Goal: Transaction & Acquisition: Purchase product/service

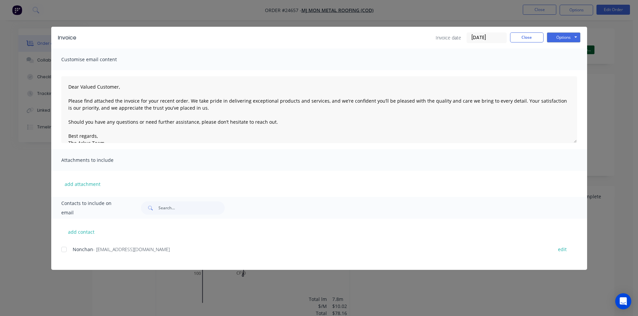
click at [518, 31] on div "Invoice Invoice date [DATE] Close Options Preview Print Email" at bounding box center [319, 38] width 536 height 22
click at [518, 35] on button "Close" at bounding box center [526, 37] width 33 height 10
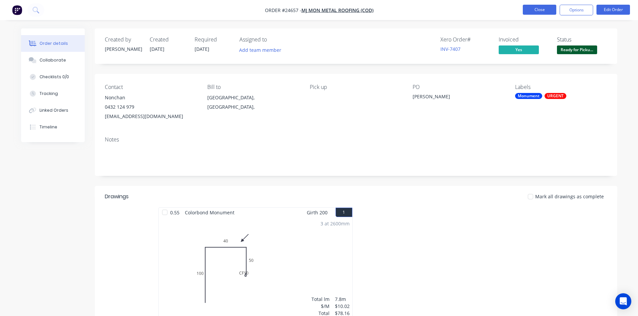
click at [539, 10] on button "Close" at bounding box center [539, 10] width 33 height 10
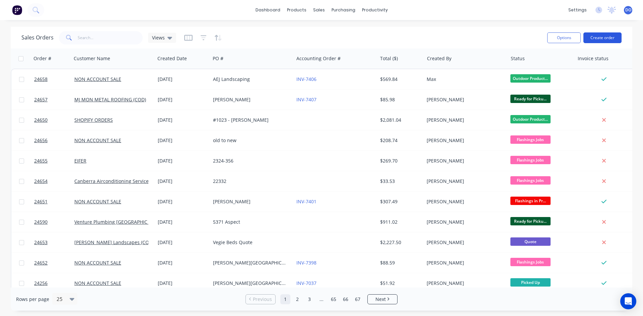
click at [604, 37] on button "Create order" at bounding box center [602, 37] width 38 height 11
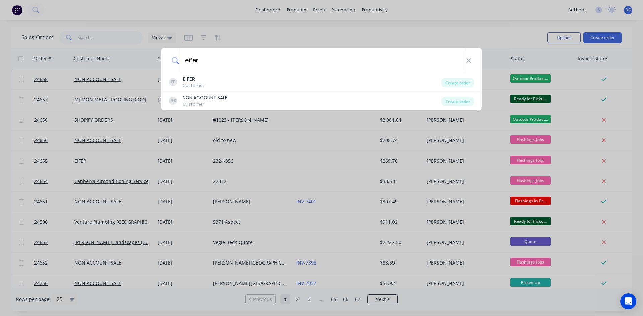
type input "eifer"
click at [260, 90] on div "EE EIFER Customer Create order" at bounding box center [321, 82] width 321 height 19
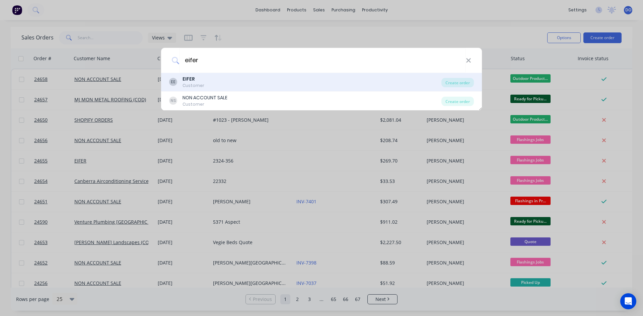
click at [180, 84] on div "EE EIFER Customer" at bounding box center [305, 82] width 272 height 13
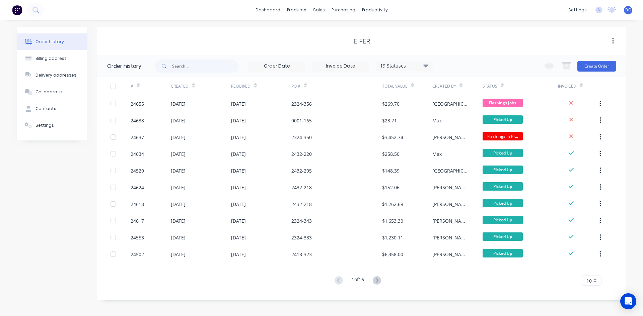
click at [588, 60] on div "Change order status Flashings Jobs Flashings in Production Fabrication Shed - G…" at bounding box center [578, 66] width 76 height 22
click at [589, 62] on button "Create Order" at bounding box center [596, 66] width 39 height 11
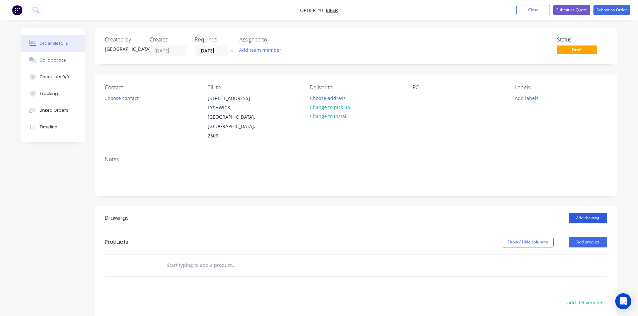
click at [590, 213] on button "Add drawing" at bounding box center [588, 218] width 39 height 11
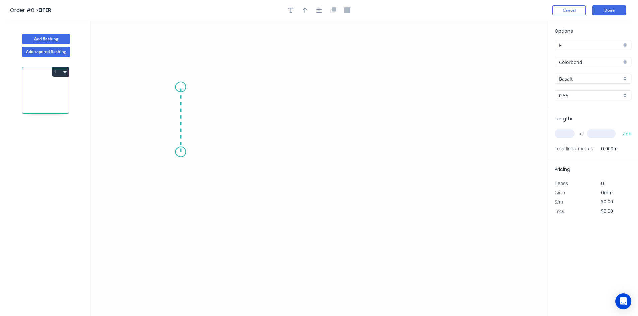
drag, startPoint x: 180, startPoint y: 152, endPoint x: 183, endPoint y: 87, distance: 65.7
click at [183, 87] on icon "0" at bounding box center [318, 169] width 457 height 296
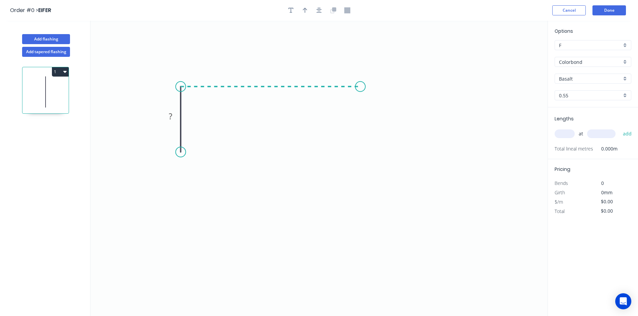
click at [360, 91] on icon "0 ?" at bounding box center [318, 169] width 457 height 296
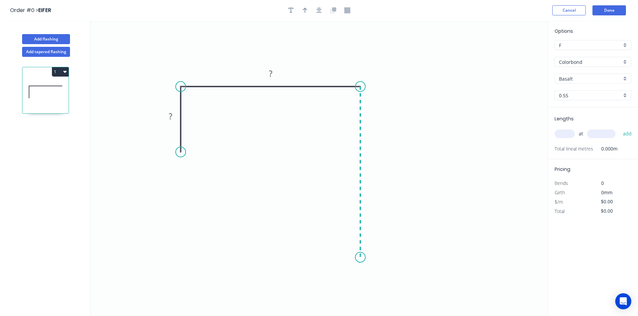
click at [353, 258] on icon "0 ? ?" at bounding box center [318, 169] width 457 height 296
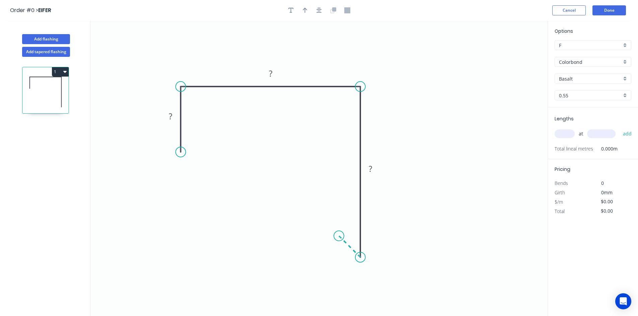
click at [339, 235] on icon "0 ? ? ?" at bounding box center [318, 169] width 457 height 296
click at [196, 166] on div "Crush & Fold" at bounding box center [215, 171] width 67 height 14
click at [174, 120] on rect at bounding box center [170, 116] width 13 height 9
click at [559, 131] on input "text" at bounding box center [565, 134] width 20 height 9
type input "$13.89"
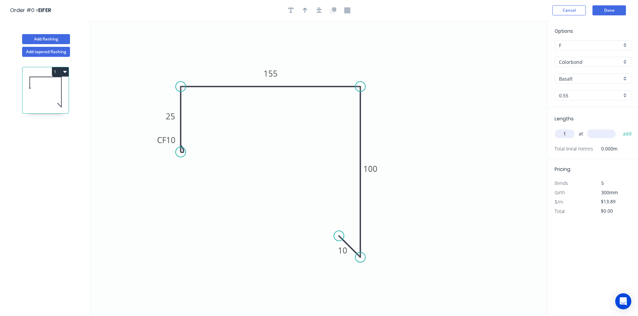
type input "1"
type input "3000"
click at [620, 128] on button "add" at bounding box center [628, 133] width 16 height 11
type input "$41.67"
click at [581, 73] on div "Options F F Colorbond Colorbond Colorbond Matt Colorbond Metallic Basalt Basalt…" at bounding box center [593, 67] width 90 height 80
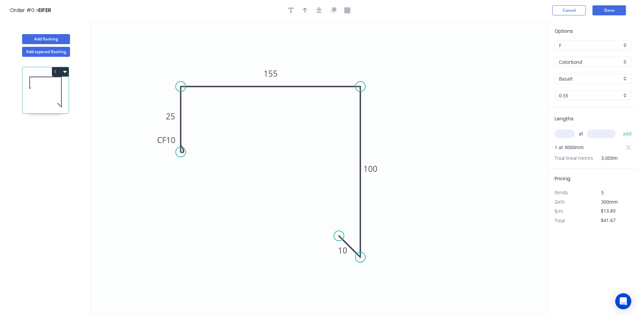
click at [587, 78] on input "Basalt" at bounding box center [590, 78] width 63 height 7
click at [596, 133] on div "Windspray" at bounding box center [593, 137] width 76 height 12
type input "Windspray"
click at [303, 11] on icon "button" at bounding box center [305, 10] width 5 height 6
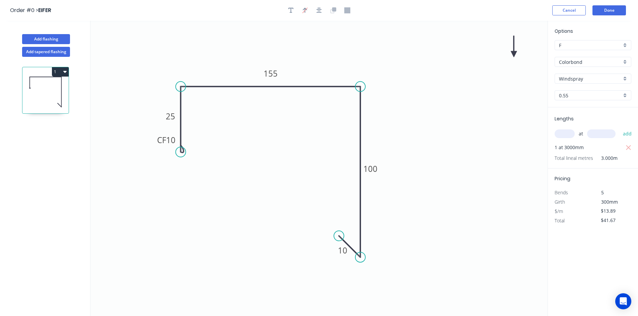
click at [516, 52] on icon at bounding box center [514, 46] width 6 height 21
drag, startPoint x: 516, startPoint y: 52, endPoint x: 362, endPoint y: 66, distance: 154.0
click at [362, 66] on icon at bounding box center [367, 60] width 19 height 19
click at [68, 38] on button "Add flashing" at bounding box center [46, 39] width 48 height 10
type input "$0.00"
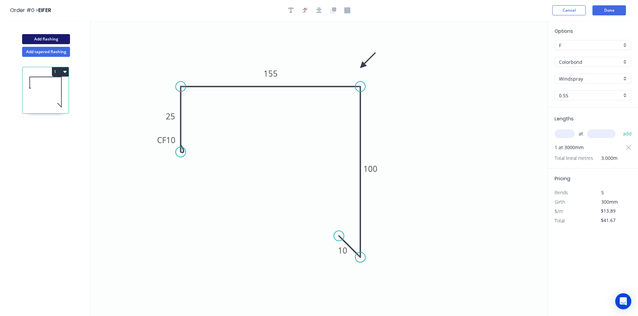
type input "$0.00"
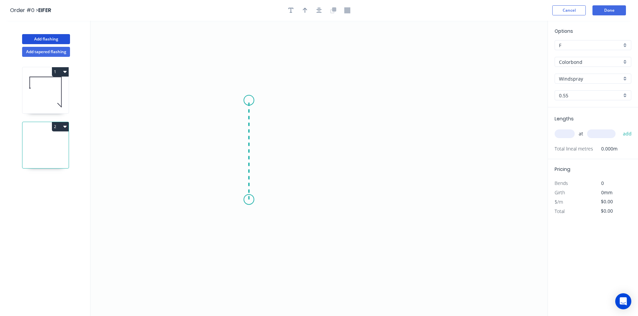
drag, startPoint x: 249, startPoint y: 200, endPoint x: 246, endPoint y: 99, distance: 100.8
click at [246, 99] on icon "0" at bounding box center [318, 169] width 457 height 296
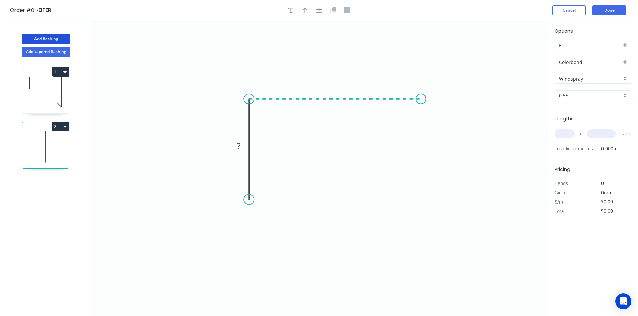
click at [421, 105] on icon "0 ?" at bounding box center [318, 169] width 457 height 296
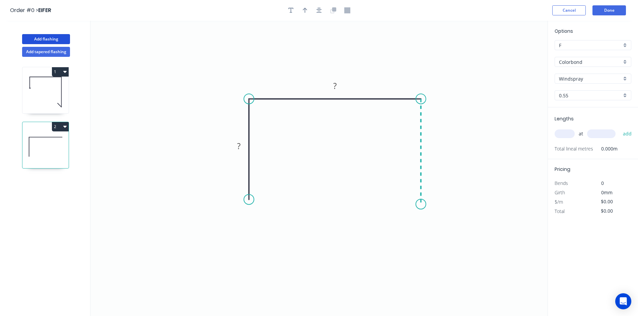
click at [421, 205] on icon "0 ? ?" at bounding box center [318, 169] width 457 height 296
drag, startPoint x: 403, startPoint y: 187, endPoint x: 271, endPoint y: 162, distance: 134.5
click at [403, 186] on icon "0 ? ? ?" at bounding box center [318, 169] width 457 height 296
click at [249, 202] on circle at bounding box center [249, 200] width 10 height 10
click at [266, 176] on icon at bounding box center [257, 188] width 17 height 24
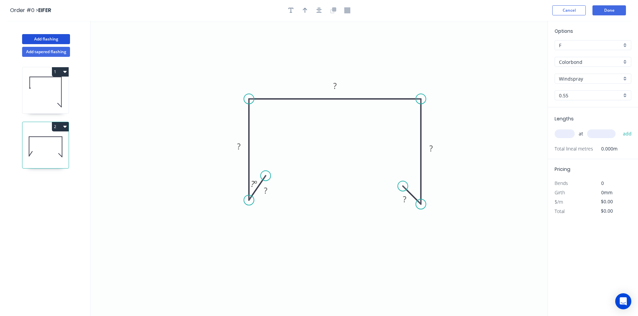
click at [246, 201] on circle at bounding box center [249, 200] width 10 height 10
drag, startPoint x: 264, startPoint y: 177, endPoint x: 269, endPoint y: 179, distance: 5.4
click at [269, 179] on circle at bounding box center [269, 180] width 10 height 10
click at [270, 199] on rect at bounding box center [265, 194] width 13 height 9
click at [301, 10] on button "button" at bounding box center [305, 10] width 10 height 10
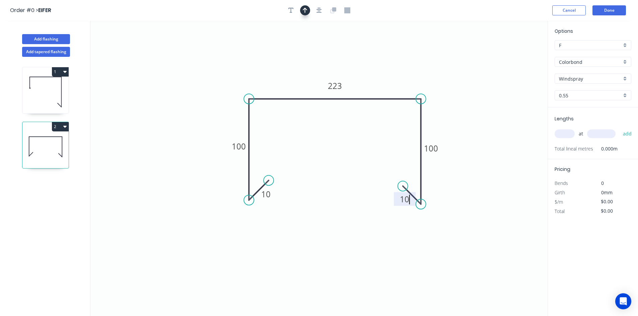
type input "$17.49"
click at [513, 54] on icon at bounding box center [514, 46] width 6 height 21
drag, startPoint x: 513, startPoint y: 54, endPoint x: 381, endPoint y: 86, distance: 136.0
click at [381, 86] on icon at bounding box center [381, 76] width 19 height 19
click at [586, 79] on input "Windspray" at bounding box center [590, 78] width 63 height 7
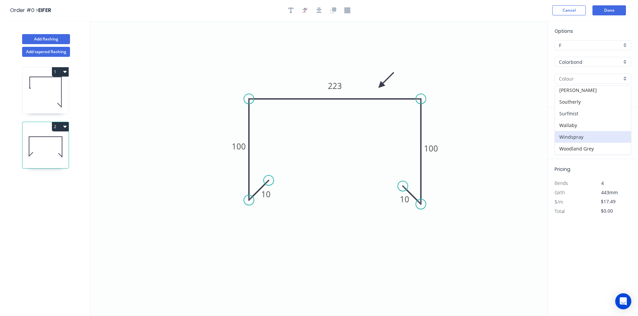
click at [587, 111] on div "Surfmist" at bounding box center [593, 114] width 76 height 12
type input "Surfmist"
click at [570, 135] on input "text" at bounding box center [565, 134] width 20 height 9
type input "1"
type input "4500"
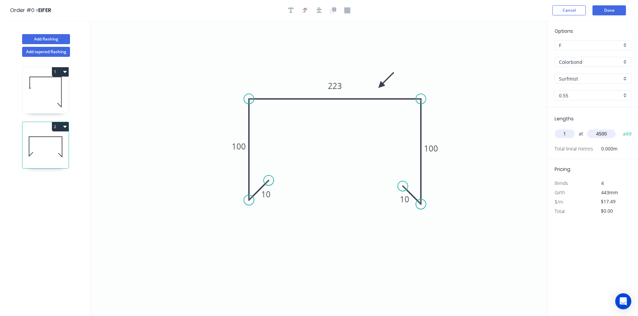
click at [620, 128] on button "add" at bounding box center [628, 133] width 16 height 11
type input "$78.71"
click at [287, 12] on button "button" at bounding box center [291, 10] width 10 height 10
click at [127, 39] on textarea at bounding box center [133, 47] width 54 height 25
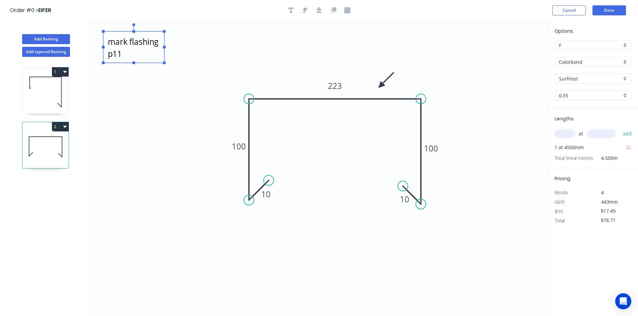
type textarea "mark flashing p11"
click at [66, 128] on icon "button" at bounding box center [64, 126] width 3 height 5
click at [59, 128] on button "2" at bounding box center [60, 126] width 17 height 9
click at [47, 146] on div "Duplicate" at bounding box center [37, 144] width 52 height 10
type input "$0.00"
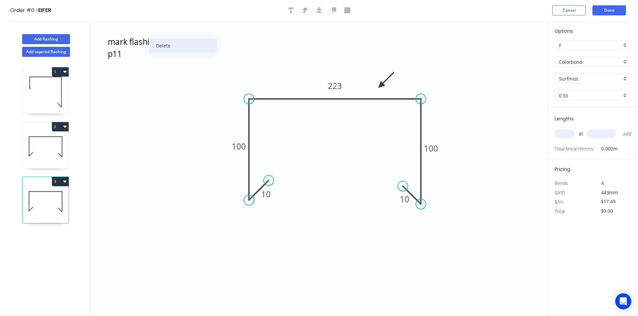
click at [165, 51] on div "Delete" at bounding box center [182, 46] width 67 height 14
click at [267, 196] on tspan "10" at bounding box center [265, 194] width 9 height 11
type input "$21.01"
click at [553, 129] on div "Lengths at add Total lineal metres 0.000m" at bounding box center [593, 133] width 90 height 52
click at [556, 134] on input "text" at bounding box center [565, 134] width 20 height 9
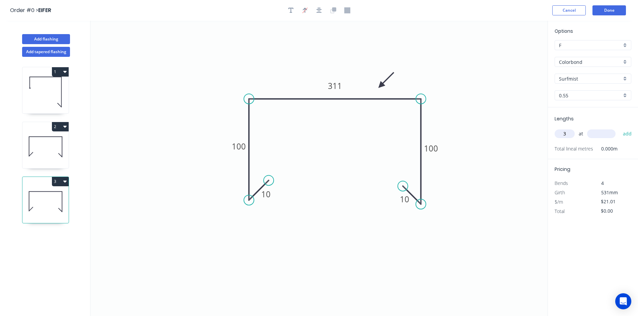
type input "3"
type input "3200"
click at [620, 128] on button "add" at bounding box center [628, 133] width 16 height 11
click at [60, 180] on button "3" at bounding box center [60, 181] width 17 height 9
click at [32, 193] on button "Duplicate" at bounding box center [37, 198] width 64 height 13
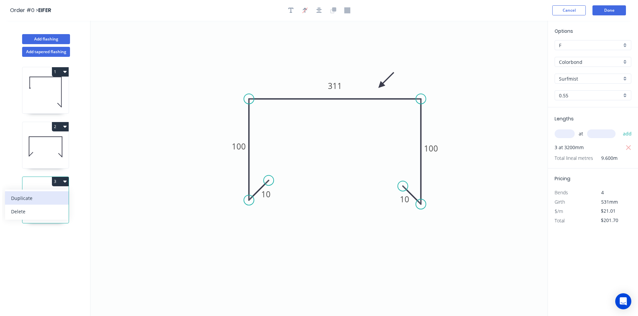
type input "$0.00"
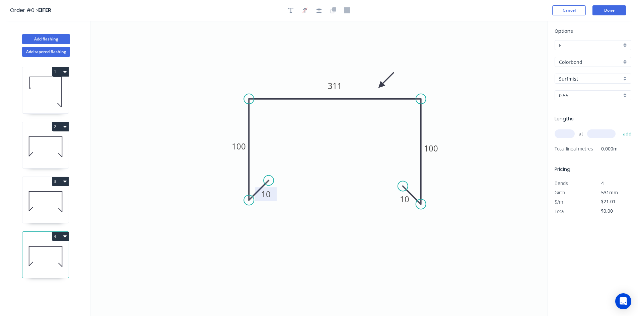
click at [269, 194] on tspan "10" at bounding box center [265, 194] width 9 height 11
click at [269, 194] on rect at bounding box center [266, 194] width 14 height 9
type input "$21.01"
click at [568, 130] on input "text" at bounding box center [565, 134] width 20 height 9
type input "1"
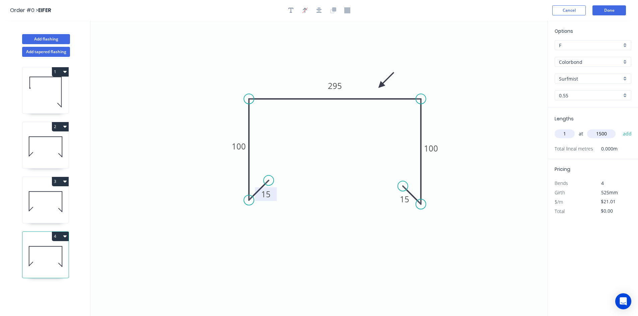
type input "1500"
click at [620, 128] on button "add" at bounding box center [628, 133] width 16 height 11
type input "$31.52"
click at [610, 9] on button "Done" at bounding box center [608, 10] width 33 height 10
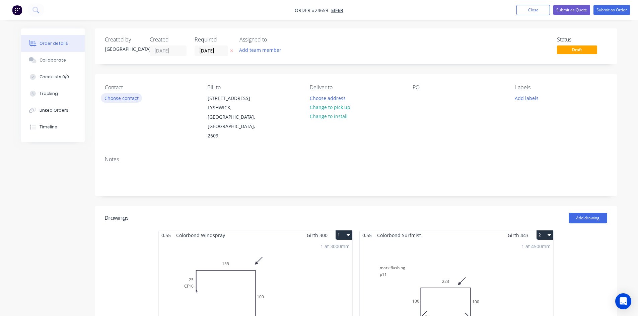
click at [112, 94] on button "Choose contact" at bounding box center [121, 97] width 41 height 9
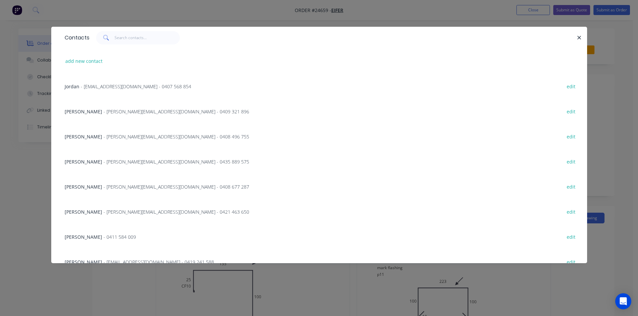
click at [103, 212] on span "- bradh@eifer.com.au - 0421 463 650" at bounding box center [176, 212] width 146 height 6
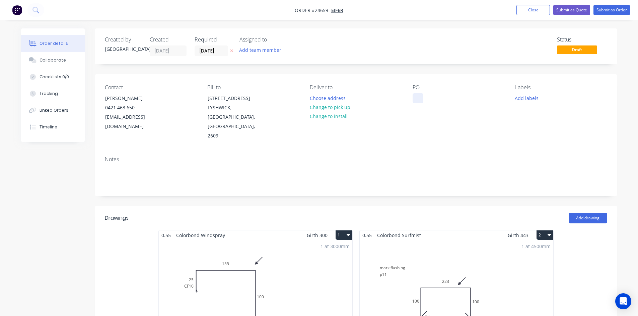
click at [422, 99] on div at bounding box center [418, 98] width 11 height 10
click at [344, 111] on button "Change to pick up" at bounding box center [330, 107] width 48 height 9
click at [524, 96] on button "Add labels" at bounding box center [526, 97] width 31 height 9
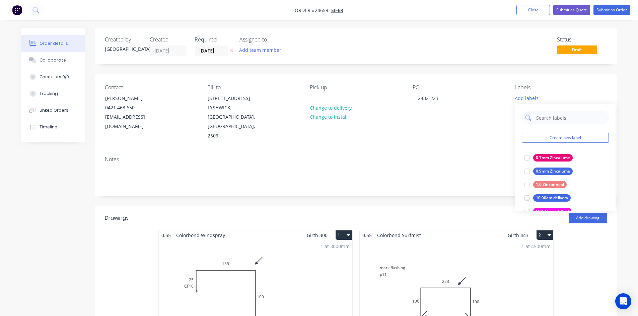
click at [546, 119] on input "text" at bounding box center [570, 117] width 70 height 13
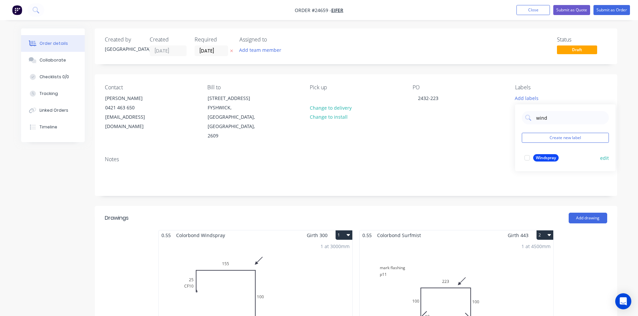
click at [528, 161] on div at bounding box center [526, 157] width 13 height 13
click at [554, 117] on input "wind" at bounding box center [570, 114] width 70 height 13
type input "w"
type input "surf"
click at [536, 170] on div "Surfmist" at bounding box center [544, 167] width 22 height 7
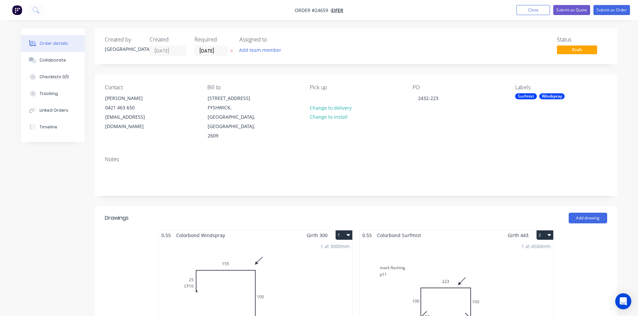
click at [440, 137] on div "Contact Brad Hughes 0421 463 650 bradh@eifer.com.au Bill to 13 WILUNA ST FYSHWI…" at bounding box center [356, 112] width 522 height 77
click at [526, 97] on div "Surfmist" at bounding box center [526, 96] width 22 height 6
click at [551, 114] on input "surf" at bounding box center [570, 114] width 70 height 13
type input "s"
type input "urgent"
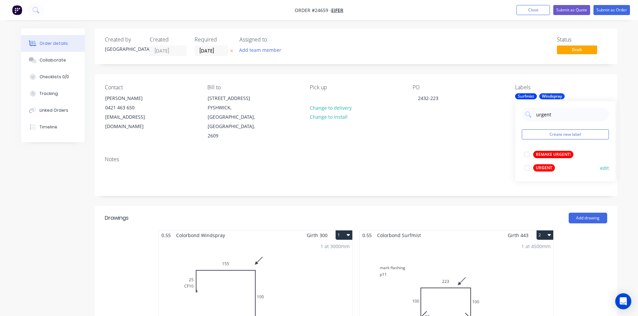
click at [541, 167] on div "URGENT" at bounding box center [544, 167] width 22 height 7
click at [484, 155] on div "Notes" at bounding box center [356, 173] width 522 height 45
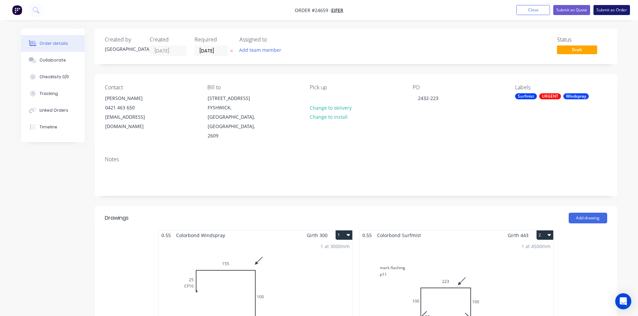
click at [616, 10] on button "Submit as Order" at bounding box center [611, 10] width 37 height 10
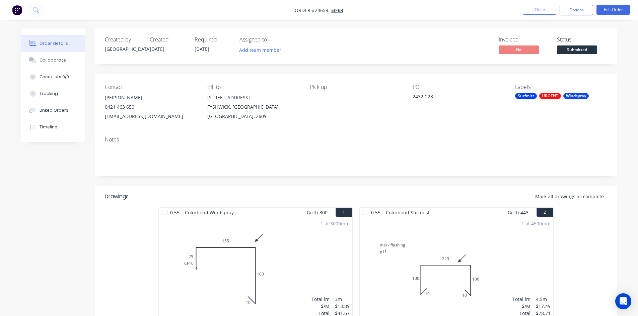
click at [577, 51] on span "Submitted" at bounding box center [577, 50] width 40 height 8
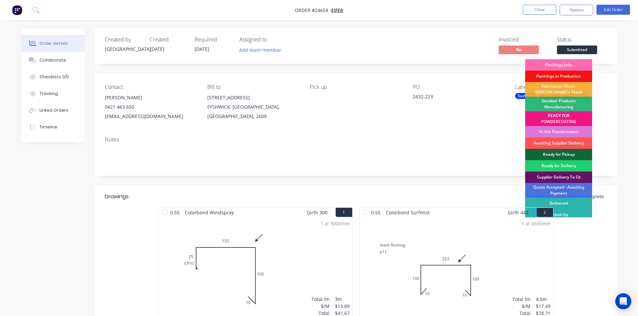
click at [572, 62] on div "Flashings Jobs" at bounding box center [558, 64] width 67 height 11
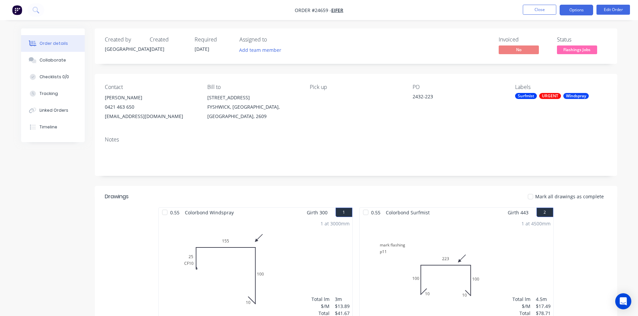
click at [575, 9] on button "Options" at bounding box center [576, 10] width 33 height 11
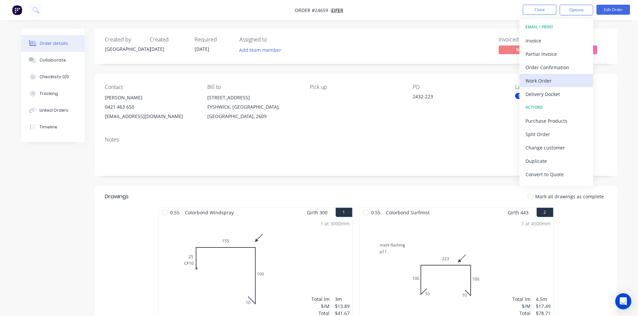
click at [545, 80] on div "Work Order" at bounding box center [556, 81] width 62 height 10
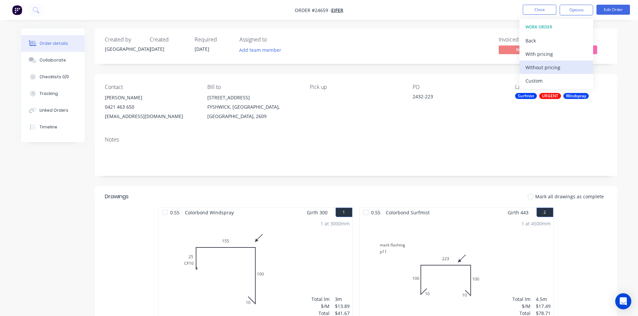
click at [549, 68] on div "Without pricing" at bounding box center [556, 68] width 62 height 10
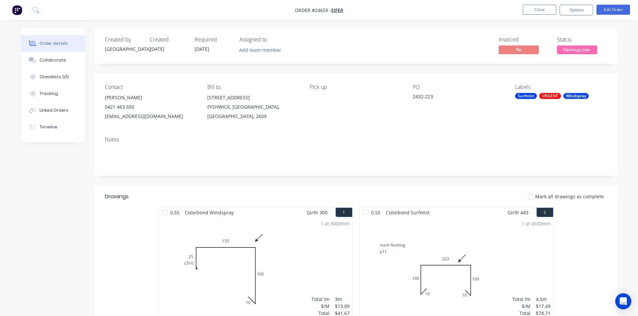
click at [465, 37] on div "Invoiced No Status Flashings Jobs" at bounding box center [456, 46] width 301 height 19
click at [547, 10] on button "Close" at bounding box center [539, 10] width 33 height 10
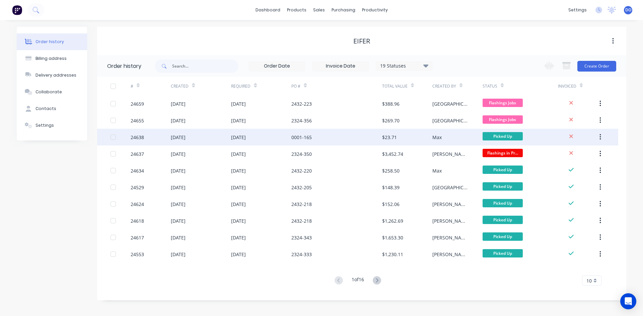
click at [374, 142] on div "0001-165" at bounding box center [336, 137] width 90 height 17
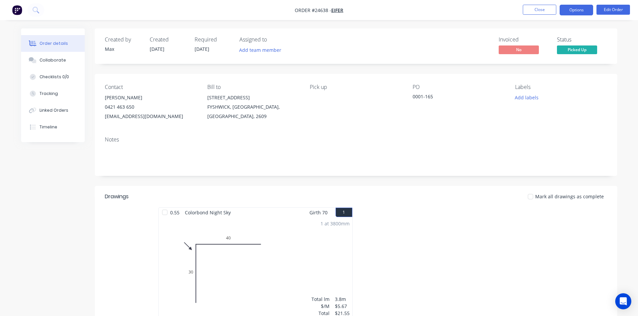
click at [581, 12] on button "Options" at bounding box center [576, 10] width 33 height 11
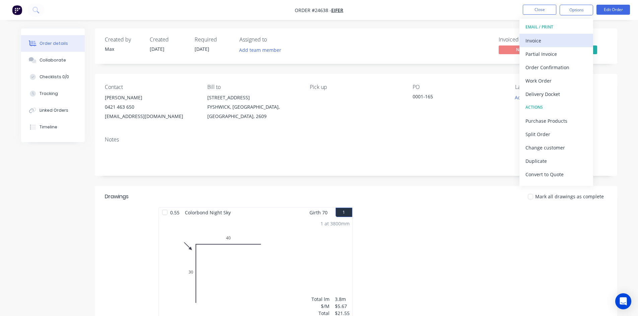
click at [553, 43] on div "Invoice" at bounding box center [556, 41] width 62 height 10
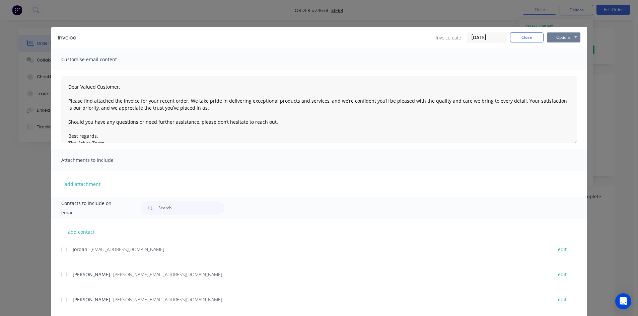
click at [556, 35] on button "Options" at bounding box center [563, 37] width 33 height 10
click at [560, 63] on button "Print" at bounding box center [568, 60] width 43 height 11
click at [533, 36] on button "Close" at bounding box center [526, 37] width 33 height 10
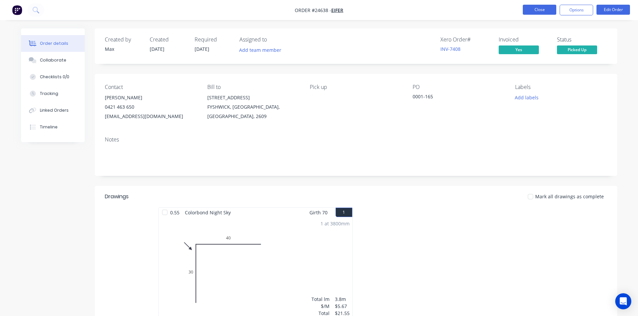
click at [533, 14] on button "Close" at bounding box center [539, 10] width 33 height 10
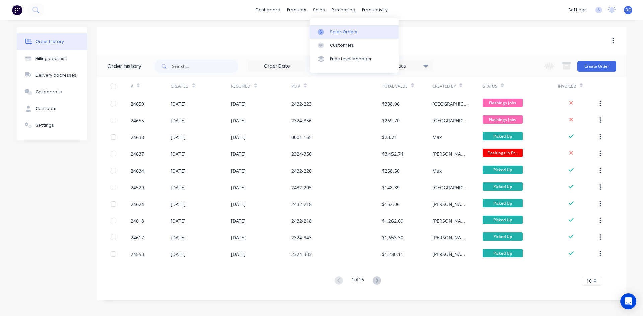
click at [330, 26] on link "Sales Orders" at bounding box center [354, 31] width 89 height 13
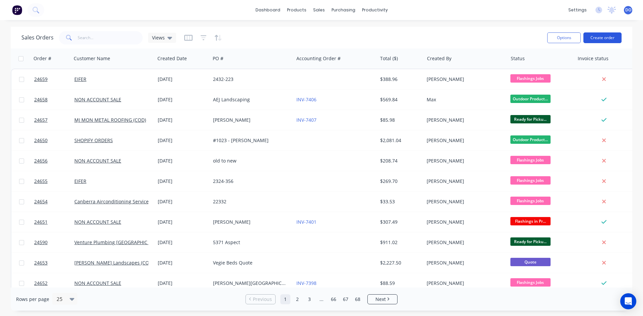
click at [608, 37] on button "Create order" at bounding box center [602, 37] width 38 height 11
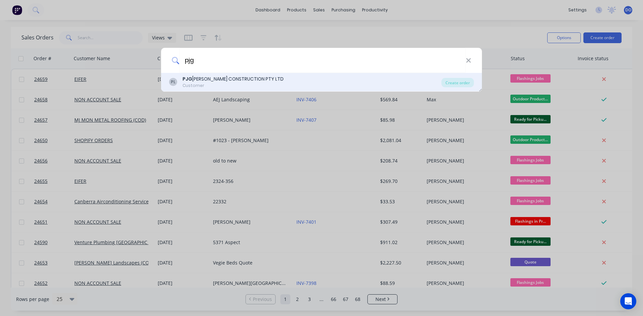
type input "pjg"
click at [278, 84] on div "PL PJG FRAWLEY CONSTRUCTION PTY LTD Customer" at bounding box center [305, 82] width 272 height 13
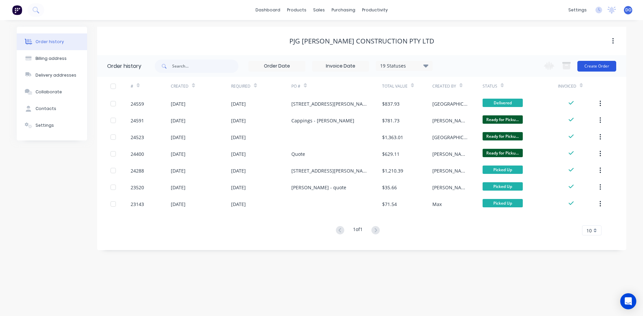
click at [586, 64] on button "Create Order" at bounding box center [596, 66] width 39 height 11
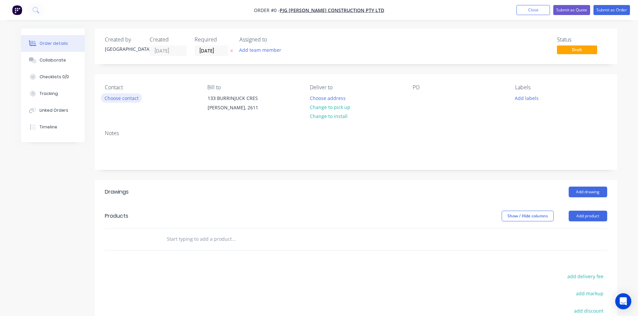
click at [103, 95] on div "Choose contact" at bounding box center [121, 97] width 41 height 9
click at [104, 95] on button "Choose contact" at bounding box center [121, 97] width 41 height 9
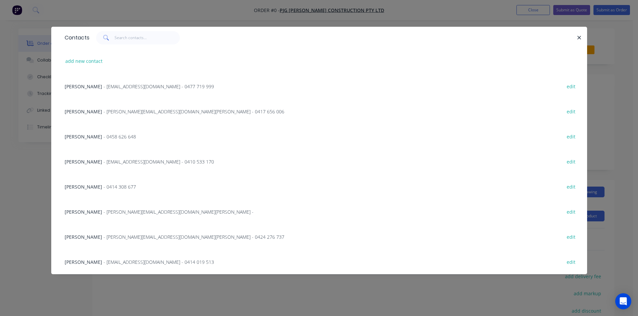
click at [107, 86] on span "- accounts@pjgfrawleyconstruction.com.au - 0477 719 999" at bounding box center [158, 86] width 111 height 6
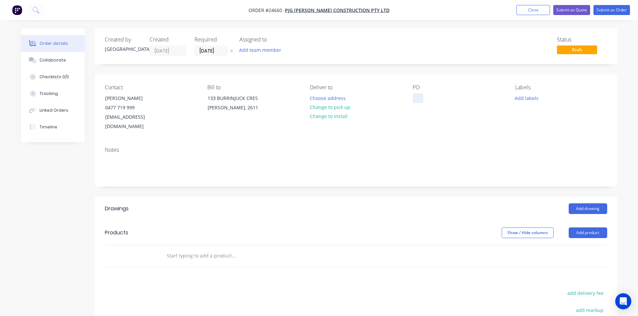
click at [420, 97] on div at bounding box center [418, 98] width 11 height 10
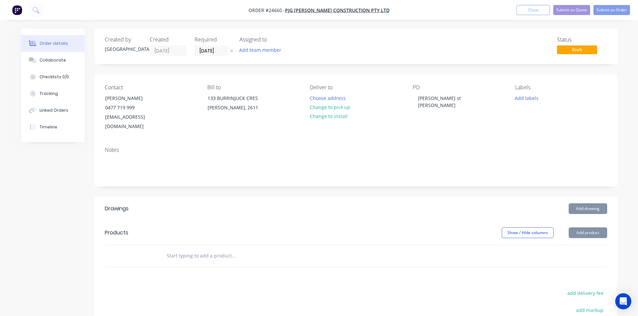
click at [417, 221] on header "Products Show / Hide columns Add product" at bounding box center [356, 233] width 522 height 24
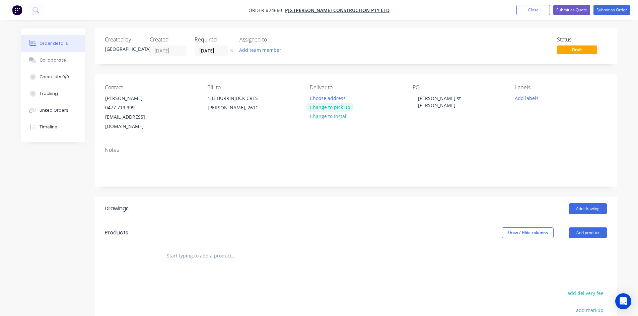
click at [317, 111] on button "Change to pick up" at bounding box center [330, 107] width 48 height 9
click at [592, 228] on button "Add product" at bounding box center [588, 233] width 39 height 11
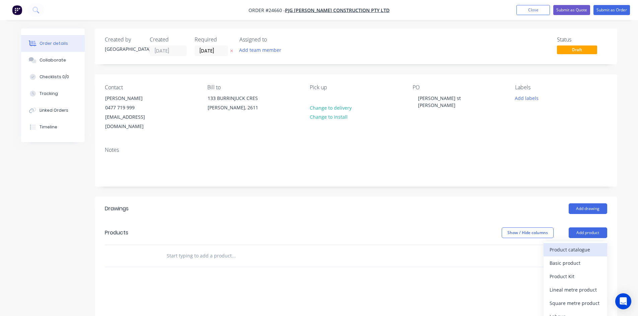
click at [564, 245] on div "Product catalogue" at bounding box center [576, 250] width 52 height 10
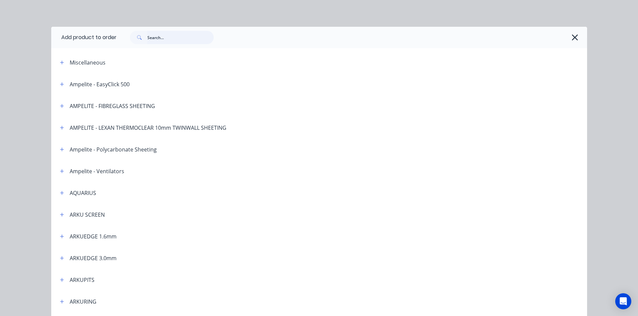
click at [184, 38] on input "text" at bounding box center [180, 37] width 66 height 13
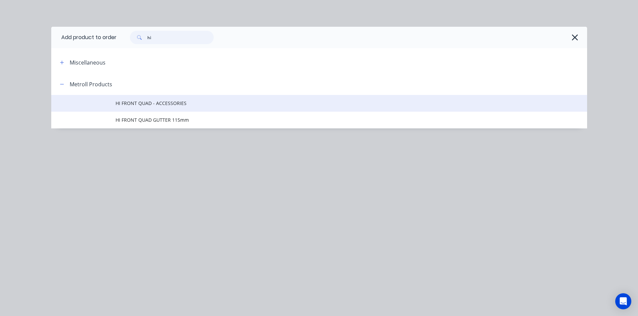
type input "hi"
drag, startPoint x: 163, startPoint y: 105, endPoint x: 162, endPoint y: 116, distance: 10.1
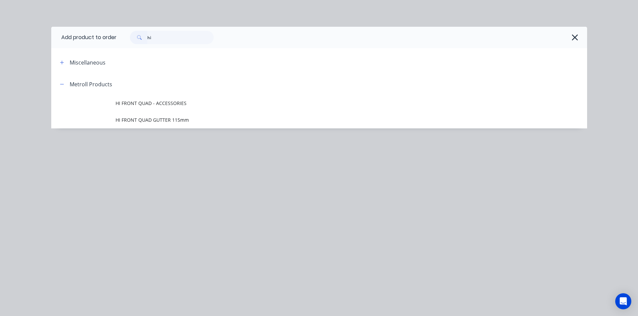
click at [163, 106] on span "HI FRONT QUAD - ACCESSORIES" at bounding box center [304, 103] width 377 height 7
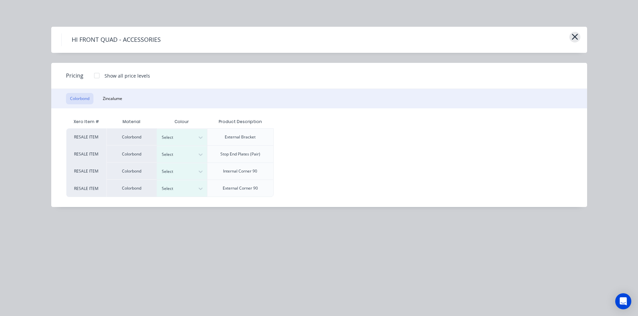
click at [578, 34] on icon "button" at bounding box center [574, 36] width 7 height 9
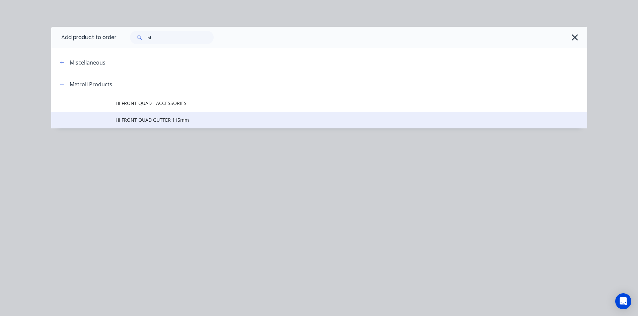
click at [181, 120] on span "HI FRONT QUAD GUTTER 115mm" at bounding box center [304, 120] width 377 height 7
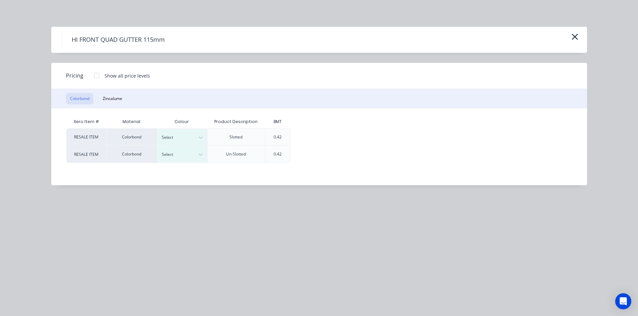
click at [100, 74] on div at bounding box center [96, 75] width 13 height 13
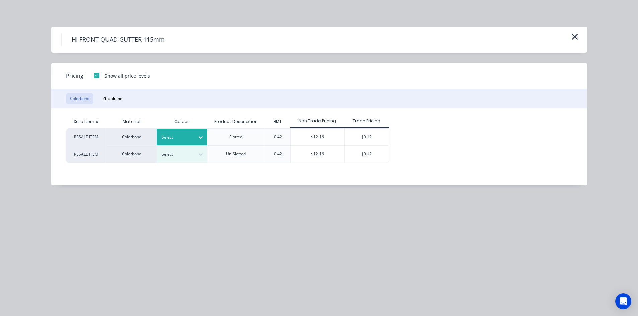
click at [195, 139] on div at bounding box center [201, 137] width 12 height 11
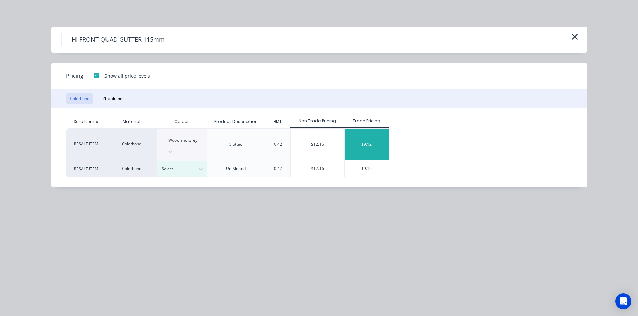
click at [366, 139] on div "$9.12" at bounding box center [367, 144] width 45 height 31
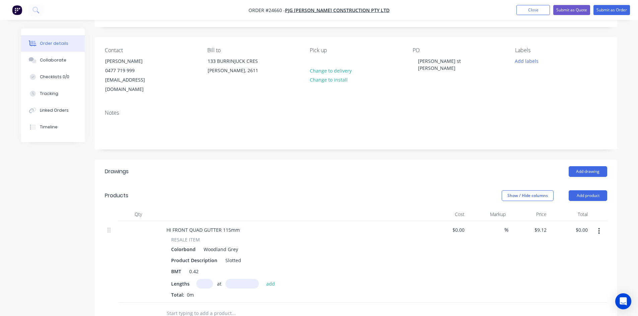
scroll to position [167, 0]
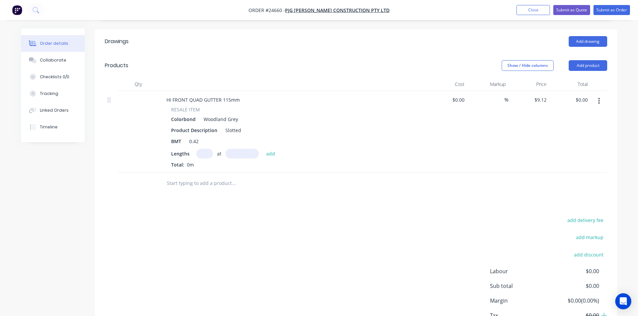
click at [213, 149] on div "at add" at bounding box center [237, 154] width 82 height 10
click at [211, 149] on input "text" at bounding box center [204, 154] width 17 height 10
type input "1"
type input "1500"
click at [263, 149] on button "add" at bounding box center [271, 153] width 16 height 9
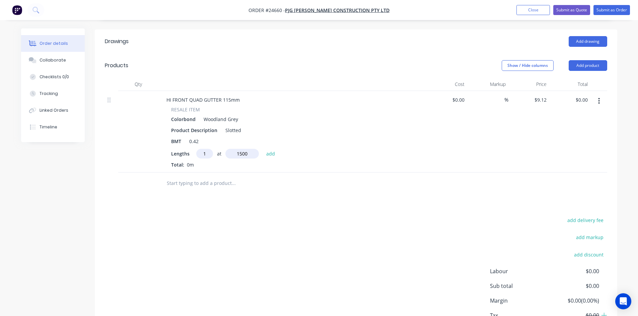
type input "$13.68"
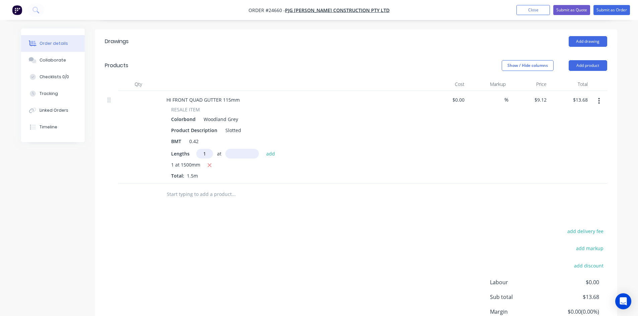
type input "1"
type input "2200"
click at [263, 149] on button "add" at bounding box center [271, 153] width 16 height 9
type input "$33.74"
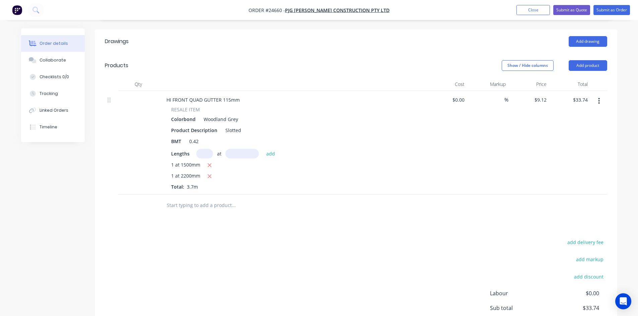
click at [210, 149] on input "text" at bounding box center [204, 154] width 17 height 10
type input "1"
type input "3000"
click at [263, 149] on button "add" at bounding box center [271, 153] width 16 height 9
type input "$61.10"
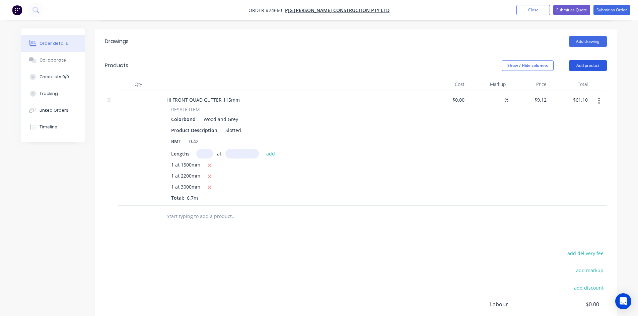
click at [579, 60] on button "Add product" at bounding box center [588, 65] width 39 height 11
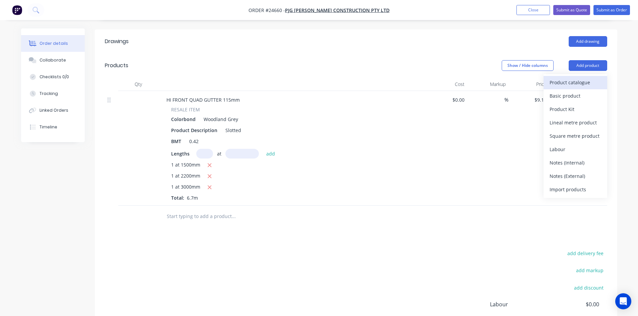
click at [577, 78] on div "Product catalogue" at bounding box center [576, 83] width 52 height 10
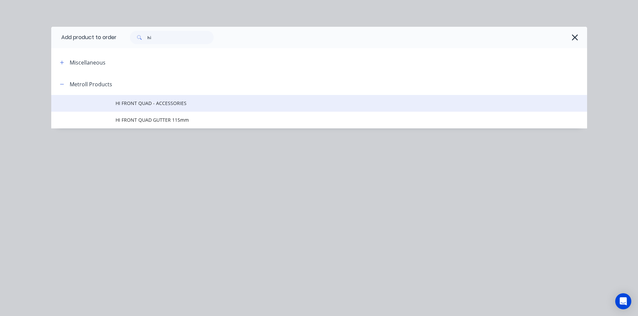
click at [137, 102] on span "HI FRONT QUAD - ACCESSORIES" at bounding box center [304, 103] width 377 height 7
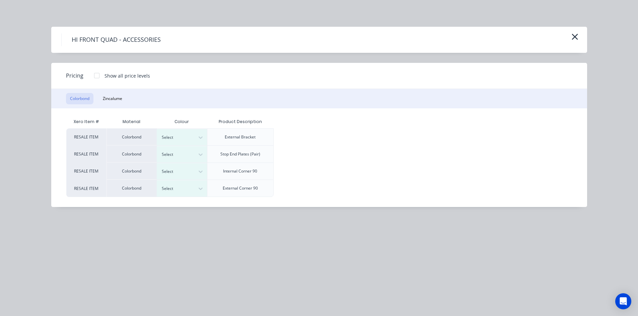
click at [95, 73] on div at bounding box center [96, 75] width 13 height 13
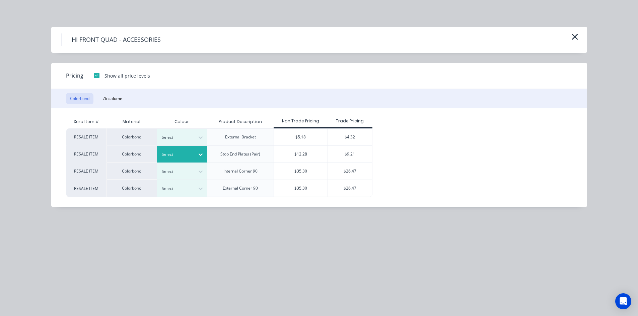
click at [192, 158] on div "Select" at bounding box center [176, 154] width 38 height 9
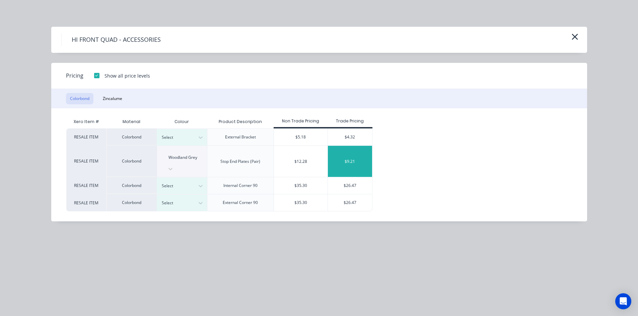
click at [347, 154] on div "$9.21" at bounding box center [350, 161] width 45 height 31
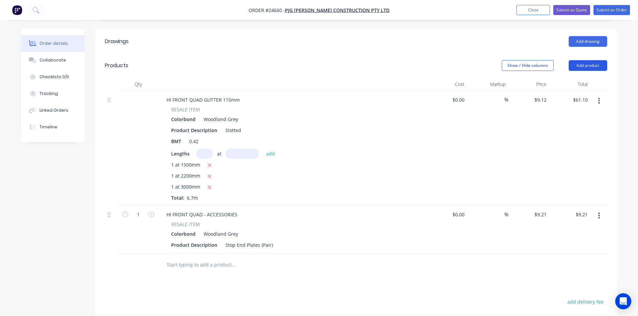
click at [595, 60] on button "Add product" at bounding box center [588, 65] width 39 height 11
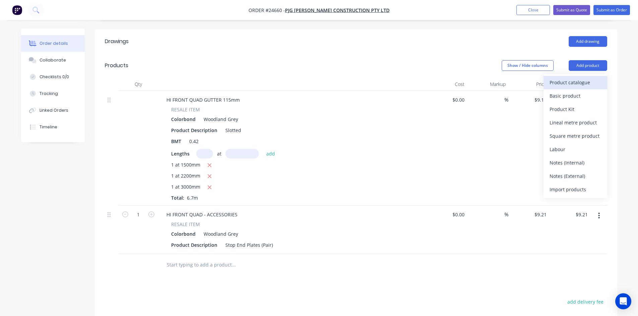
click at [590, 78] on div "Product catalogue" at bounding box center [576, 83] width 52 height 10
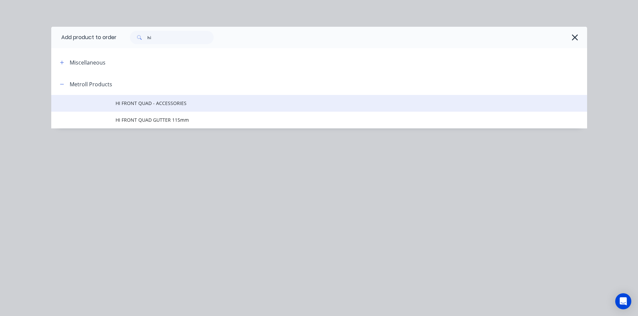
click at [120, 105] on span "HI FRONT QUAD - ACCESSORIES" at bounding box center [304, 103] width 377 height 7
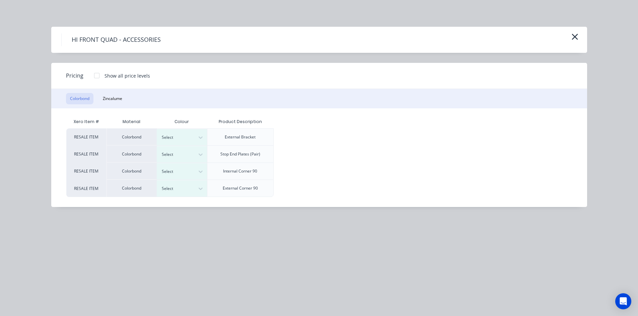
click at [97, 71] on div at bounding box center [96, 75] width 13 height 13
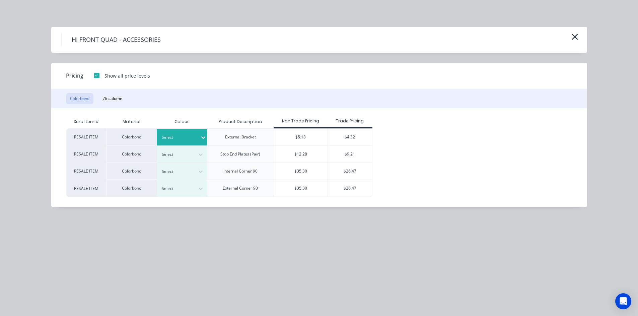
click at [200, 137] on icon at bounding box center [203, 137] width 7 height 7
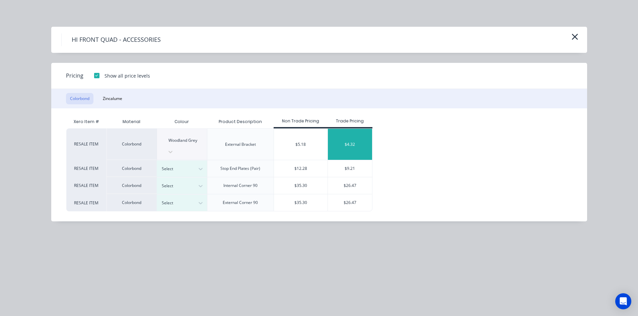
click at [341, 136] on div "$4.32" at bounding box center [350, 144] width 45 height 31
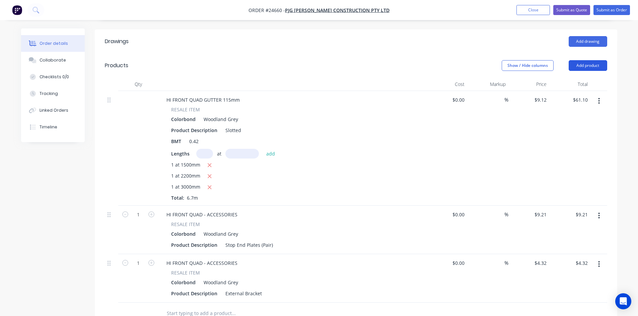
click at [595, 60] on button "Add product" at bounding box center [588, 65] width 39 height 11
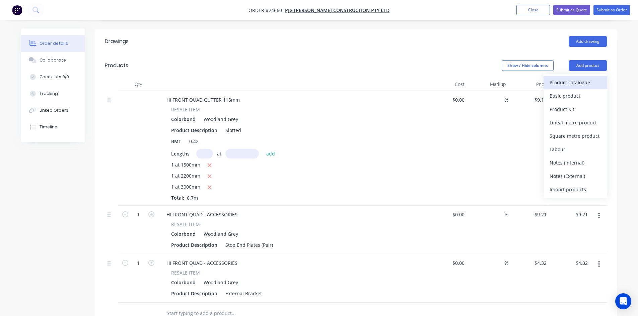
click at [580, 78] on div "Product catalogue" at bounding box center [576, 83] width 52 height 10
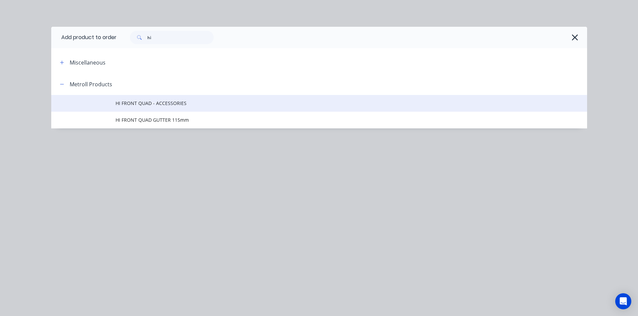
click at [157, 103] on span "HI FRONT QUAD - ACCESSORIES" at bounding box center [304, 103] width 377 height 7
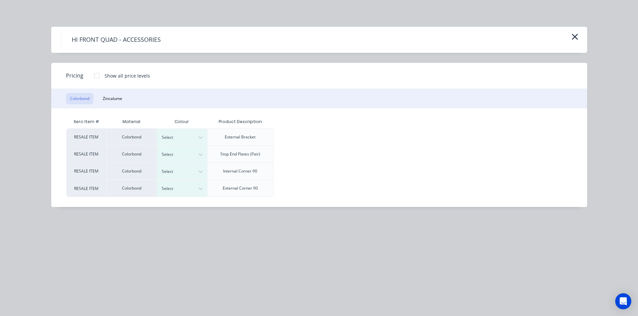
click at [99, 74] on div at bounding box center [96, 75] width 13 height 13
click at [113, 100] on button "Zincalume" at bounding box center [112, 98] width 27 height 11
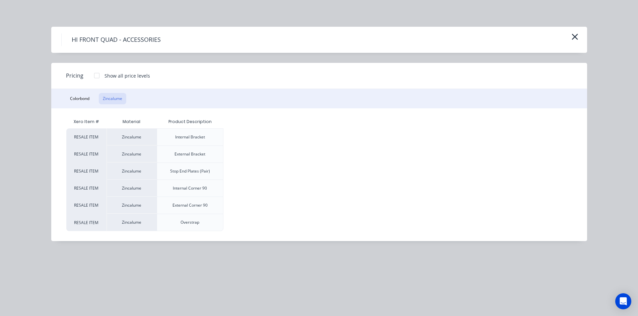
click at [94, 72] on div at bounding box center [96, 75] width 13 height 13
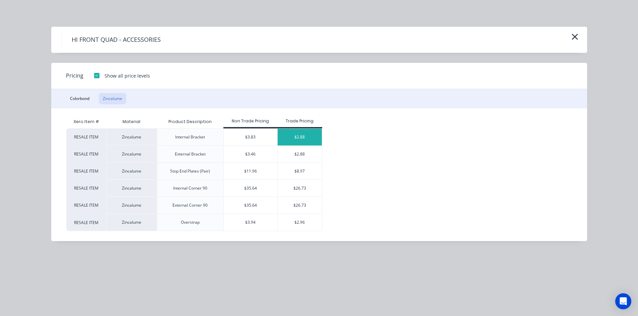
click at [298, 141] on div "$2.88" at bounding box center [300, 137] width 45 height 17
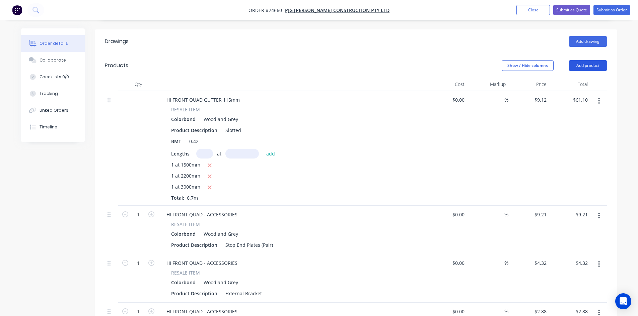
click at [587, 60] on button "Add product" at bounding box center [588, 65] width 39 height 11
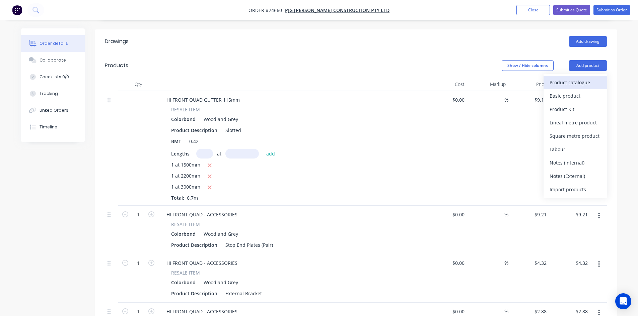
click at [578, 78] on div "Product catalogue" at bounding box center [576, 83] width 52 height 10
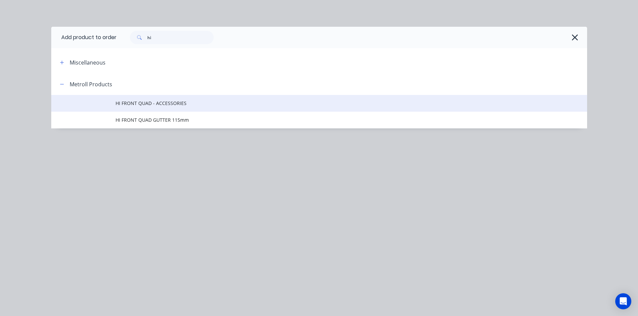
click at [198, 105] on span "HI FRONT QUAD - ACCESSORIES" at bounding box center [304, 103] width 377 height 7
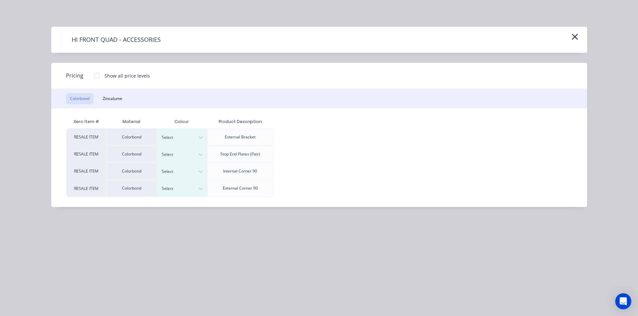
click at [94, 77] on div at bounding box center [96, 75] width 13 height 13
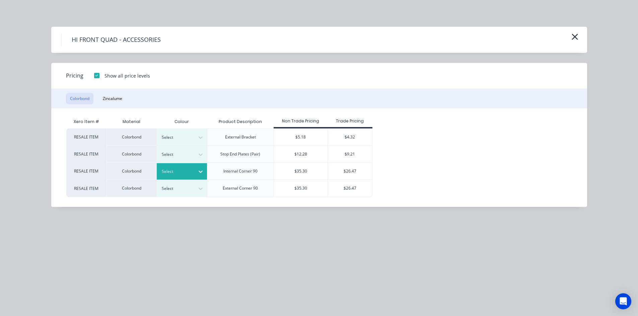
click at [182, 169] on div at bounding box center [177, 171] width 30 height 7
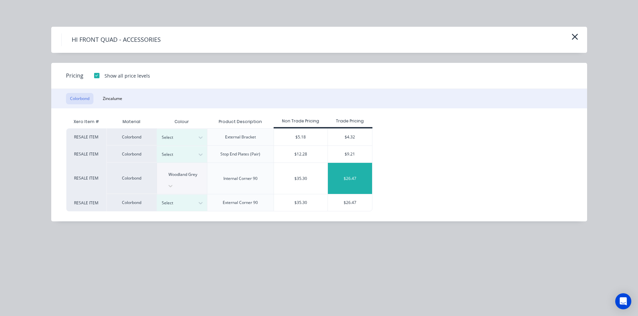
click at [350, 169] on div "$26.47" at bounding box center [350, 178] width 45 height 31
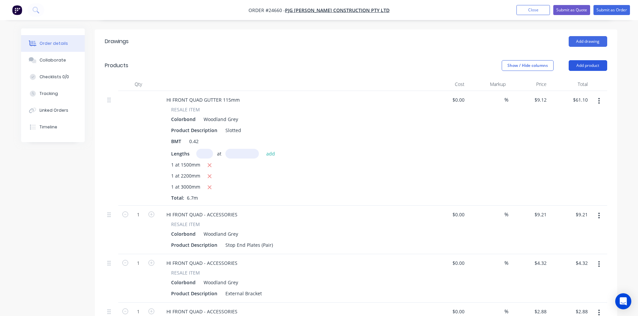
click at [587, 60] on button "Add product" at bounding box center [588, 65] width 39 height 11
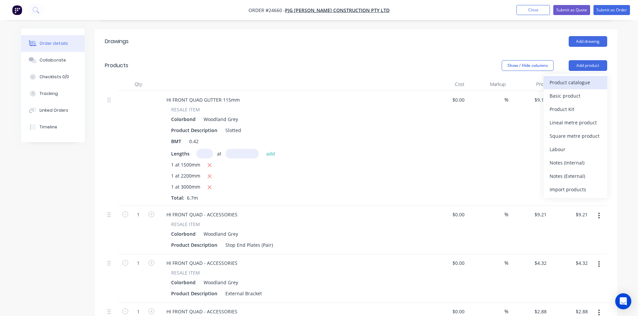
click at [578, 78] on div "Product catalogue" at bounding box center [576, 83] width 52 height 10
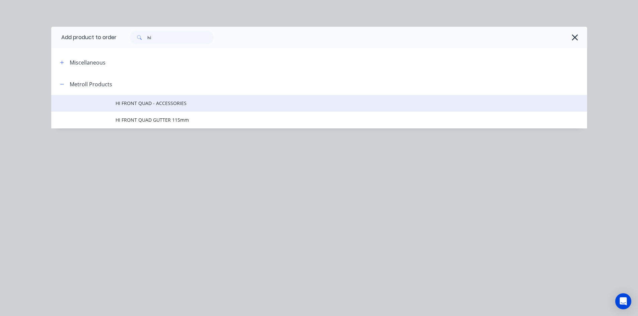
click at [118, 104] on span "HI FRONT QUAD - ACCESSORIES" at bounding box center [304, 103] width 377 height 7
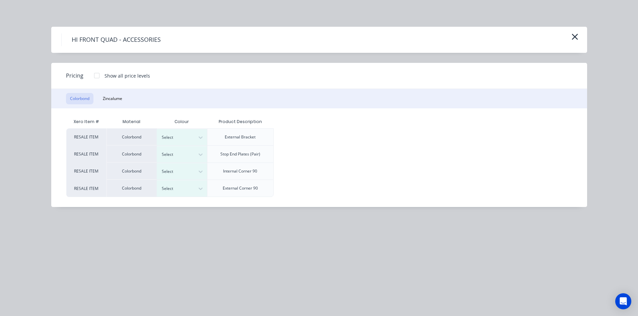
click at [93, 76] on div at bounding box center [96, 75] width 13 height 13
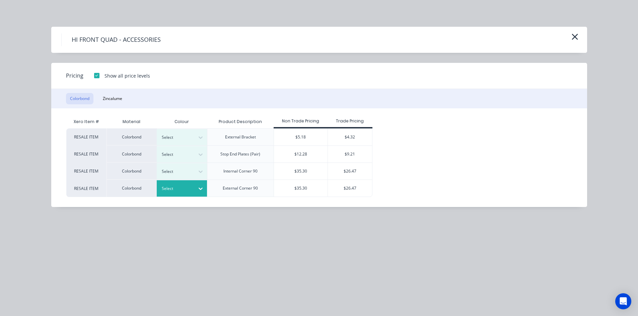
click at [165, 182] on div "Select" at bounding box center [182, 188] width 50 height 16
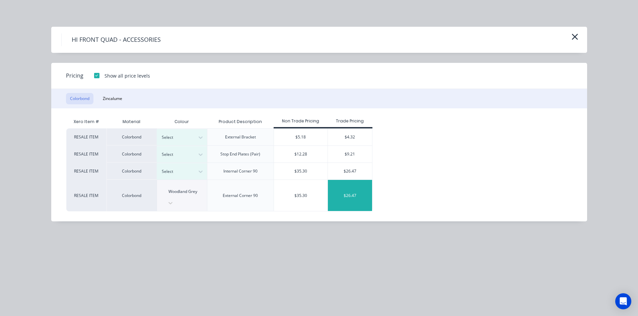
click at [354, 192] on div "$26.47" at bounding box center [350, 195] width 45 height 31
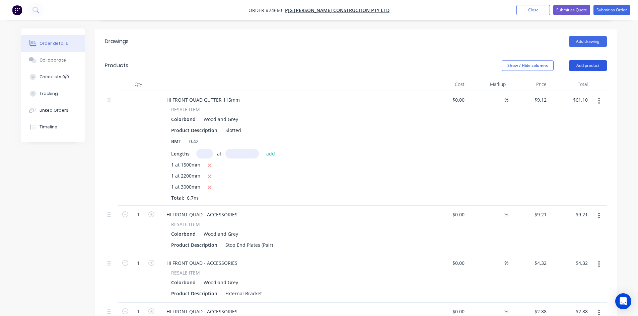
click at [587, 54] on header "Products Show / Hide columns Add product" at bounding box center [356, 66] width 522 height 24
click at [587, 60] on button "Add product" at bounding box center [588, 65] width 39 height 11
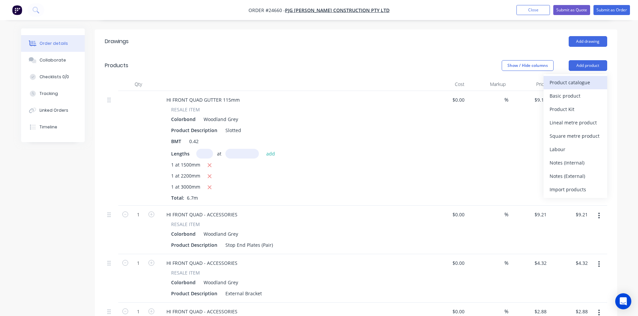
click at [578, 78] on div "Product catalogue" at bounding box center [576, 83] width 52 height 10
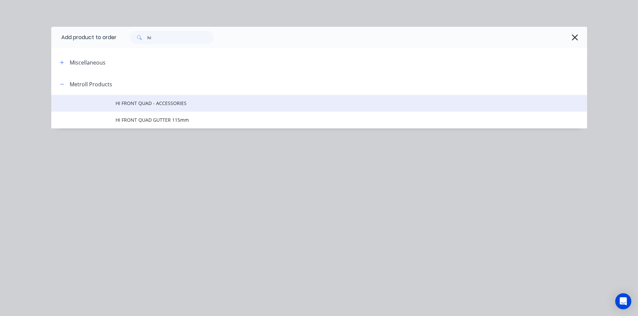
click at [148, 107] on td "HI FRONT QUAD - ACCESSORIES" at bounding box center [352, 103] width 472 height 17
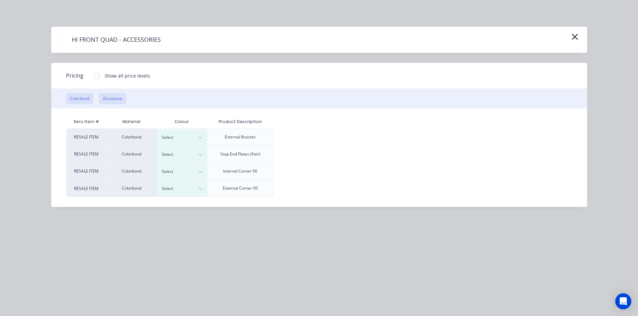
click at [111, 98] on button "Zincalume" at bounding box center [112, 98] width 27 height 11
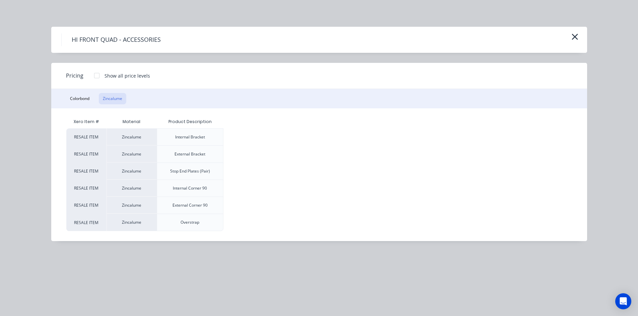
click at [238, 95] on div "Colorbond Zincalume" at bounding box center [319, 98] width 536 height 19
click at [578, 33] on icon "button" at bounding box center [574, 36] width 7 height 9
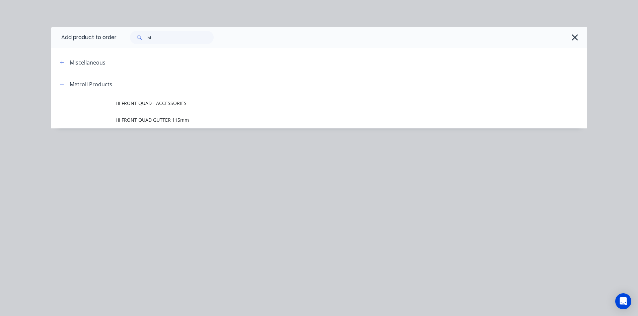
click at [574, 36] on icon "button" at bounding box center [574, 37] width 7 height 9
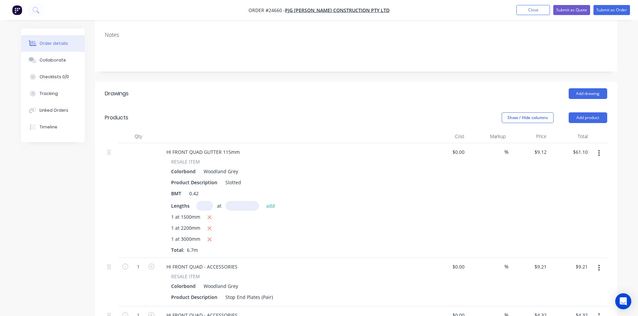
scroll to position [115, 0]
click at [589, 113] on button "Add product" at bounding box center [588, 118] width 39 height 11
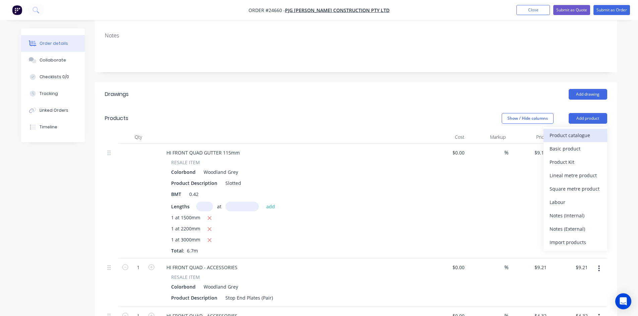
click at [583, 131] on div "Product catalogue" at bounding box center [576, 136] width 52 height 10
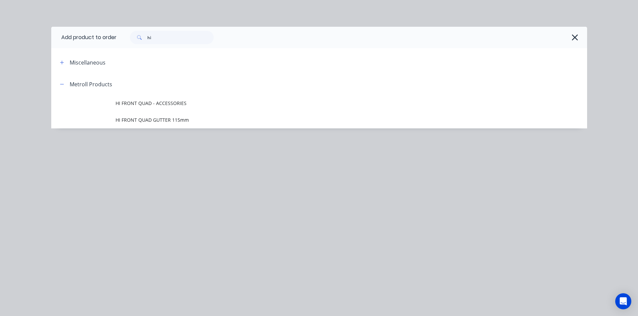
click at [189, 45] on div "hi" at bounding box center [352, 37] width 471 height 21
click at [189, 42] on input "hi" at bounding box center [180, 37] width 66 height 13
type input "h"
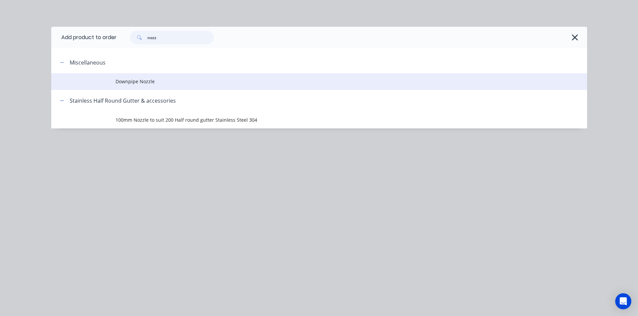
type input "nozz"
click at [159, 83] on span "Downpipe Nozzle" at bounding box center [304, 81] width 377 height 7
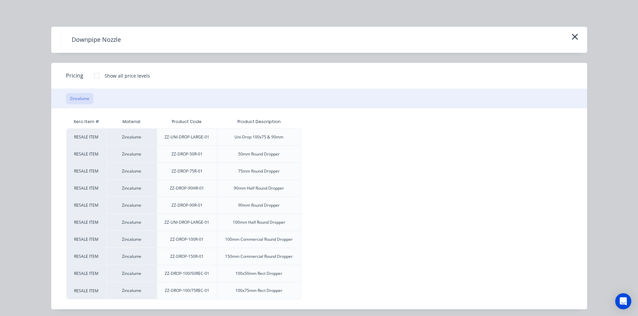
click at [91, 73] on div at bounding box center [96, 75] width 13 height 13
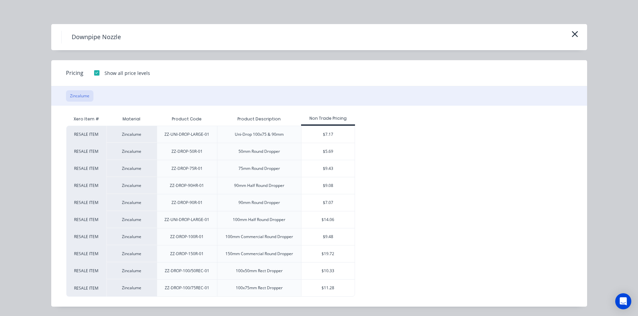
scroll to position [148, 0]
click at [323, 272] on div "$10.33" at bounding box center [327, 271] width 53 height 17
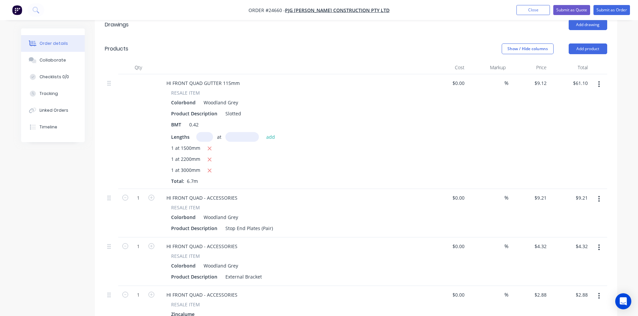
scroll to position [107, 0]
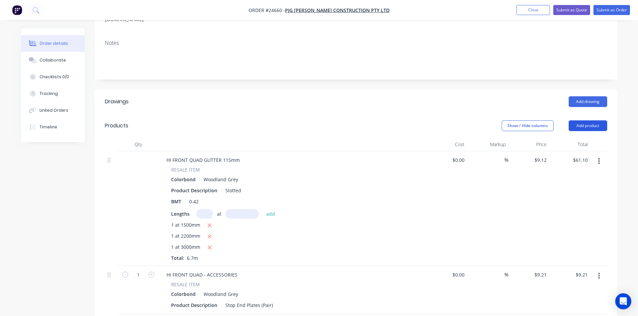
click at [579, 121] on button "Add product" at bounding box center [588, 126] width 39 height 11
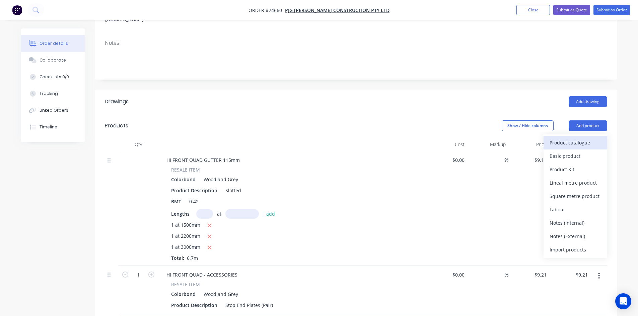
click at [569, 138] on div "Product catalogue" at bounding box center [576, 143] width 52 height 10
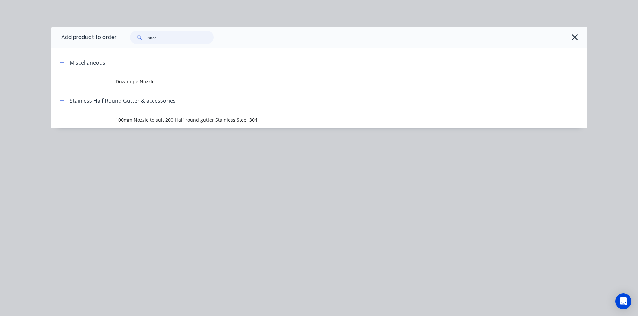
drag, startPoint x: 159, startPoint y: 38, endPoint x: 131, endPoint y: 35, distance: 28.6
click at [131, 35] on div "nozz" at bounding box center [172, 37] width 84 height 13
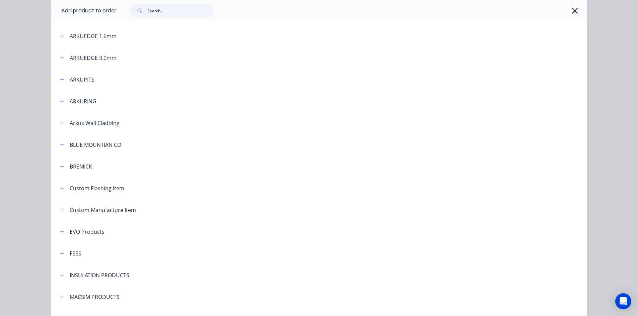
scroll to position [201, 0]
click at [60, 165] on icon "button" at bounding box center [62, 166] width 4 height 5
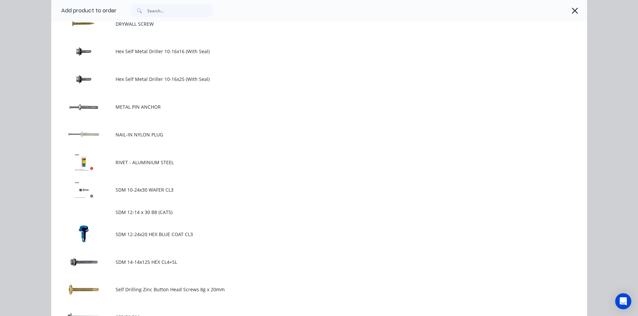
scroll to position [402, 0]
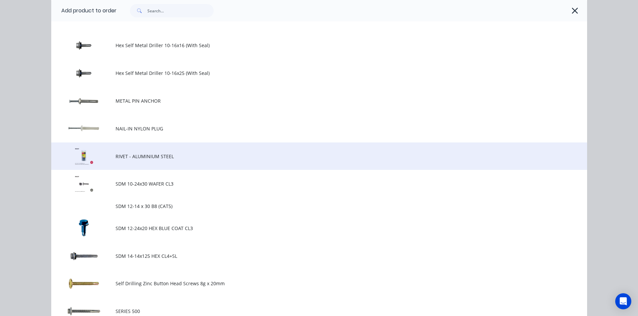
click at [157, 163] on td "RIVET - ALUMINIUM STEEL" at bounding box center [352, 157] width 472 height 28
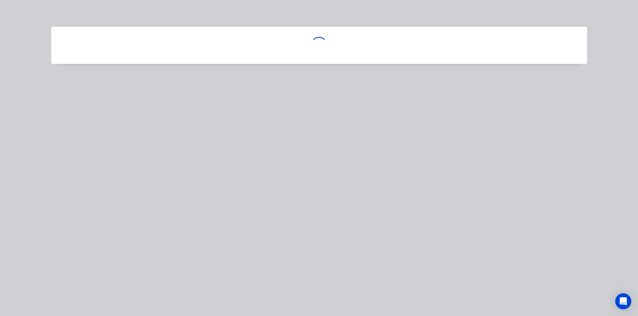
scroll to position [0, 0]
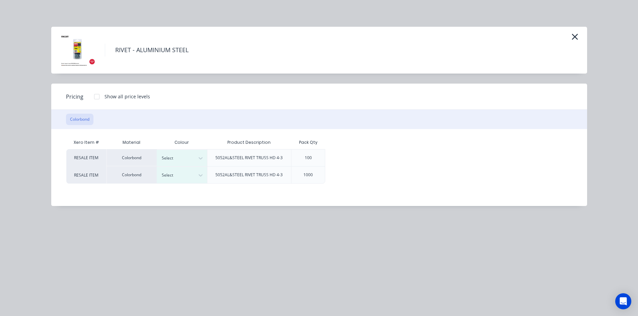
click at [95, 98] on div at bounding box center [96, 96] width 13 height 13
click at [177, 156] on div at bounding box center [177, 158] width 30 height 7
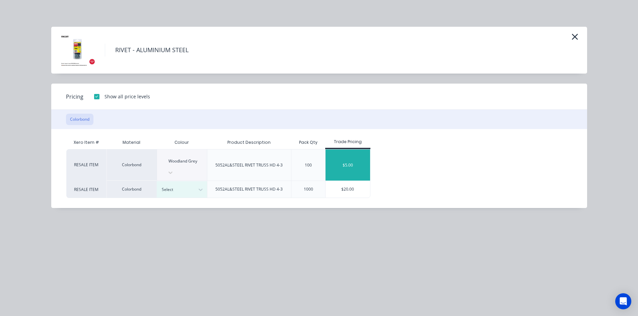
click at [346, 158] on div "$5.00" at bounding box center [348, 165] width 45 height 31
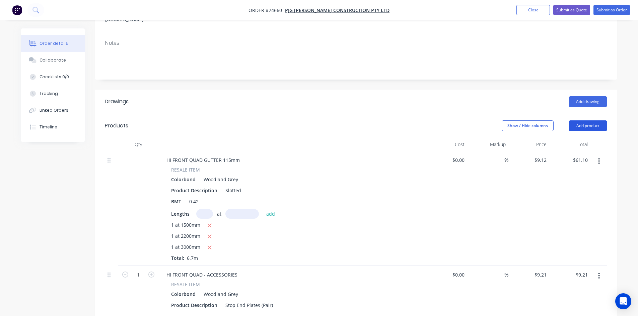
click at [598, 121] on button "Add product" at bounding box center [588, 126] width 39 height 11
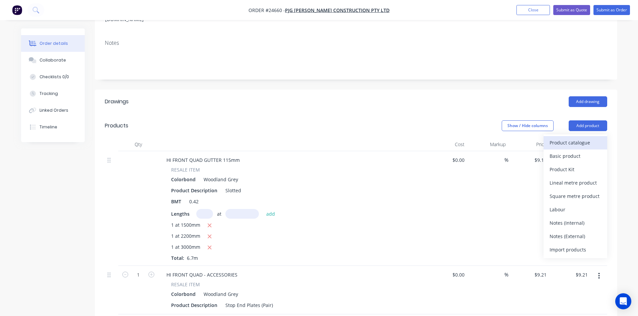
click at [578, 138] on div "Product catalogue" at bounding box center [576, 143] width 52 height 10
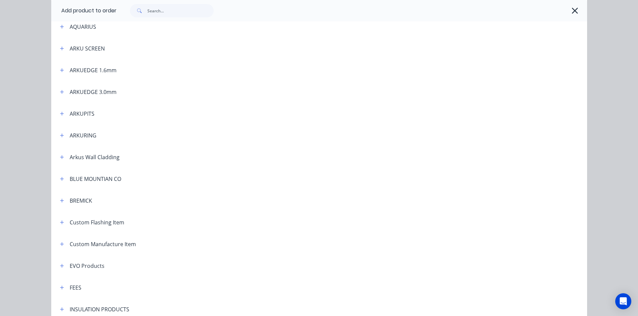
scroll to position [167, 0]
click at [58, 196] on button "button" at bounding box center [62, 200] width 8 height 8
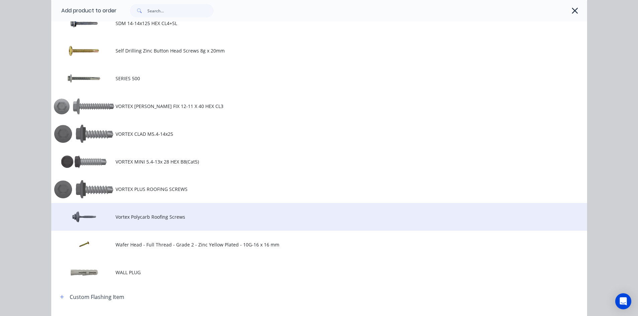
scroll to position [636, 0]
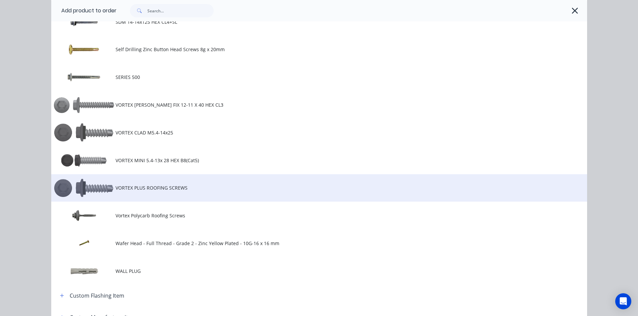
click at [107, 192] on td at bounding box center [83, 188] width 64 height 28
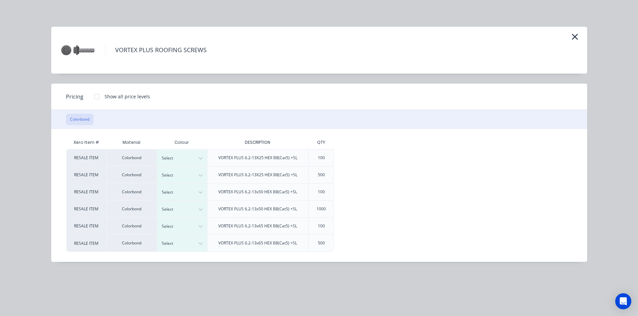
click at [95, 95] on div at bounding box center [96, 96] width 13 height 13
click at [176, 196] on div at bounding box center [177, 192] width 30 height 7
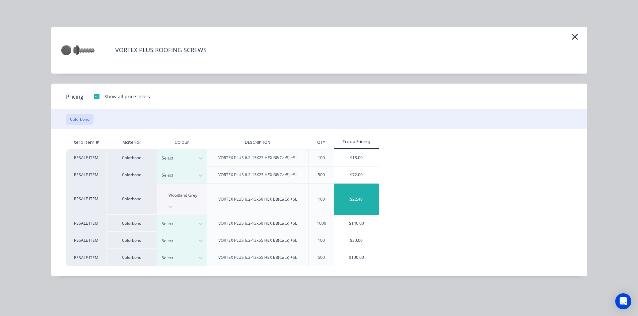
click at [354, 192] on div "$22.40" at bounding box center [356, 199] width 45 height 31
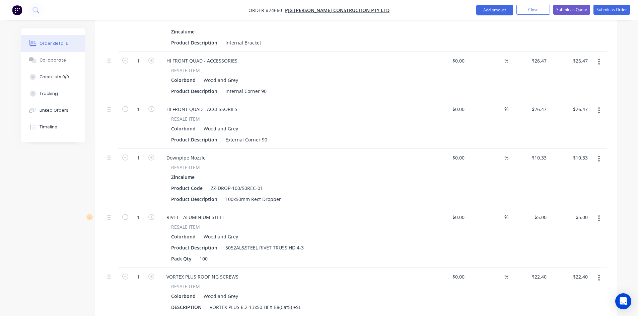
scroll to position [509, 0]
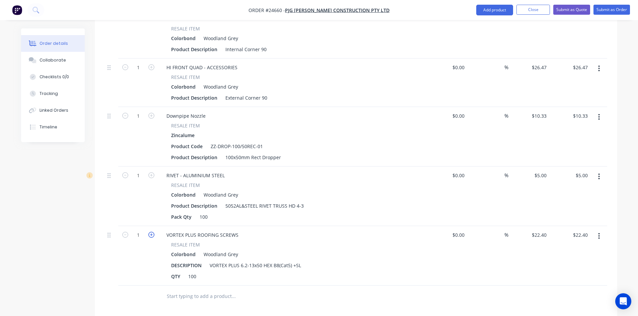
click at [151, 232] on icon "button" at bounding box center [151, 235] width 6 height 6
type input "2"
type input "$44.80"
click at [151, 232] on icon "button" at bounding box center [151, 235] width 6 height 6
type input "3"
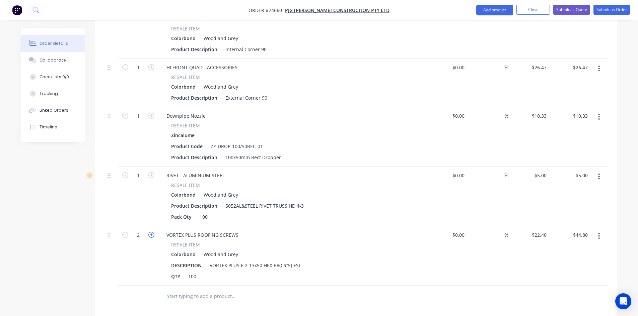
type input "$67.20"
click at [151, 232] on icon "button" at bounding box center [151, 235] width 6 height 6
type input "4"
type input "$89.60"
click at [151, 232] on icon "button" at bounding box center [151, 235] width 6 height 6
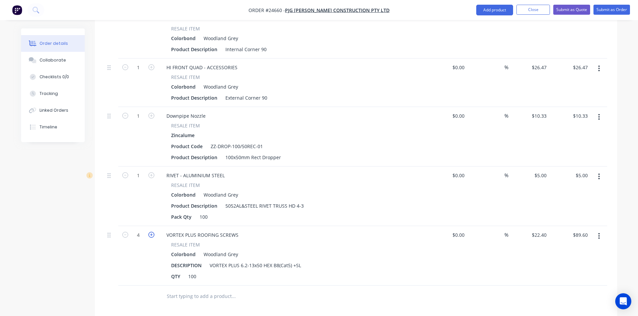
type input "5"
type input "$112.00"
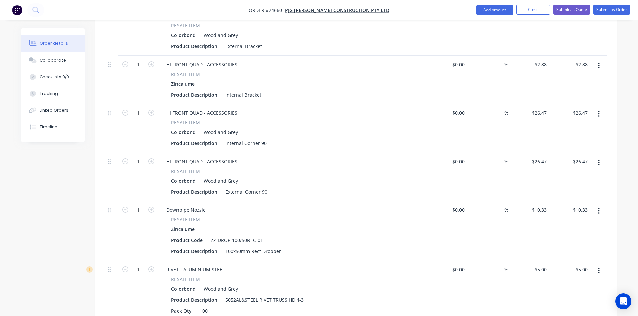
scroll to position [409, 0]
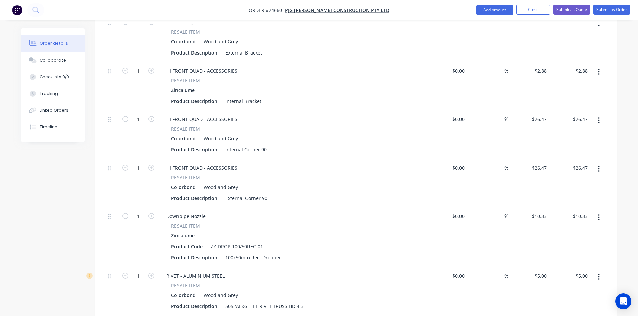
click at [597, 115] on button "button" at bounding box center [599, 121] width 16 height 12
click at [568, 147] on div "Duplicate" at bounding box center [576, 152] width 52 height 10
click at [602, 163] on button "button" at bounding box center [599, 169] width 16 height 12
click at [575, 195] on div "Duplicate" at bounding box center [576, 200] width 52 height 10
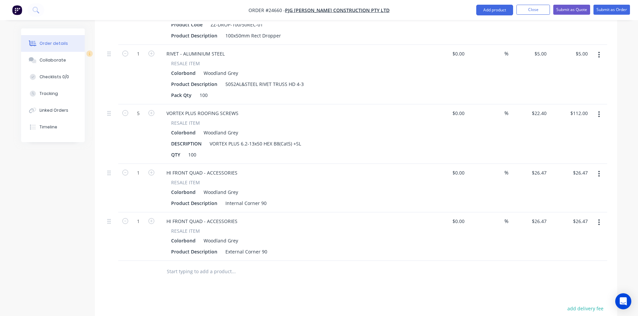
scroll to position [643, 0]
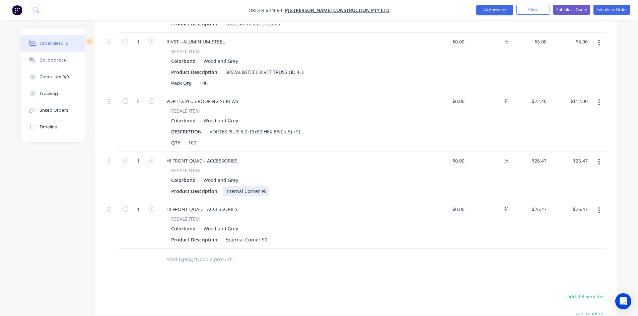
click at [266, 187] on div "Internal Corner 90" at bounding box center [246, 192] width 47 height 10
click at [265, 235] on div "External Corner 90" at bounding box center [246, 240] width 47 height 10
click at [325, 253] on div at bounding box center [261, 259] width 201 height 13
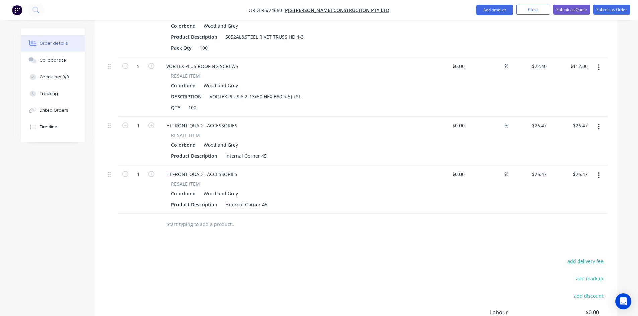
scroll to position [625, 0]
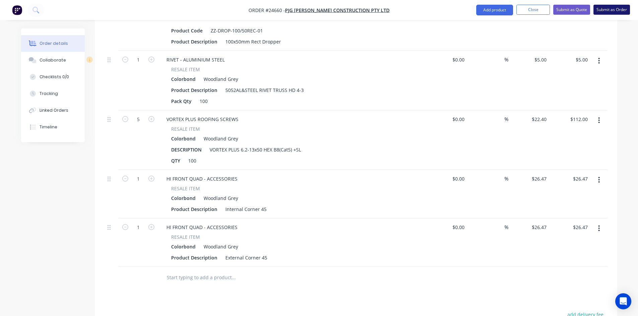
click at [606, 11] on button "Submit as Order" at bounding box center [611, 10] width 37 height 10
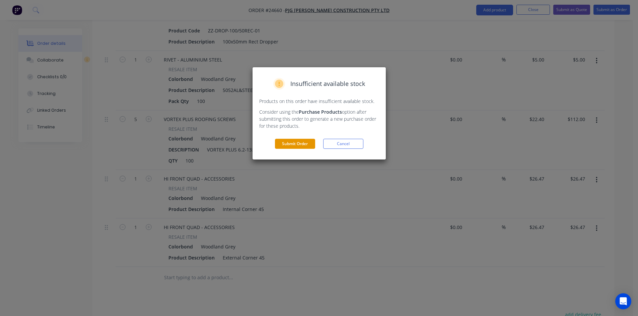
click at [294, 141] on button "Submit Order" at bounding box center [295, 144] width 40 height 10
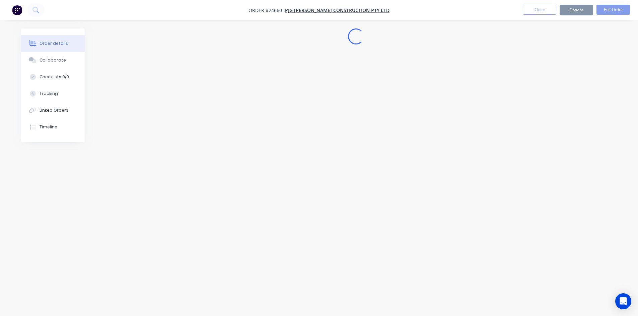
scroll to position [0, 0]
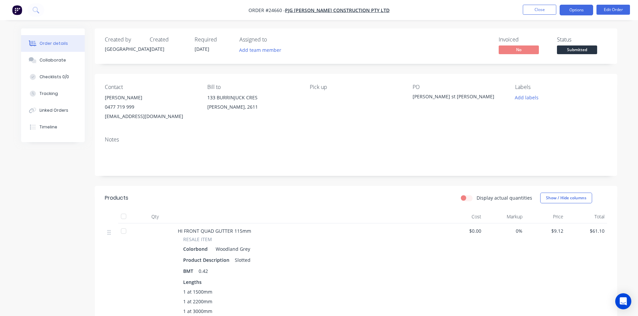
click at [572, 13] on button "Options" at bounding box center [576, 10] width 33 height 11
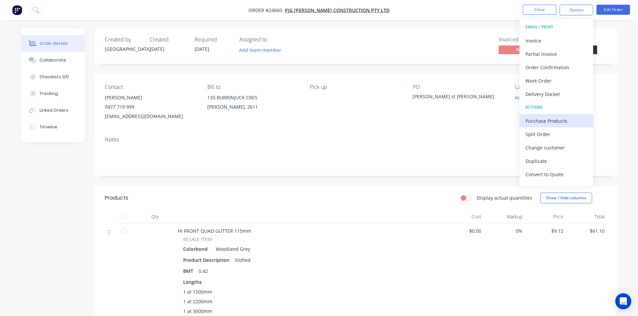
click at [539, 121] on div "Purchase Products" at bounding box center [556, 121] width 62 height 10
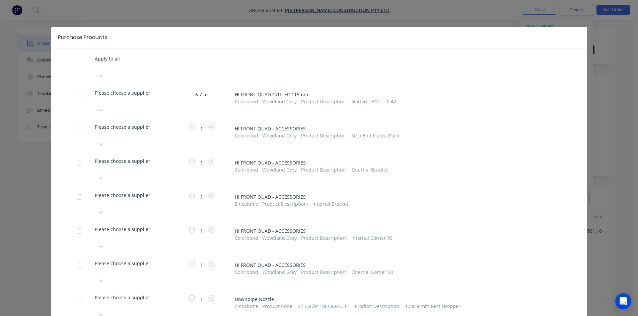
click at [96, 71] on div at bounding box center [95, 66] width 1 height 8
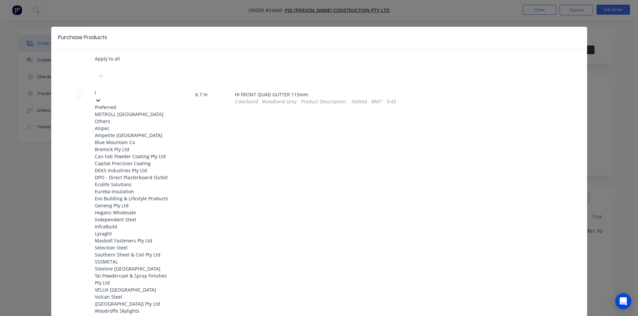
type input "ly"
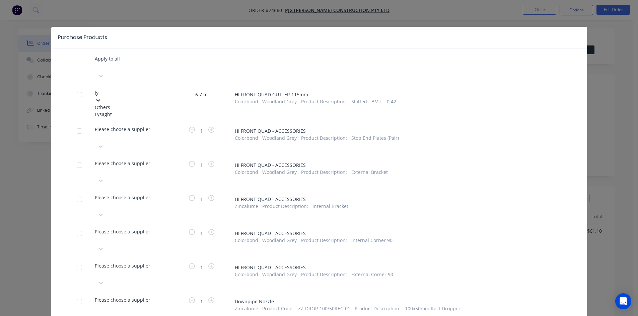
click at [131, 111] on div "Lysaght" at bounding box center [132, 114] width 74 height 7
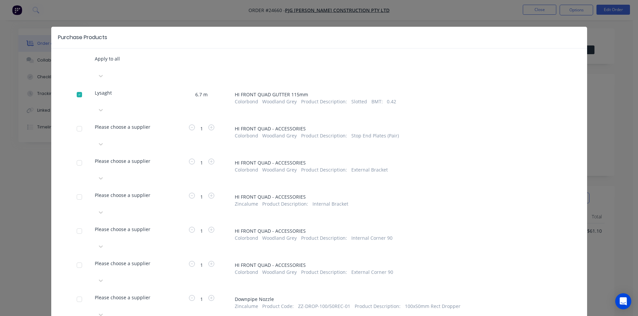
click at [96, 71] on div at bounding box center [95, 66] width 1 height 8
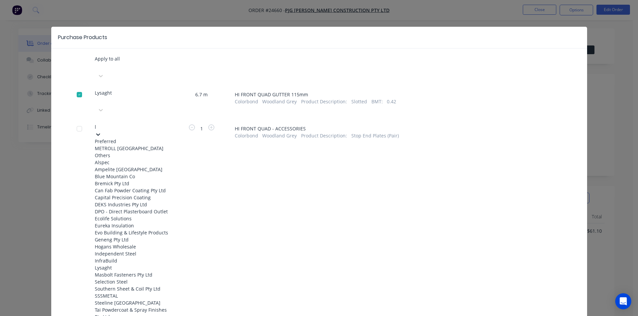
type input "ly"
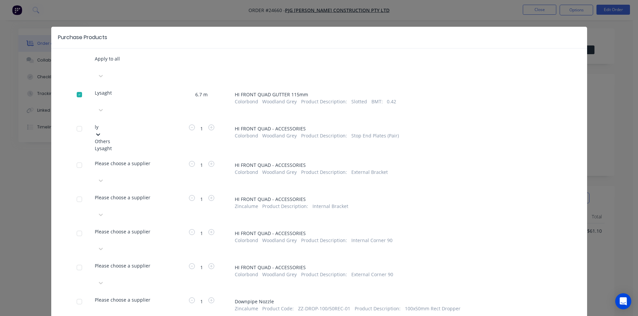
click at [105, 145] on div "Lysaght" at bounding box center [132, 148] width 74 height 7
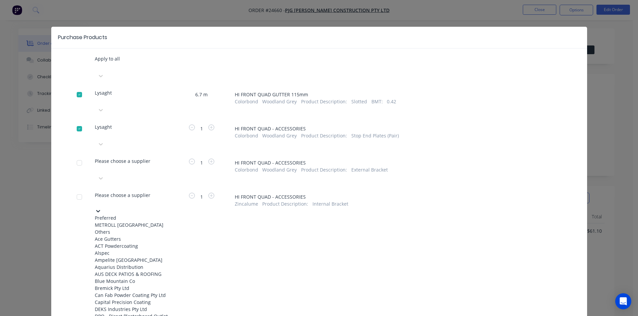
click at [96, 199] on div at bounding box center [95, 203] width 1 height 8
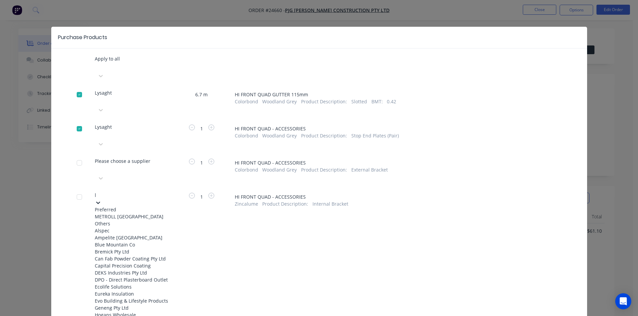
type input "ly"
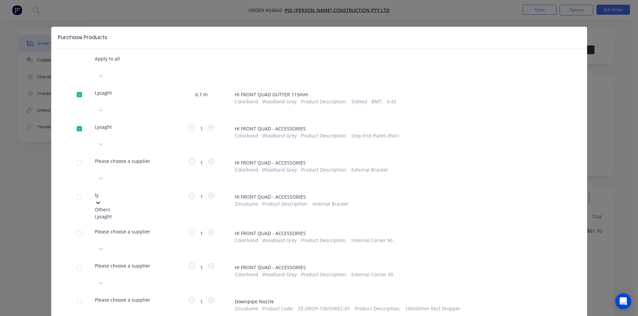
click at [115, 213] on div "Lysaght" at bounding box center [132, 216] width 74 height 7
click at [96, 71] on div at bounding box center [95, 66] width 1 height 8
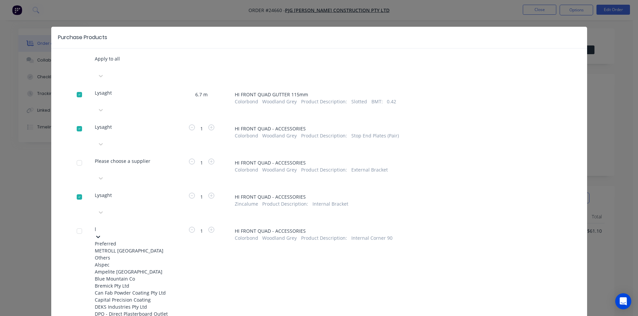
type input "ly"
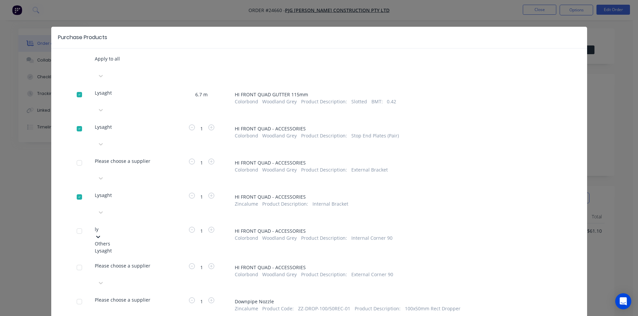
click at [125, 247] on div "Lysaght" at bounding box center [132, 250] width 74 height 7
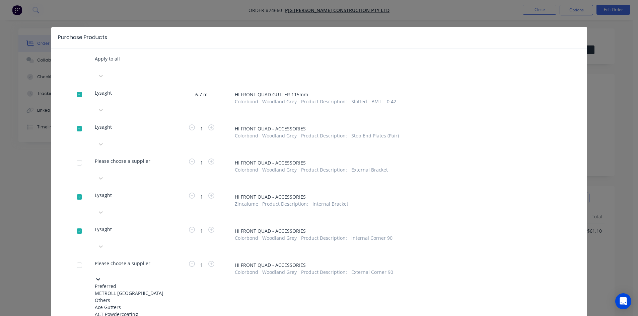
click at [96, 267] on div at bounding box center [95, 271] width 1 height 8
type input "ly"
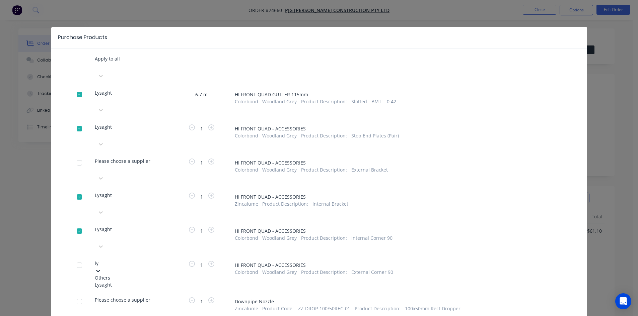
click at [125, 282] on div "Lysaght" at bounding box center [132, 285] width 74 height 7
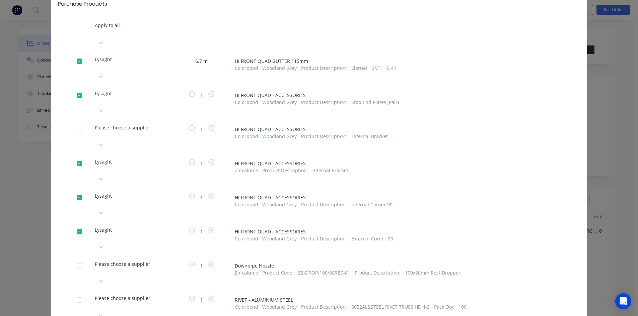
scroll to position [84, 0]
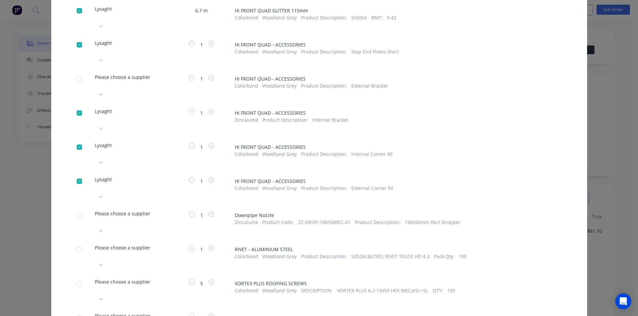
type input "ly"
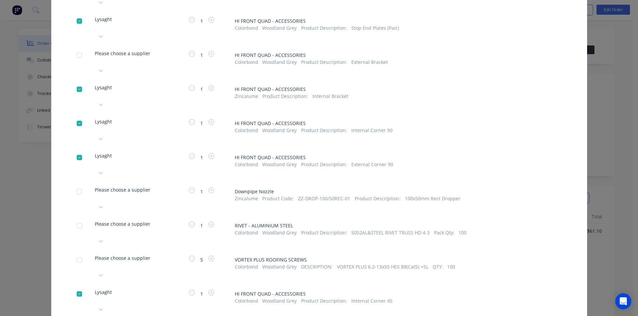
type input "ly"
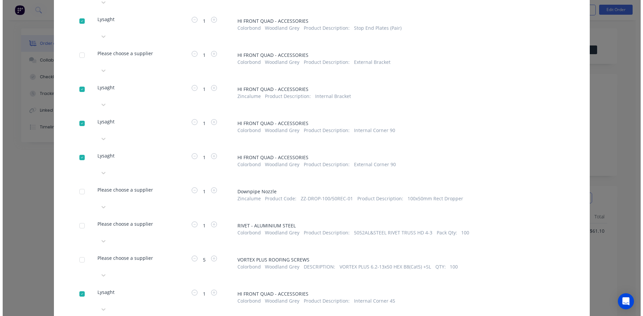
scroll to position [82, 0]
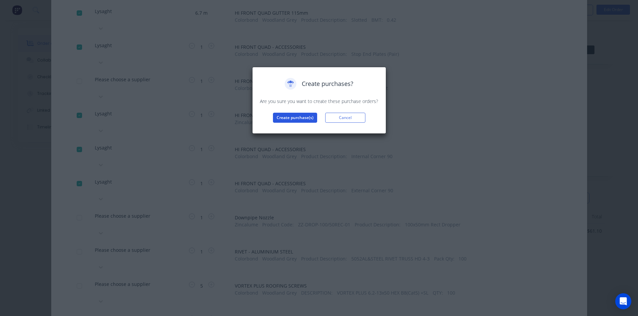
click at [297, 116] on button "Create purchase(s)" at bounding box center [295, 118] width 44 height 10
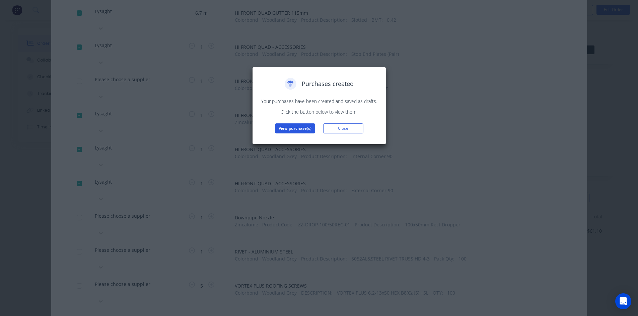
click at [293, 130] on button "View purchase(s)" at bounding box center [295, 129] width 40 height 10
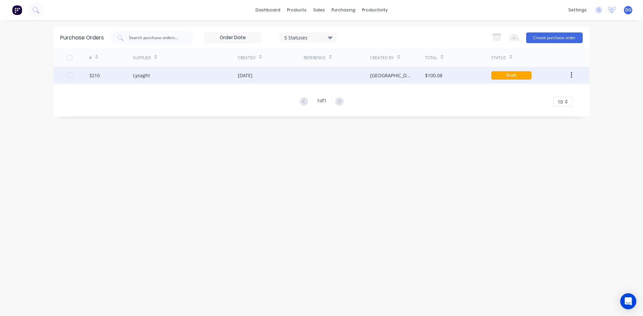
click at [216, 76] on div "Lysaght" at bounding box center [185, 75] width 105 height 17
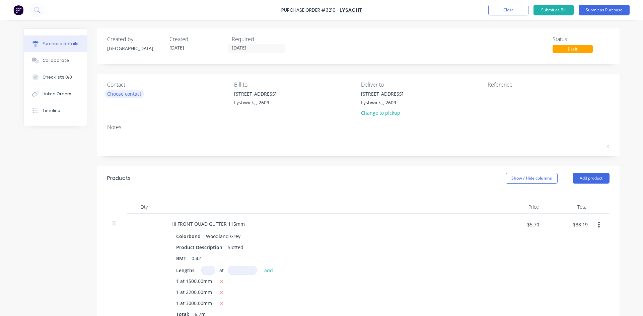
click at [107, 95] on div "Choose contact" at bounding box center [124, 93] width 34 height 7
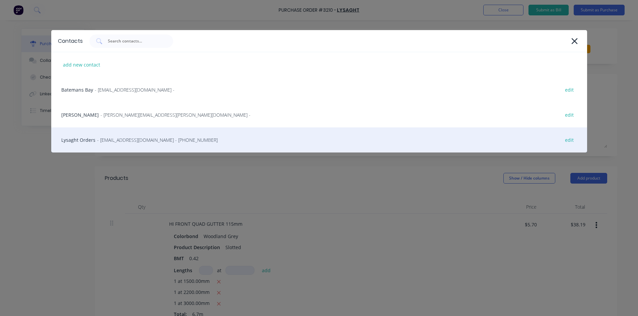
click at [107, 141] on span "- cansales@lysaght.com - (02) 6299 1861" at bounding box center [157, 140] width 121 height 7
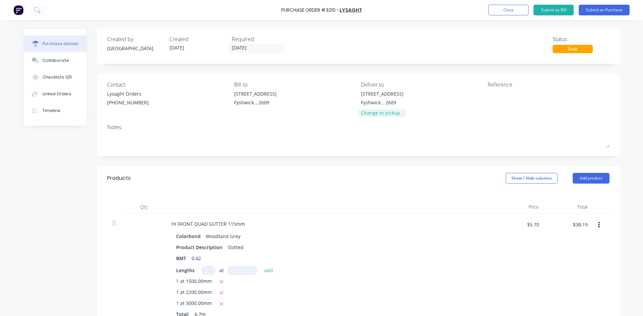
click at [367, 116] on div "Change to pickup" at bounding box center [382, 113] width 43 height 7
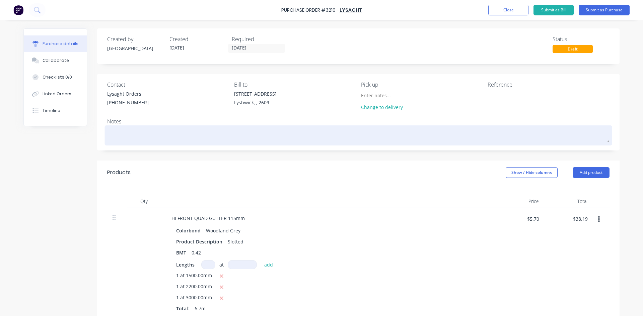
click at [275, 138] on textarea at bounding box center [358, 134] width 502 height 15
type textarea "x"
type textarea "c"
type textarea "x"
type textarea "ca"
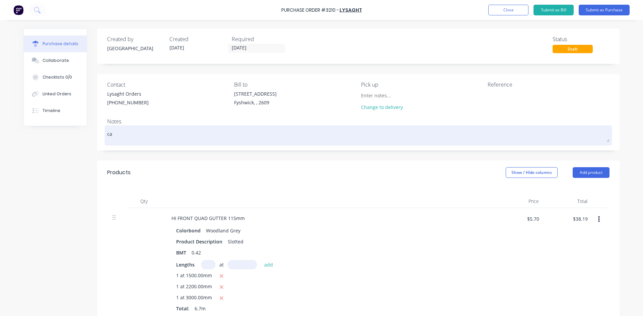
type textarea "x"
type textarea "cal"
type textarea "x"
type textarea "call"
type textarea "x"
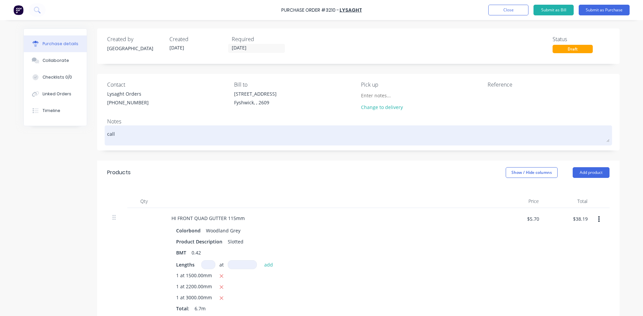
type textarea "call"
type textarea "x"
type textarea "call w"
type textarea "x"
type textarea "call wh"
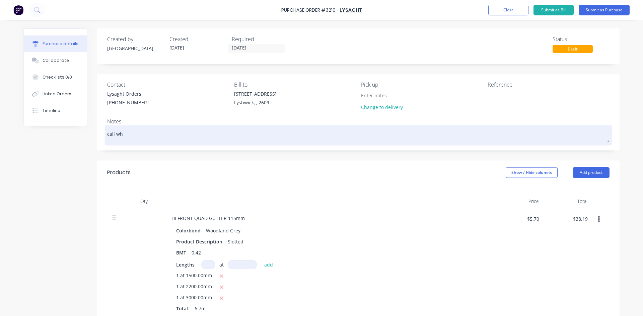
type textarea "x"
type textarea "call whe"
type textarea "x"
type textarea "call when"
type textarea "x"
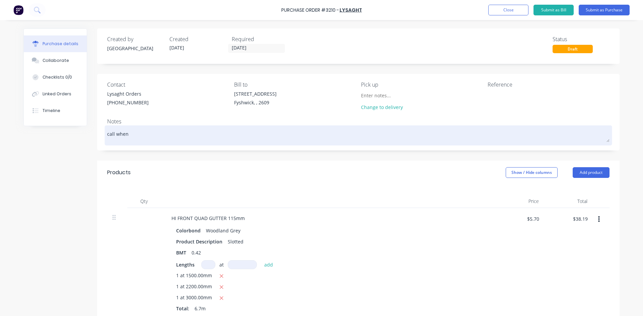
type textarea "call when"
type textarea "x"
type textarea "call when r"
type textarea "x"
type textarea "call when re"
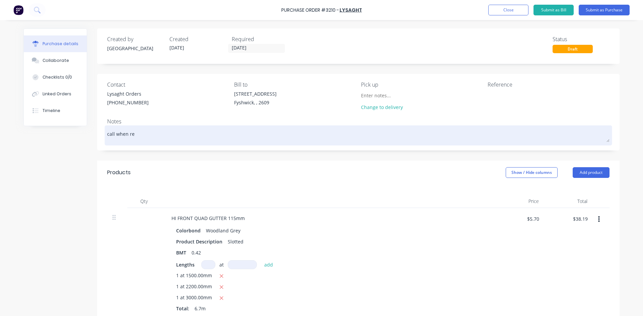
type textarea "x"
type textarea "call when rea"
type textarea "x"
type textarea "call when read"
type textarea "x"
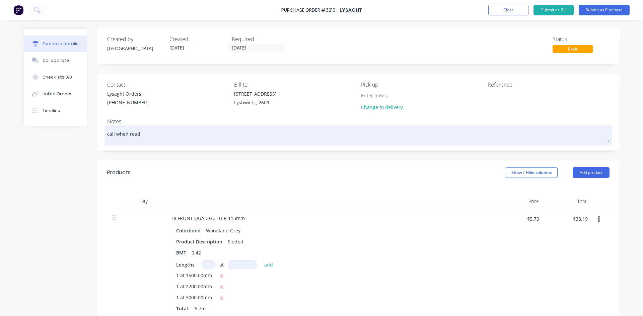
type textarea "call when ready"
type textarea "x"
type textarea "call when ready"
type textarea "x"
type textarea "call when ready f"
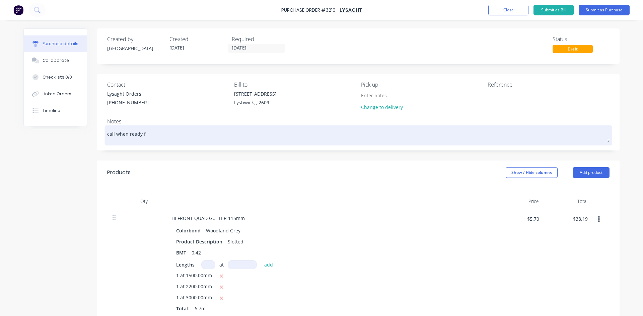
type textarea "x"
type textarea "call when ready fo"
type textarea "x"
type textarea "call when ready for"
type textarea "x"
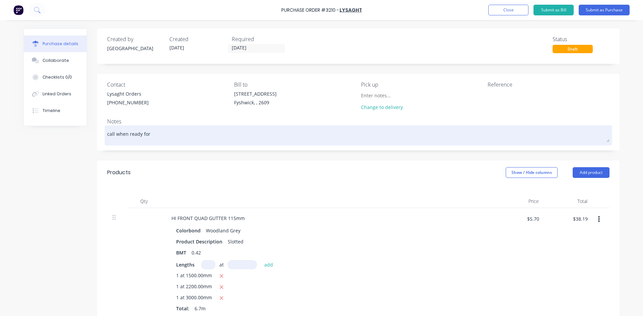
type textarea "call when ready for"
type textarea "x"
type textarea "call when ready for p"
type textarea "x"
type textarea "call when ready for pi"
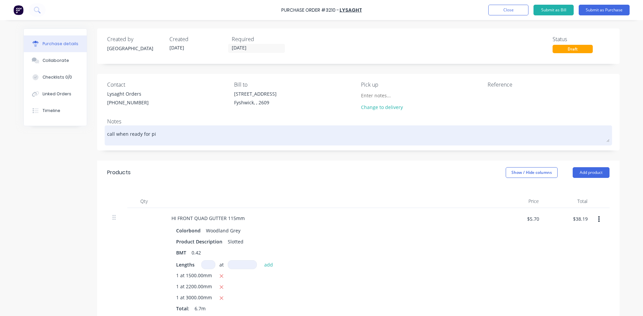
type textarea "x"
type textarea "call when ready for pic"
type textarea "x"
type textarea "call when ready for pick"
type textarea "x"
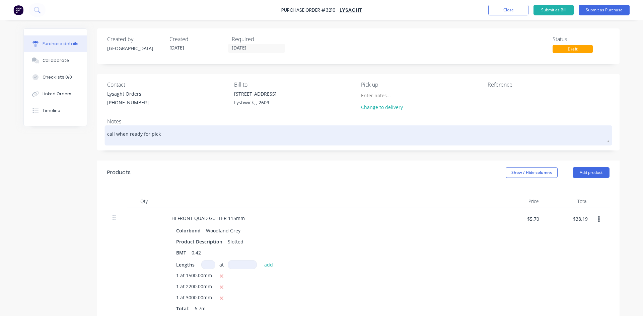
type textarea "call when ready for pick"
type textarea "x"
type textarea "call when ready for pick u"
type textarea "x"
type textarea "call when ready for pick up"
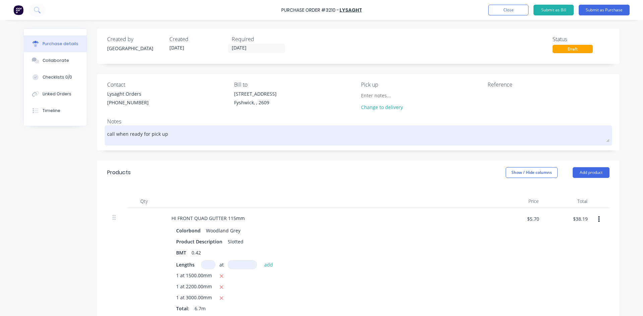
type textarea "x"
type textarea "call when ready for pick up"
click at [268, 141] on textarea "call when ready for pick up" at bounding box center [358, 134] width 502 height 15
type textarea "x"
type textarea "call when ready for pick up 0"
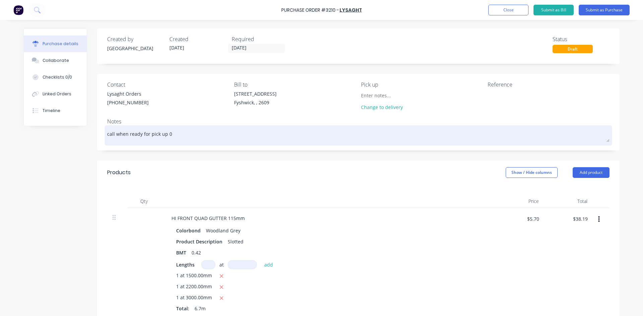
type textarea "x"
type textarea "call when ready for pick up 02"
type textarea "x"
type textarea "call when ready for pick up 0"
type textarea "x"
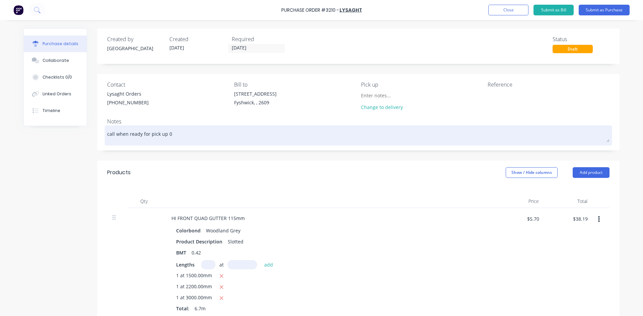
type textarea "call when ready for pick up"
type textarea "x"
type textarea "call when ready for pick up 9"
type textarea "x"
type textarea "call when ready for pick up 9"
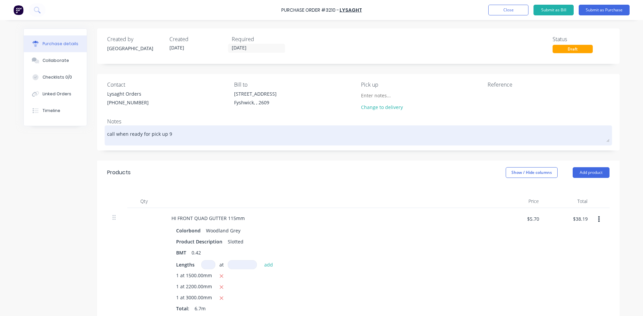
type textarea "x"
type textarea "call when ready for pick up 9"
type textarea "x"
type textarea "call when ready for pick up"
type textarea "x"
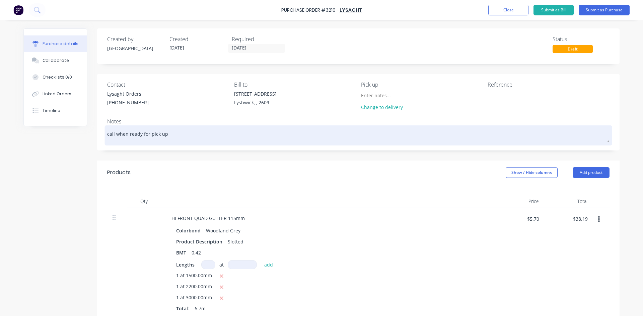
type textarea "call when ready for pick up ("
type textarea "x"
type textarea "call when ready for pick up ("
type textarea "x"
type textarea "call when ready for pick up ( 0"
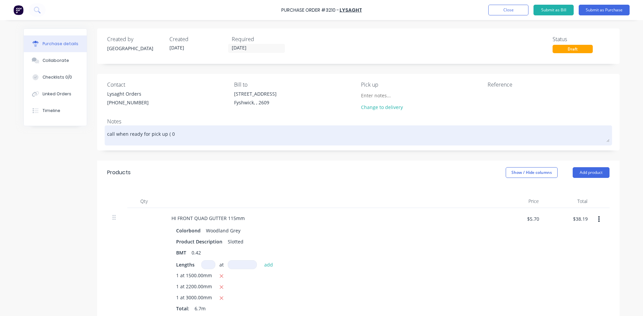
type textarea "x"
type textarea "call when ready for pick up ( 02"
type textarea "x"
type textarea "call when ready for pick up ( 026"
type textarea "x"
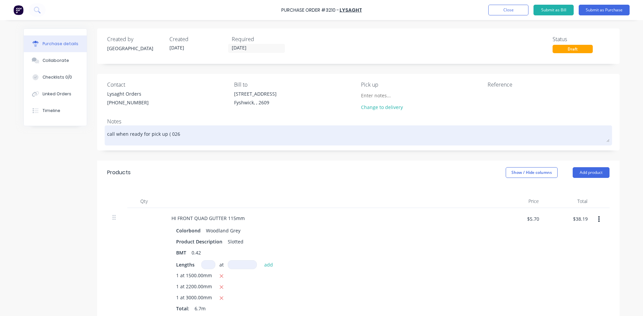
type textarea "call when ready for pick up ( 0262"
type textarea "x"
type textarea "call when ready for pick up ( 02628"
type textarea "x"
type textarea "call when ready for pick up ( 026280"
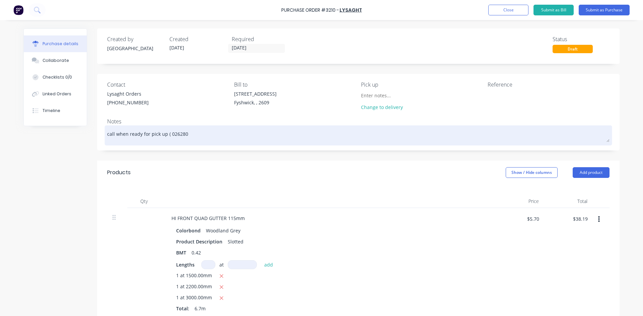
type textarea "x"
type textarea "call when ready for pick up ( 0262800"
type textarea "x"
type textarea "call when ready for pick up ( 02628004"
type textarea "x"
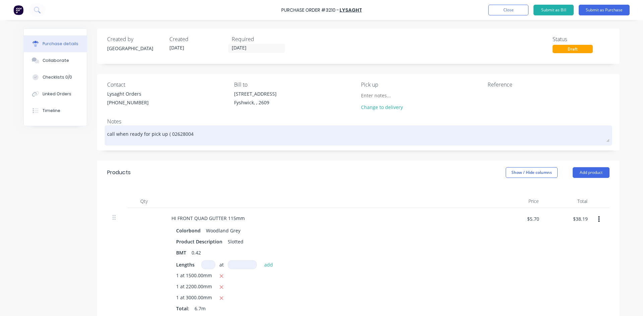
type textarea "call when ready for pick up ( 026280047"
type textarea "x"
type textarea "call when ready for pick up ( 0262800471"
type textarea "x"
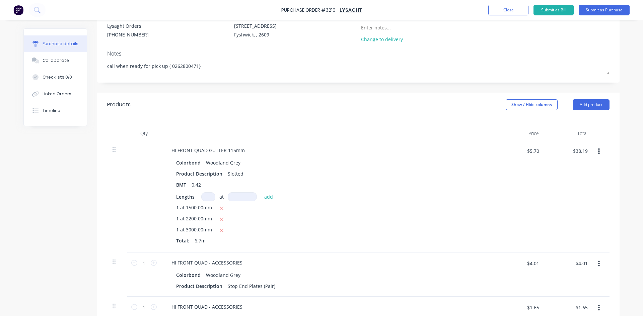
scroll to position [67, 0]
type textarea "call when ready for pick up ( 0262800471}"
type textarea "x"
type textarea "call when ready for pick up ( 0262800471}"
click at [603, 11] on button "Submit as Purchase" at bounding box center [604, 10] width 51 height 11
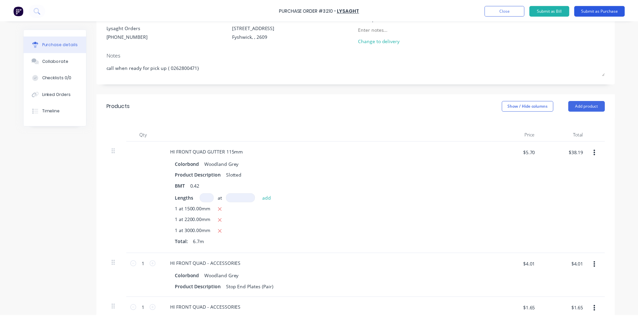
scroll to position [0, 0]
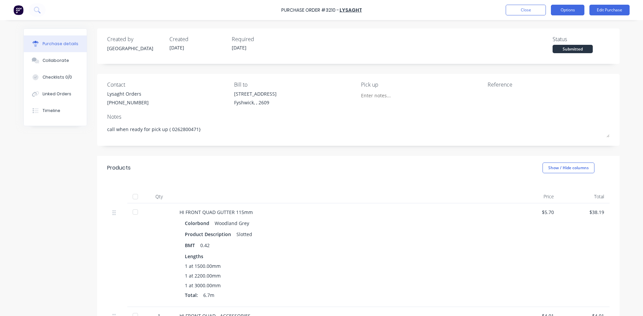
click at [572, 10] on button "Options" at bounding box center [567, 10] width 33 height 11
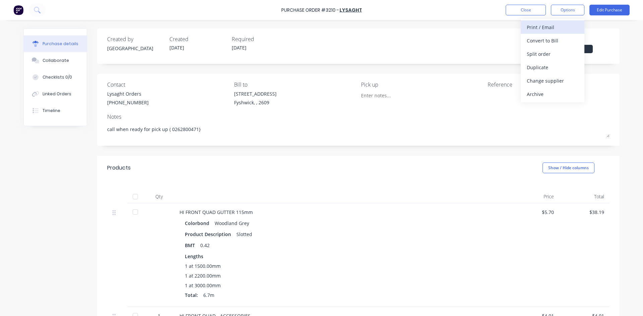
click at [549, 30] on div "Print / Email" at bounding box center [553, 27] width 52 height 10
click at [546, 50] on div "Without pricing" at bounding box center [553, 54] width 52 height 10
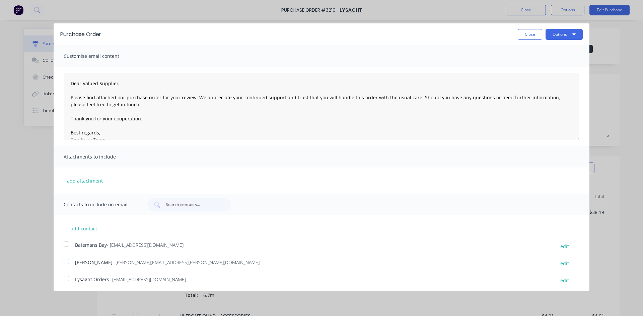
click at [69, 282] on div at bounding box center [66, 278] width 13 height 13
click at [568, 40] on div "Purchase Order Close Options" at bounding box center [322, 34] width 536 height 22
click at [557, 30] on button "Options" at bounding box center [564, 34] width 37 height 11
click at [545, 65] on div "Email" at bounding box center [551, 65] width 52 height 10
type textarea "x"
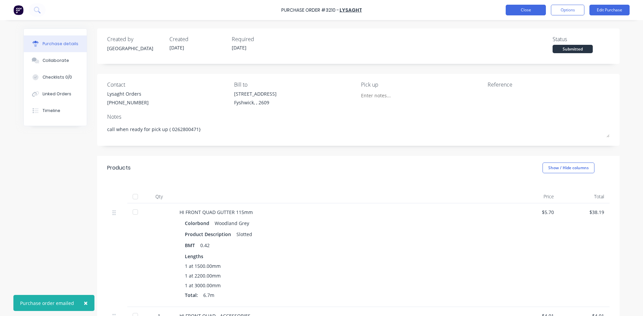
click at [533, 8] on button "Close" at bounding box center [526, 10] width 40 height 11
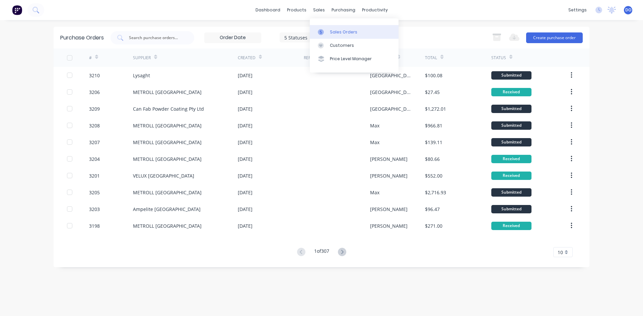
click at [320, 27] on link "Sales Orders" at bounding box center [354, 31] width 89 height 13
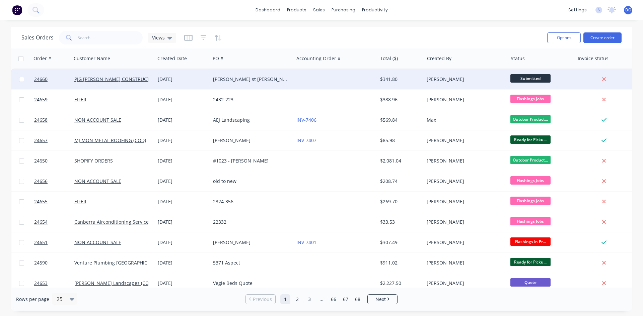
click at [341, 84] on div at bounding box center [335, 79] width 83 height 20
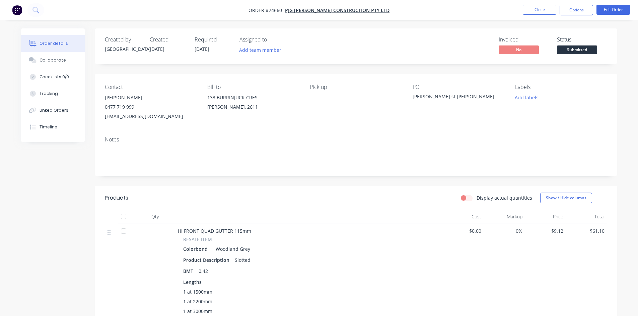
click at [577, 48] on span "Submitted" at bounding box center [577, 50] width 40 height 8
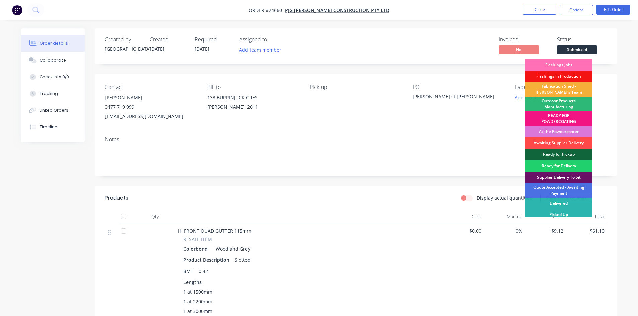
click at [561, 145] on div "Awaiting Supplier Delivery" at bounding box center [558, 143] width 67 height 11
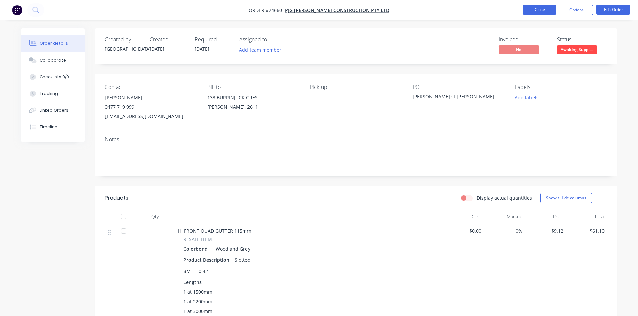
click at [550, 7] on button "Close" at bounding box center [539, 10] width 33 height 10
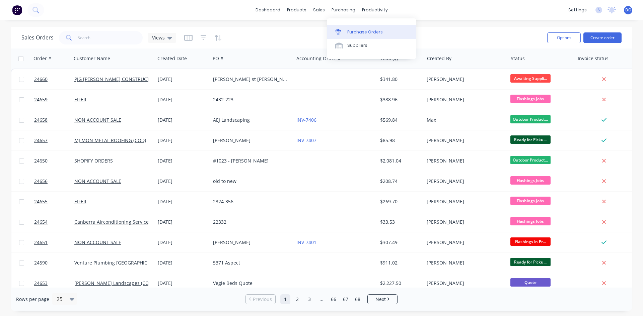
click at [342, 35] on link "Purchase Orders" at bounding box center [371, 31] width 89 height 13
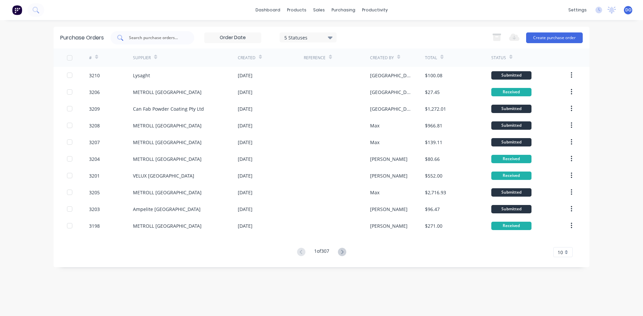
click at [165, 42] on div at bounding box center [153, 37] width 84 height 13
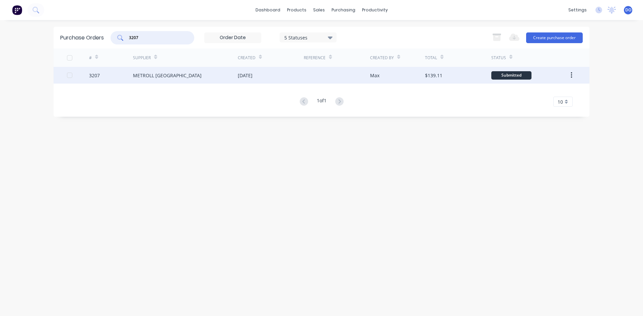
type input "3207"
click at [168, 73] on div "METROLL CANBERRA" at bounding box center [167, 75] width 69 height 7
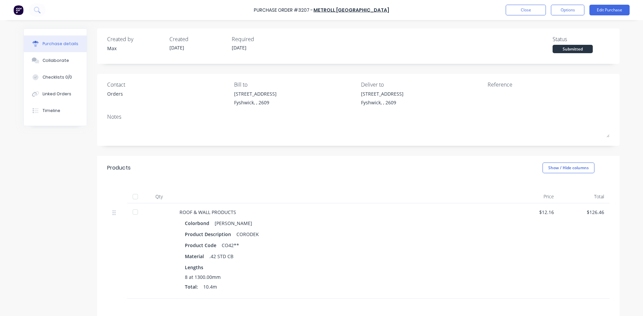
click at [133, 213] on div at bounding box center [135, 212] width 13 height 13
click at [65, 90] on button "Linked Orders" at bounding box center [55, 94] width 63 height 17
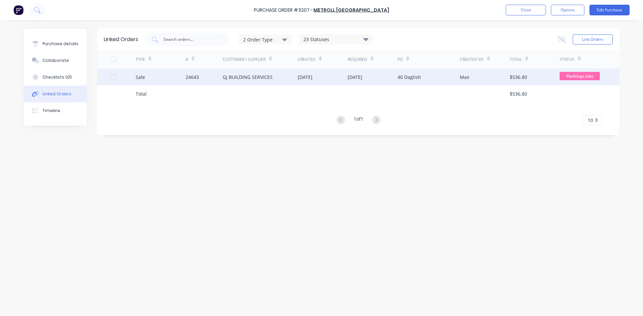
click at [136, 71] on div "Sale" at bounding box center [161, 77] width 50 height 17
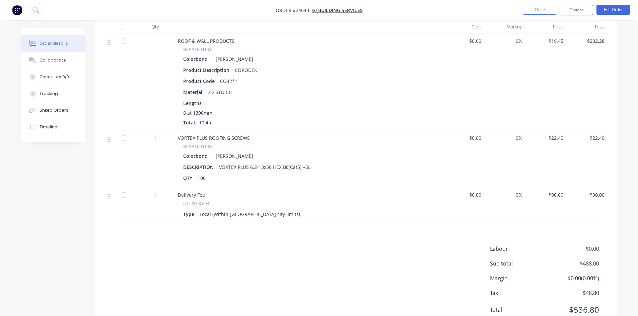
scroll to position [335, 0]
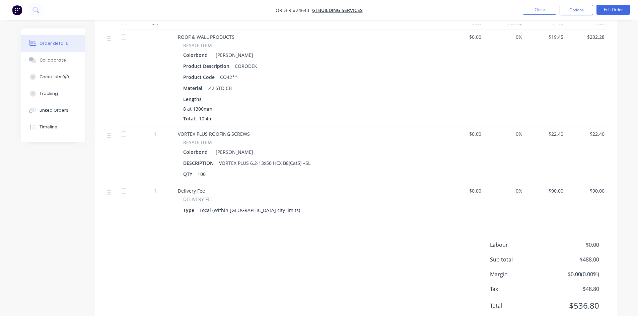
click at [123, 39] on div at bounding box center [123, 36] width 13 height 13
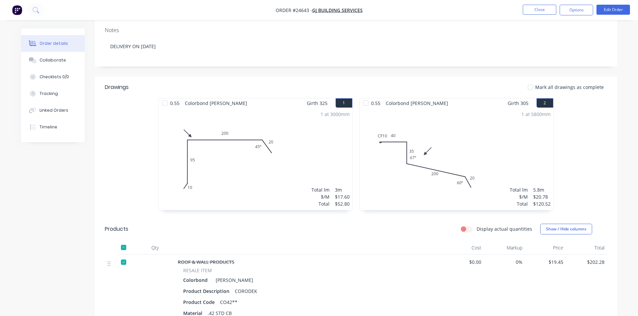
scroll to position [0, 0]
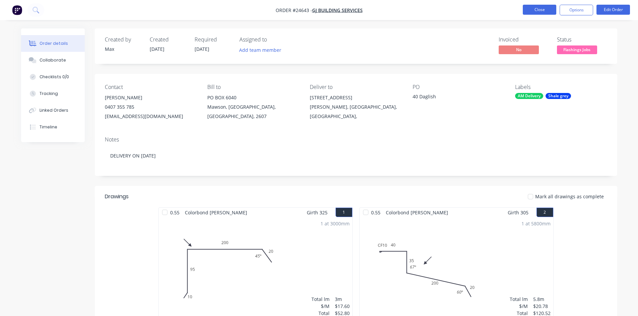
click at [533, 11] on button "Close" at bounding box center [539, 10] width 33 height 10
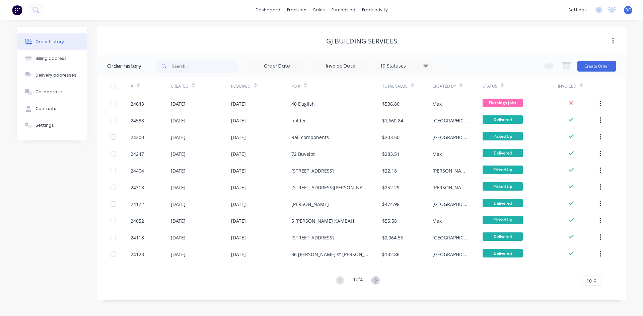
click at [349, 2] on div "dashboard products sales purchasing productivity dashboard products Product Cat…" at bounding box center [321, 10] width 643 height 20
click at [348, 10] on div "purchasing" at bounding box center [343, 10] width 30 height 10
click at [360, 37] on link "Purchase Orders" at bounding box center [371, 31] width 89 height 13
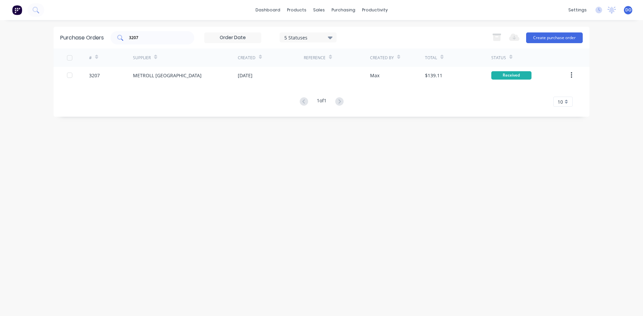
click at [156, 38] on input "3207" at bounding box center [156, 37] width 56 height 7
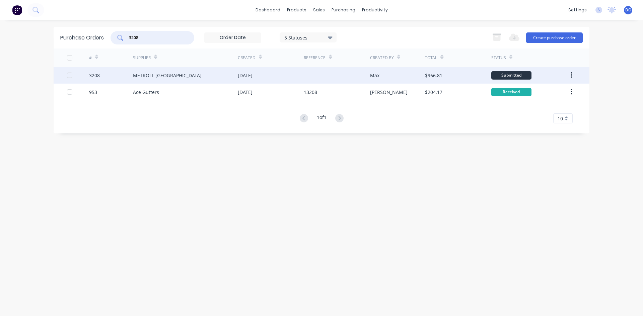
type input "3208"
click at [273, 76] on div "[DATE]" at bounding box center [271, 75] width 66 height 17
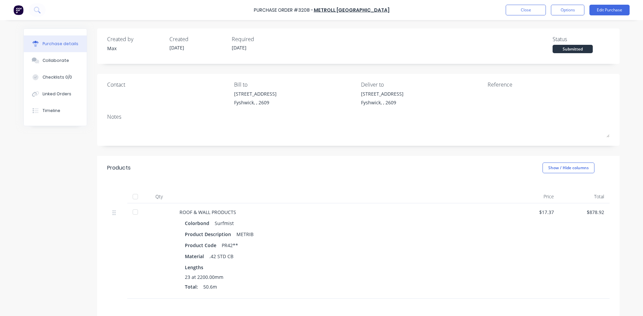
click at [134, 212] on div at bounding box center [135, 212] width 13 height 13
click at [64, 90] on button "Linked Orders" at bounding box center [55, 94] width 63 height 17
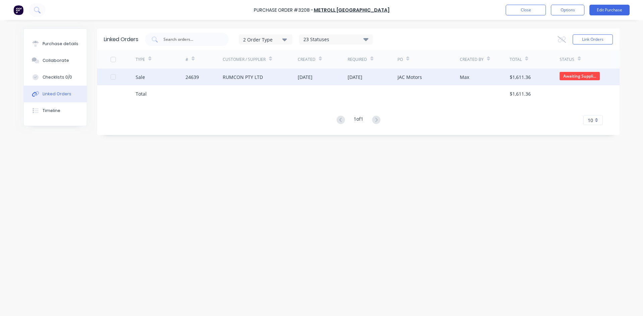
click at [237, 85] on div "RUMCON PTY LTD" at bounding box center [260, 77] width 75 height 17
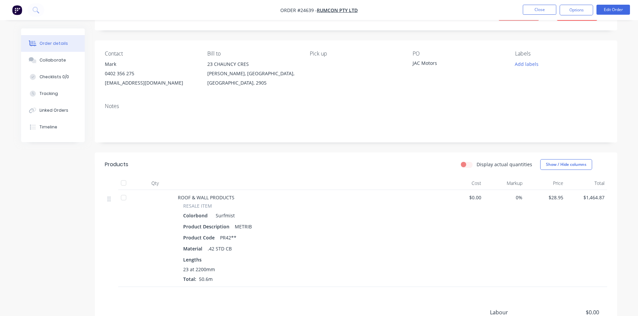
scroll to position [67, 0]
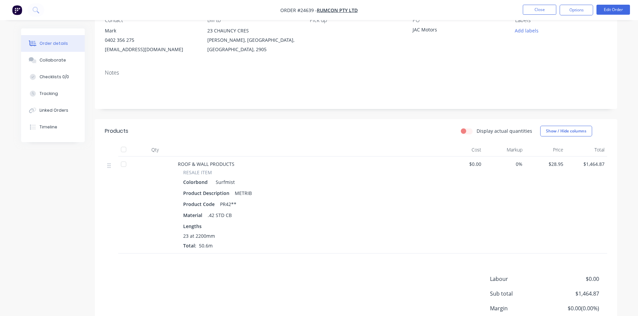
click at [124, 163] on div at bounding box center [123, 164] width 13 height 13
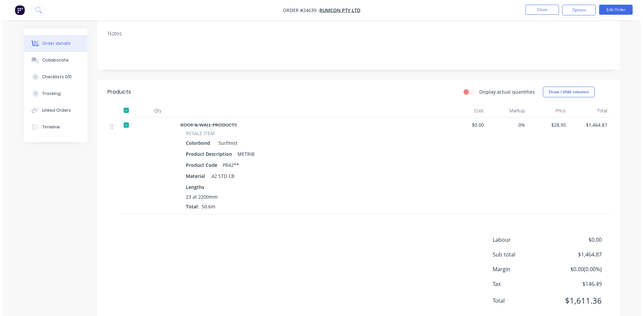
scroll to position [0, 0]
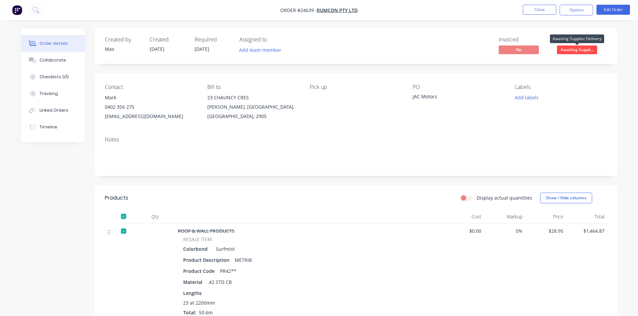
click at [572, 52] on span "Awaiting Suppli..." at bounding box center [577, 50] width 40 height 8
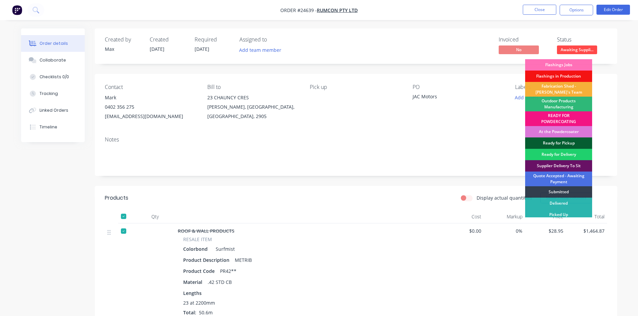
click at [567, 141] on div "Ready for Pickup" at bounding box center [558, 143] width 67 height 11
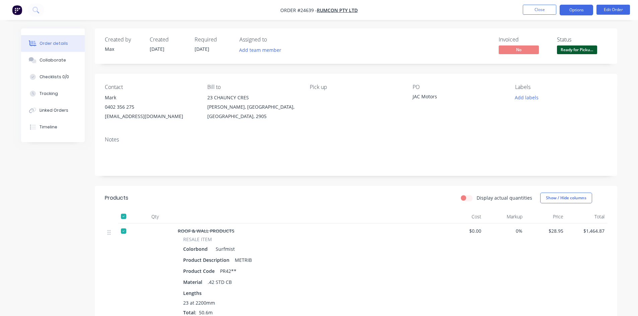
click at [565, 8] on button "Options" at bounding box center [576, 10] width 33 height 11
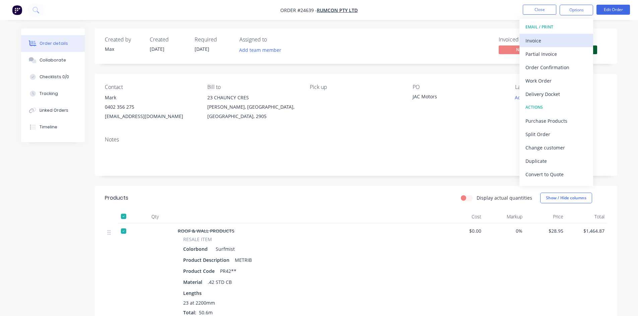
click at [540, 39] on div "Invoice" at bounding box center [556, 41] width 62 height 10
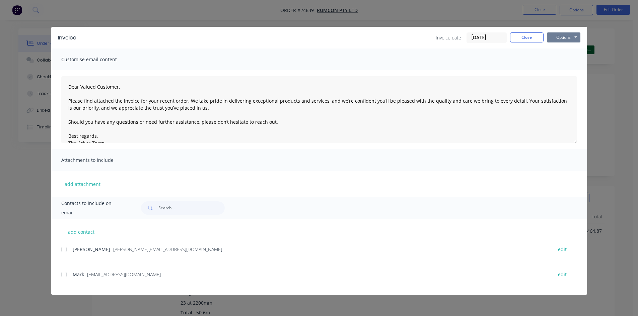
click at [550, 38] on button "Options" at bounding box center [563, 37] width 33 height 10
click at [551, 61] on button "Print" at bounding box center [568, 60] width 43 height 11
click at [532, 40] on button "Close" at bounding box center [526, 37] width 33 height 10
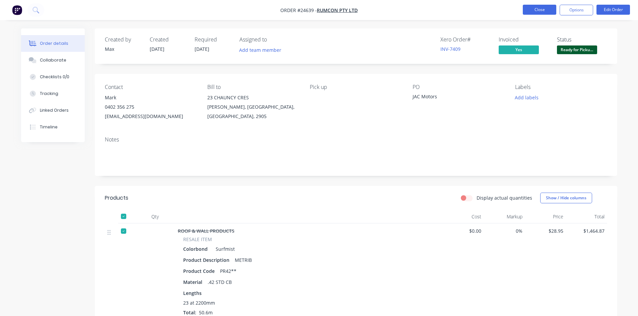
click at [547, 12] on button "Close" at bounding box center [539, 10] width 33 height 10
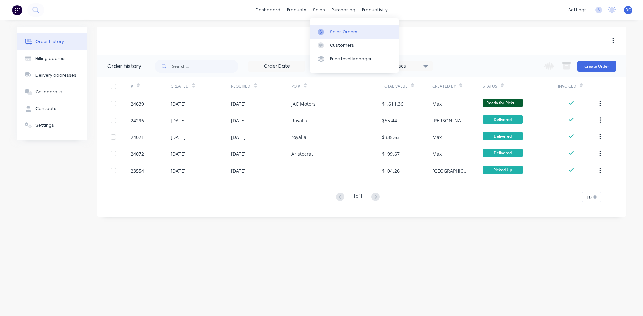
click at [335, 32] on div "Sales Orders" at bounding box center [343, 32] width 27 height 6
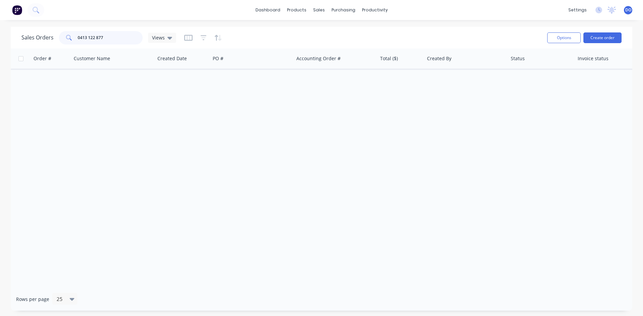
click at [116, 39] on input "0413 122 877" at bounding box center [110, 37] width 65 height 13
type input "0"
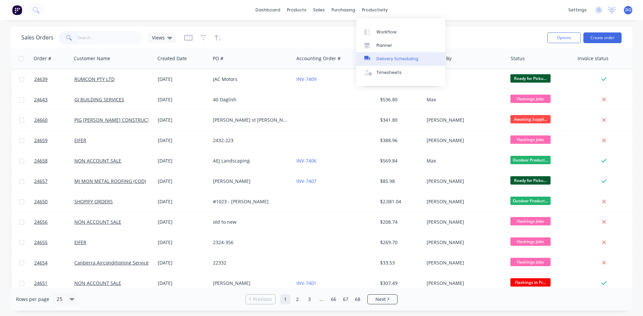
click at [383, 58] on div "Delivery Scheduling" at bounding box center [397, 59] width 42 height 6
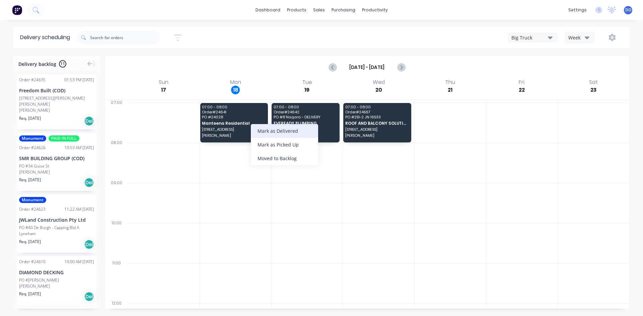
click at [271, 132] on div "Mark as Delivered" at bounding box center [284, 131] width 67 height 14
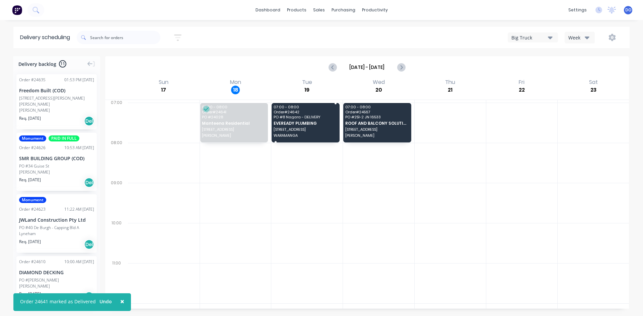
click at [311, 120] on div "07:00 - 08:00 Order # 24642 PO # 8 Nagara - DELIVERY EVEREADY PLUMBING 8 Nagara…" at bounding box center [306, 123] width 68 height 40
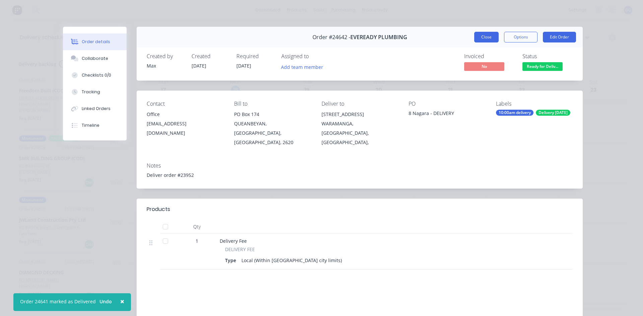
click at [489, 37] on button "Close" at bounding box center [486, 37] width 24 height 11
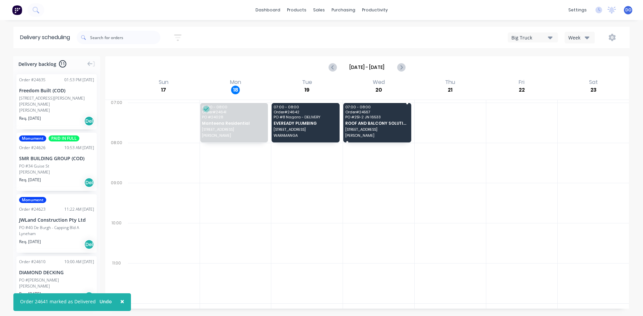
click at [366, 125] on span "ROOF AND BALCONY SOLUTIONS" at bounding box center [377, 123] width 64 height 4
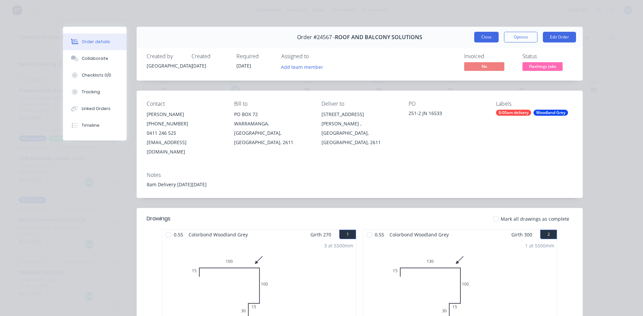
click at [492, 37] on button "Close" at bounding box center [486, 37] width 24 height 11
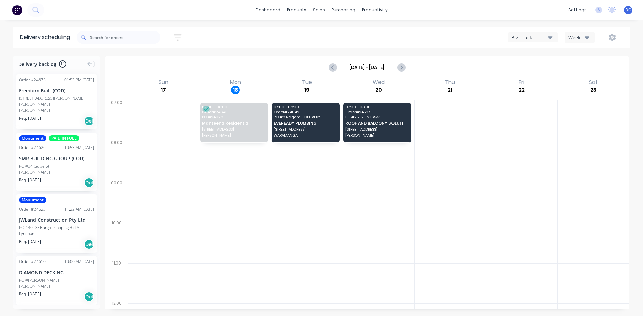
click at [46, 99] on div "[STREET_ADDRESS][PERSON_NAME][PERSON_NAME]" at bounding box center [56, 101] width 75 height 12
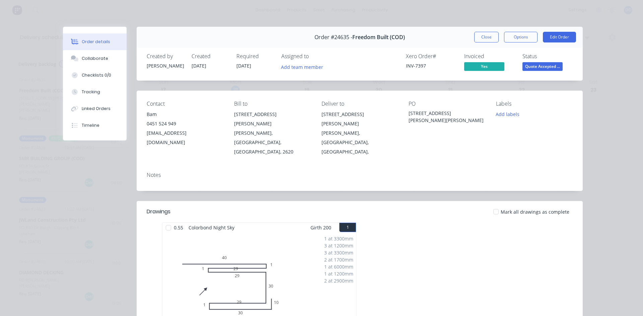
click at [479, 31] on div "Order #24635 - Freedom Built (COD) Close Options Edit Order" at bounding box center [360, 37] width 446 height 21
click at [480, 40] on button "Close" at bounding box center [486, 37] width 24 height 11
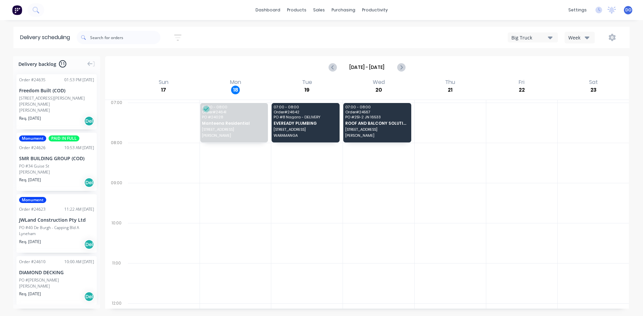
click at [61, 163] on div "PO #34 Guise St" at bounding box center [56, 166] width 75 height 6
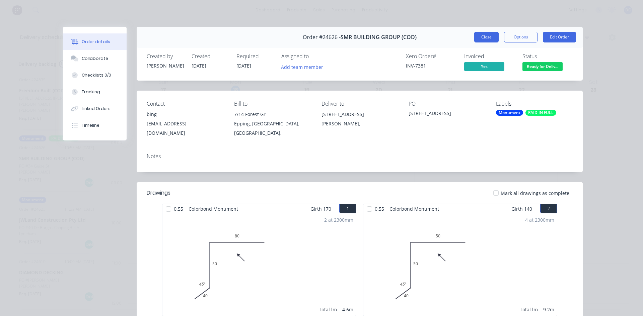
click at [486, 39] on button "Close" at bounding box center [486, 37] width 24 height 11
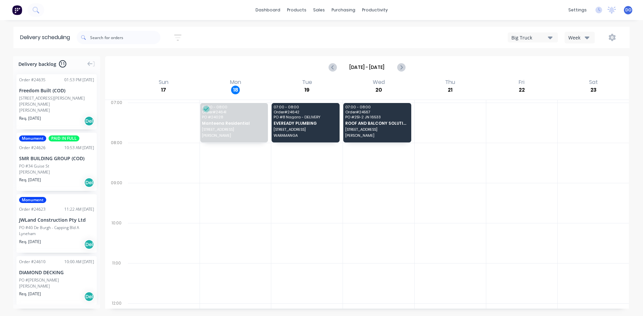
click at [47, 219] on div "Monument Order # 24623 11:22 AM 13/08/25 JWLand Construction Pty Ltd PO #40 De …" at bounding box center [56, 224] width 80 height 59
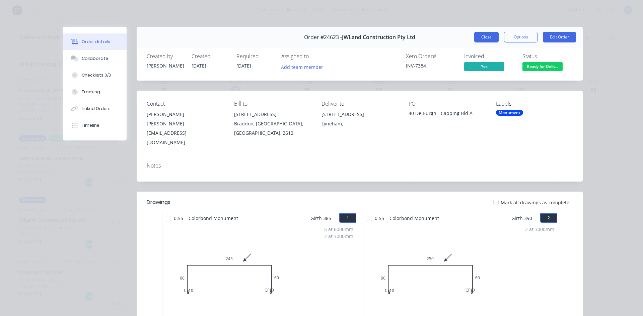
click at [475, 35] on button "Close" at bounding box center [486, 37] width 24 height 11
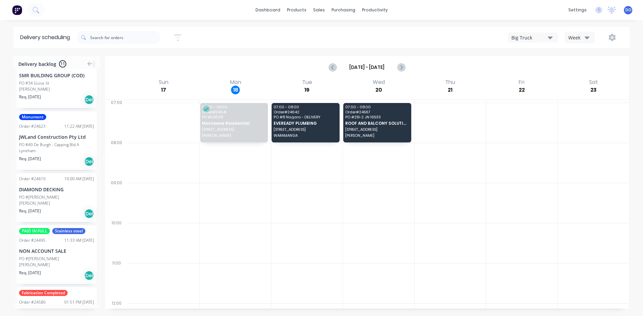
scroll to position [100, 0]
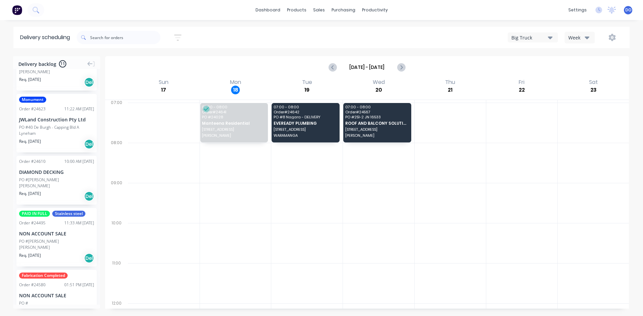
click at [50, 169] on div "DIAMOND DECKING" at bounding box center [56, 172] width 75 height 7
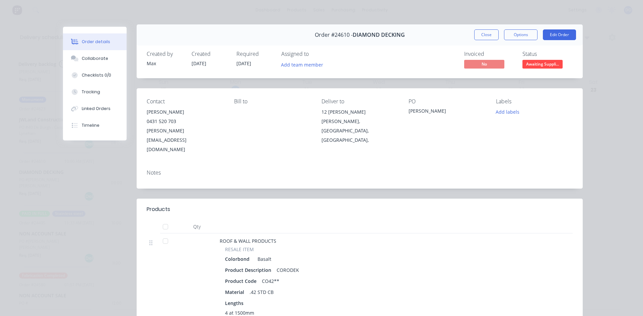
scroll to position [0, 0]
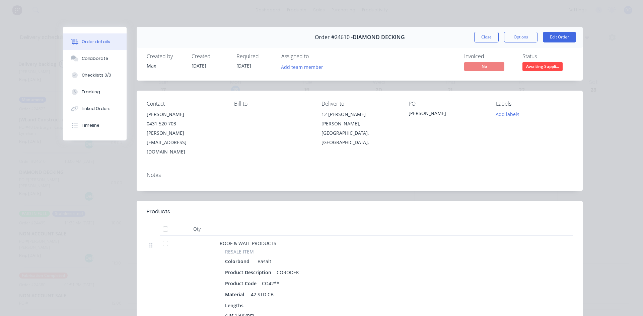
click at [544, 67] on span "Awaiting Suppli..." at bounding box center [542, 66] width 40 height 8
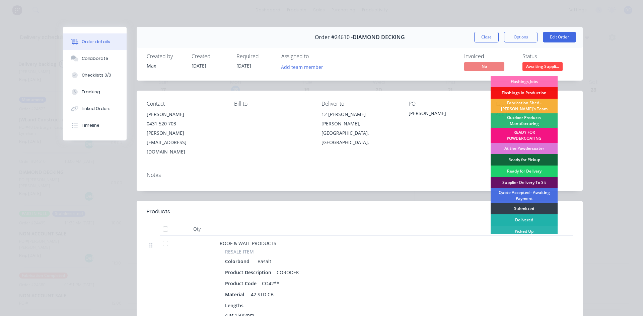
click at [536, 221] on div "Delivered" at bounding box center [524, 220] width 67 height 11
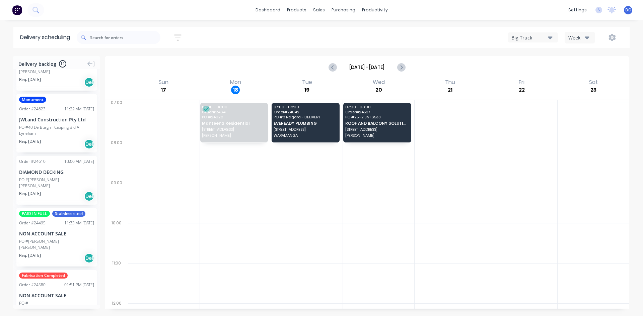
click at [60, 177] on div "PO #Gilmore" at bounding box center [56, 180] width 75 height 6
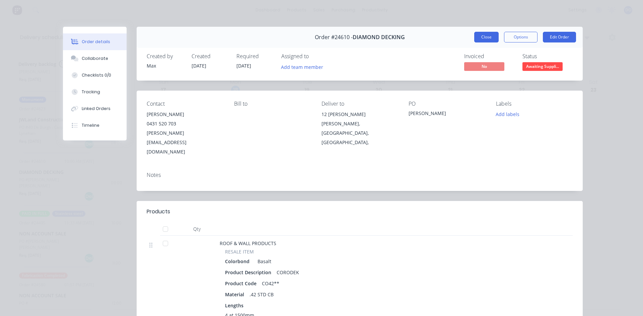
click at [477, 37] on button "Close" at bounding box center [486, 37] width 24 height 11
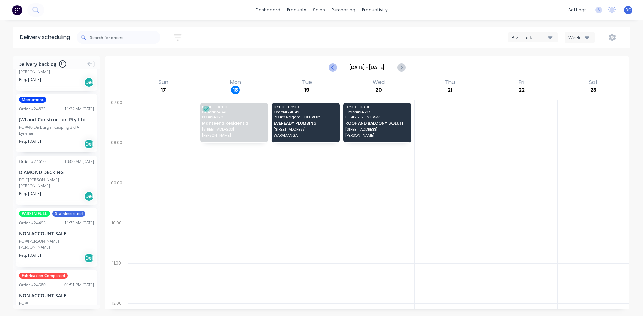
click at [330, 68] on icon "Previous page" at bounding box center [333, 67] width 8 height 8
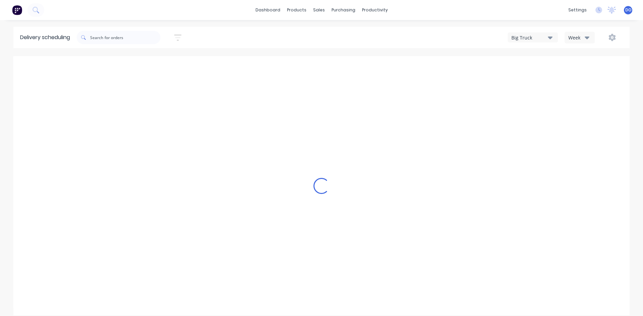
type input "Aug 10 - Aug 16"
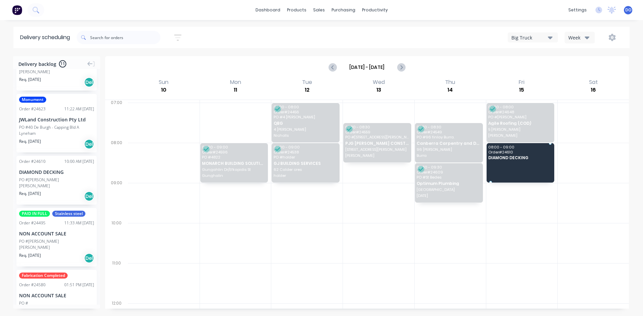
drag, startPoint x: 45, startPoint y: 178, endPoint x: 512, endPoint y: 149, distance: 468.8
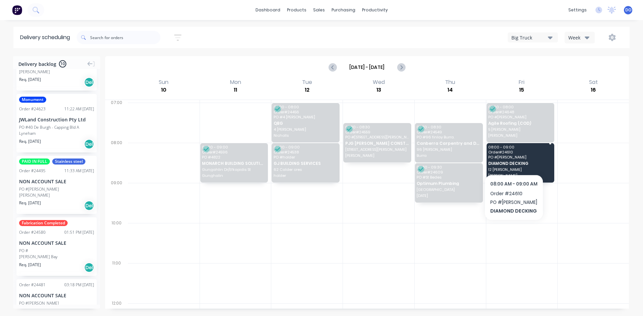
click at [514, 157] on span "PO # Gilmore" at bounding box center [520, 157] width 64 height 4
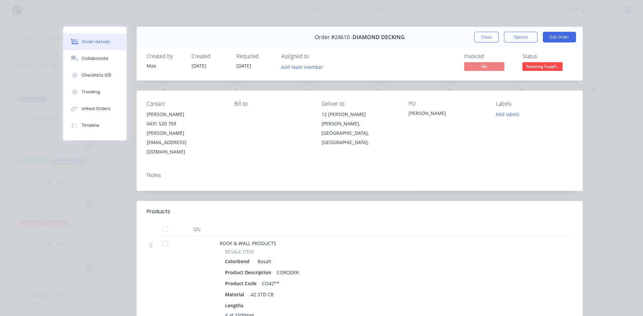
click at [549, 70] on span "Awaiting Suppli..." at bounding box center [542, 66] width 40 height 8
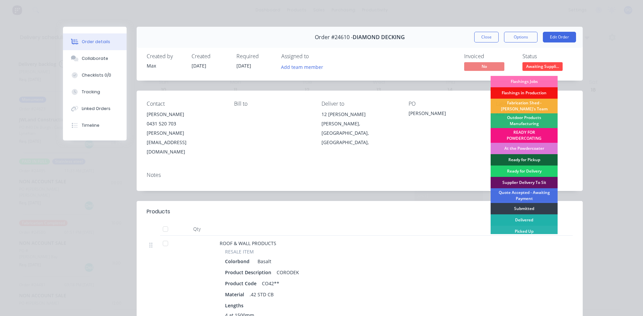
click at [540, 218] on div "Delivered" at bounding box center [524, 220] width 67 height 11
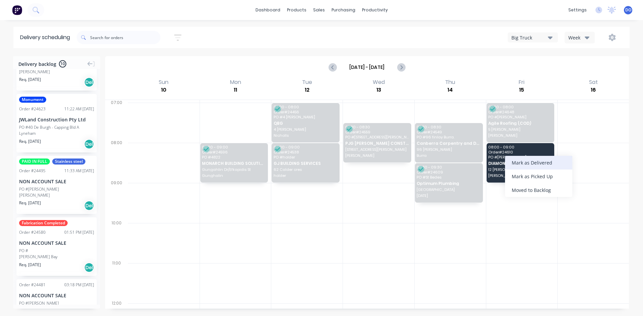
click at [524, 165] on div "Mark as Delivered" at bounding box center [538, 163] width 67 height 14
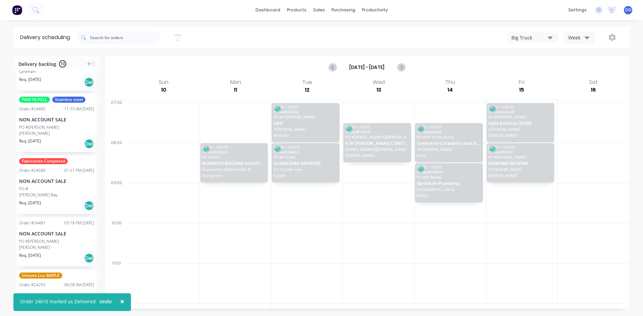
scroll to position [167, 0]
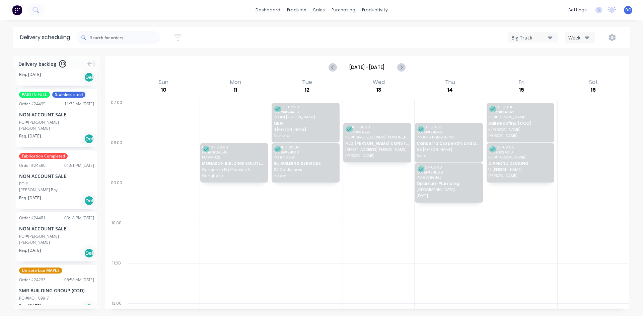
click at [46, 234] on div "PO #[PERSON_NAME]" at bounding box center [39, 237] width 40 height 6
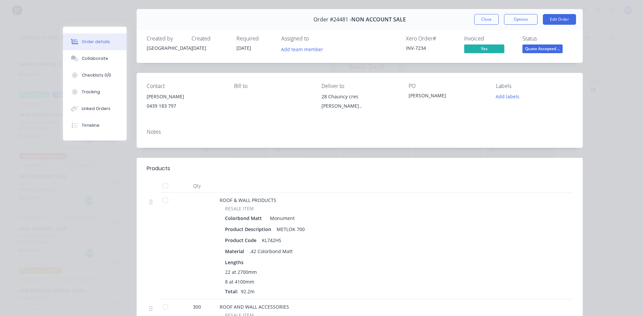
scroll to position [33, 0]
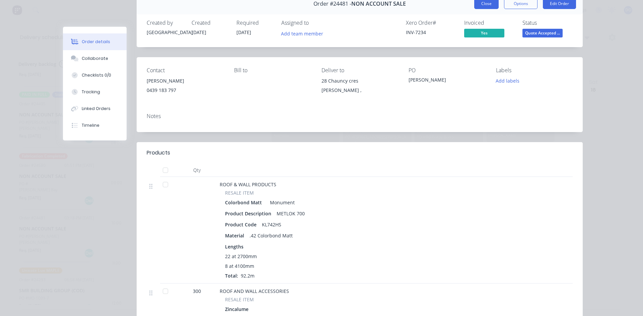
click at [490, 5] on button "Close" at bounding box center [486, 3] width 24 height 11
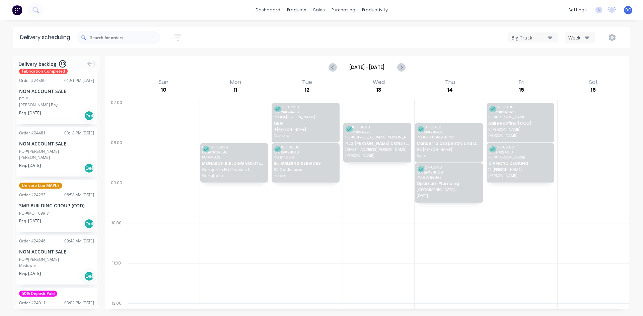
scroll to position [268, 0]
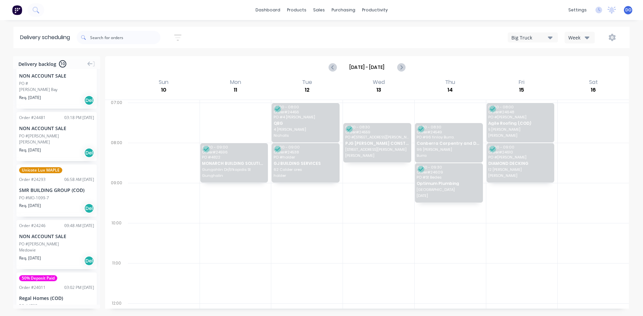
click at [51, 233] on div "NON ACCOUNT SALE" at bounding box center [56, 236] width 75 height 7
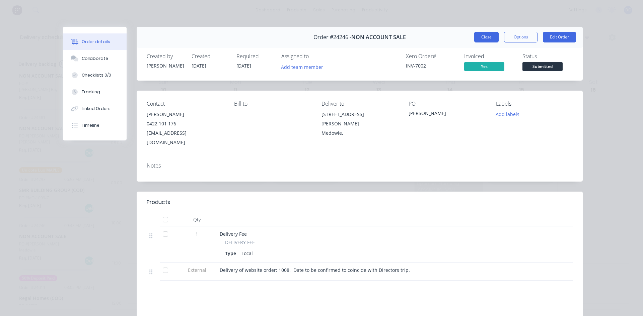
click at [493, 33] on button "Close" at bounding box center [486, 37] width 24 height 11
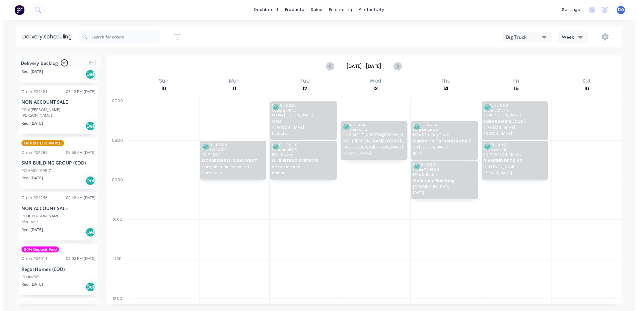
scroll to position [350, 0]
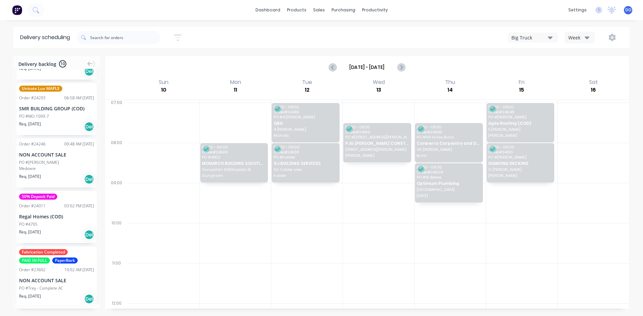
click at [49, 277] on div "NON ACCOUNT SALE" at bounding box center [56, 280] width 75 height 7
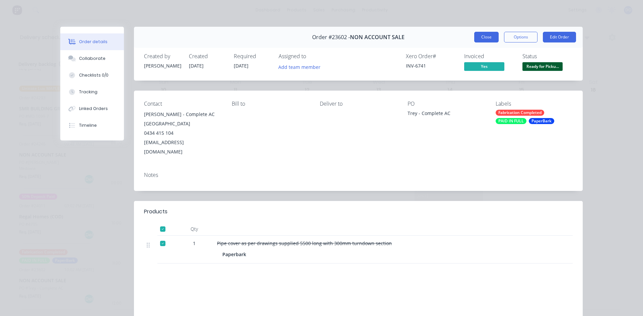
click at [480, 37] on button "Close" at bounding box center [486, 37] width 24 height 11
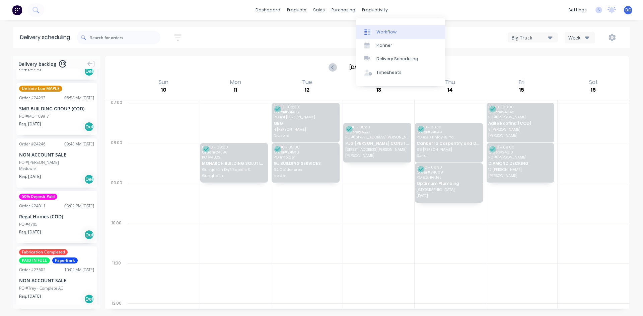
click at [389, 31] on div "Workflow" at bounding box center [386, 32] width 20 height 6
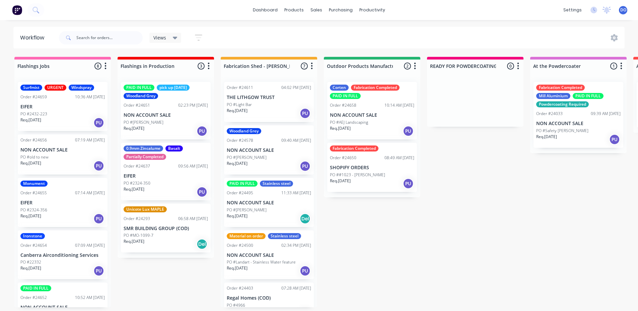
click at [171, 123] on div "PO #[PERSON_NAME]" at bounding box center [166, 123] width 84 height 6
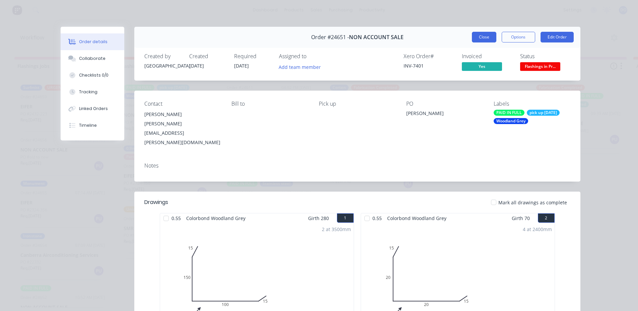
click at [489, 38] on button "Close" at bounding box center [484, 37] width 24 height 11
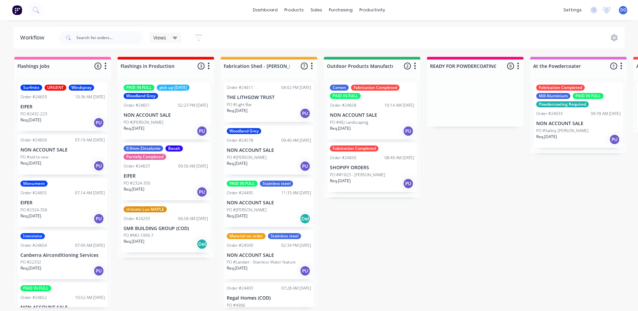
click at [49, 151] on p "NON ACCOUNT SALE" at bounding box center [62, 150] width 84 height 6
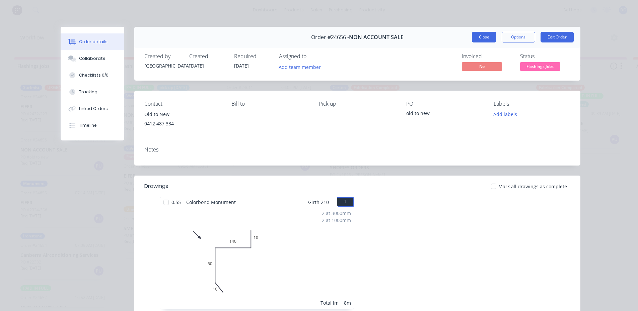
click at [484, 41] on button "Close" at bounding box center [484, 37] width 24 height 11
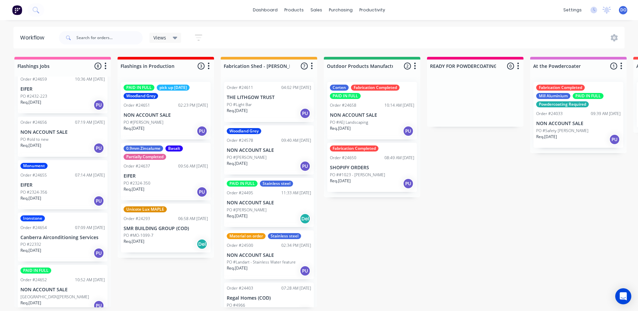
scroll to position [33, 0]
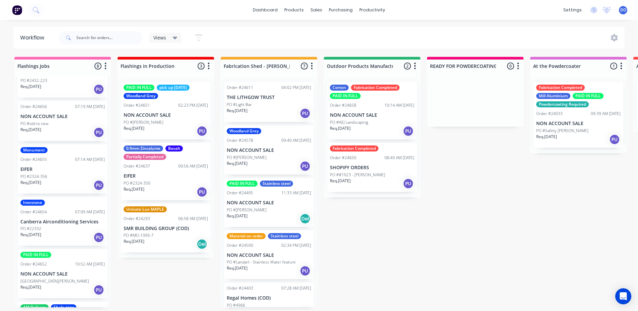
click at [60, 223] on p "Canberra Airconditioning Services" at bounding box center [62, 222] width 84 height 6
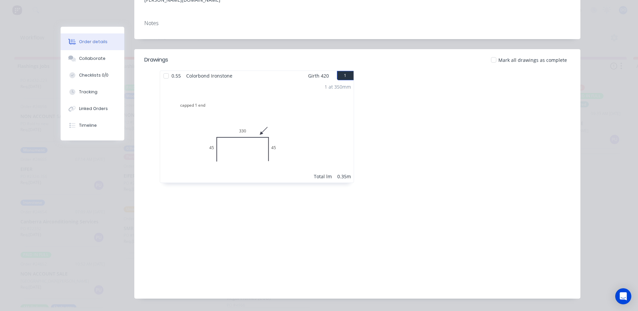
scroll to position [0, 0]
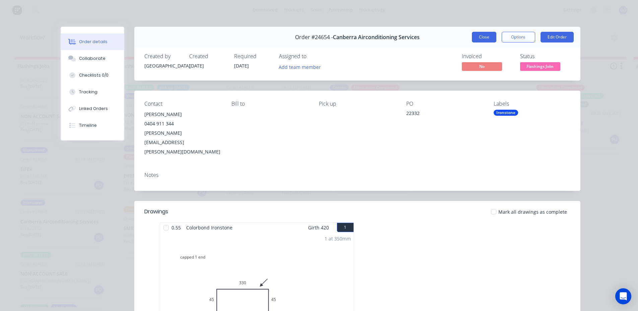
click at [481, 39] on button "Close" at bounding box center [484, 37] width 24 height 11
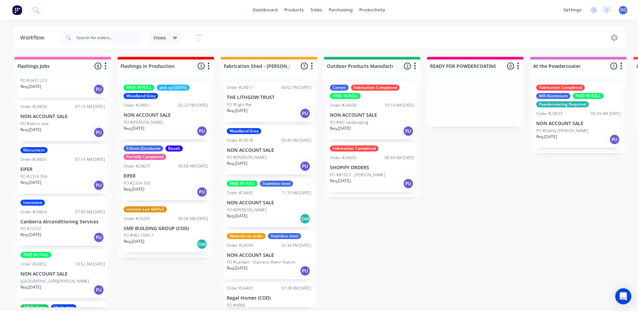
click at [55, 278] on div "PAID IN FULL Order #24652 10:52 AM [DATE] NON ACCOUNT SALE [GEOGRAPHIC_DATA][PE…" at bounding box center [63, 273] width 90 height 49
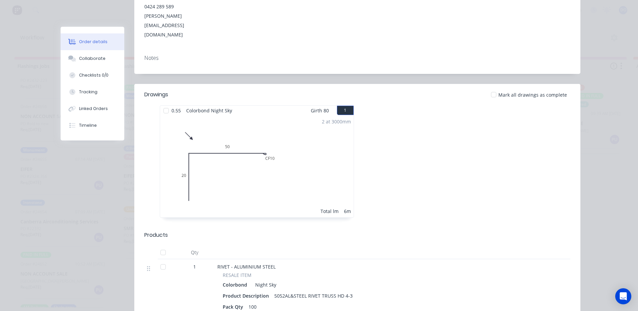
scroll to position [134, 0]
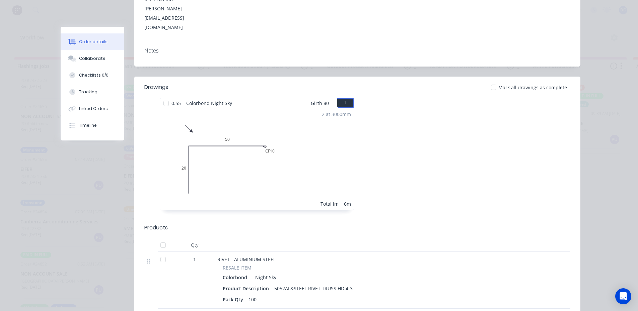
click at [268, 257] on span "RIVET - ALUMINIUM STEEL" at bounding box center [246, 260] width 58 height 6
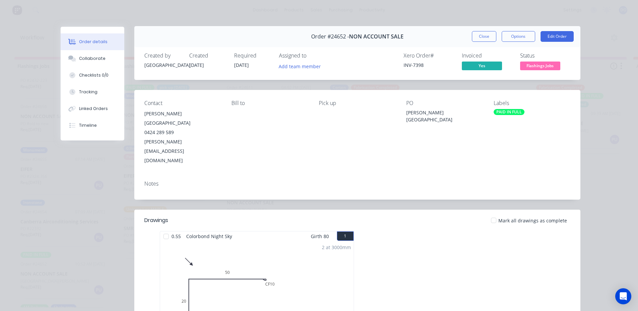
scroll to position [0, 0]
click at [487, 37] on button "Close" at bounding box center [484, 37] width 24 height 11
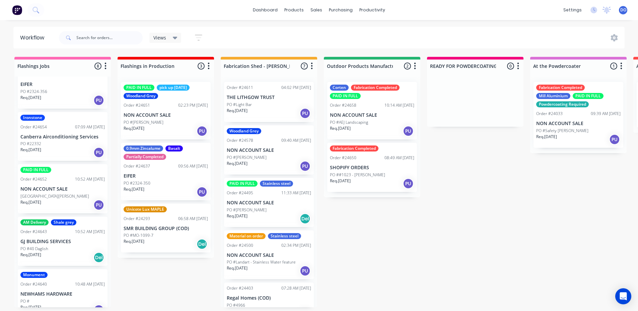
scroll to position [134, 0]
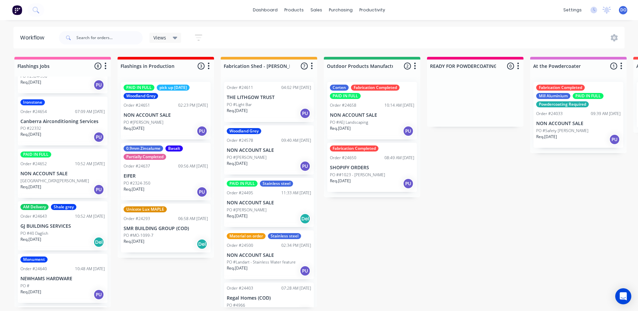
click at [56, 225] on p "GJ BUILDING SERVICES" at bounding box center [62, 227] width 84 height 6
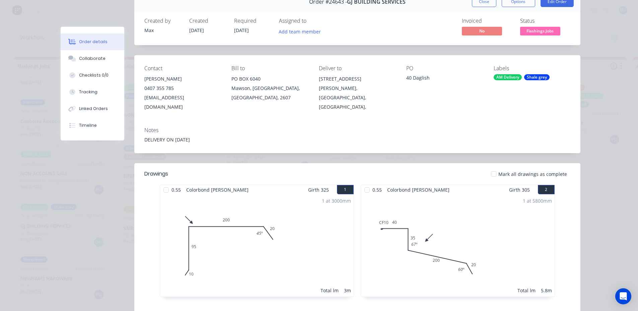
scroll to position [0, 0]
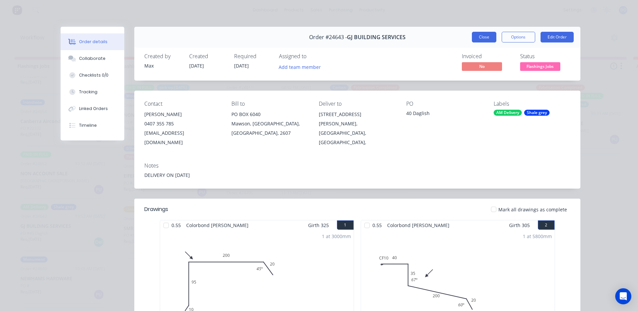
click at [482, 38] on button "Close" at bounding box center [484, 37] width 24 height 11
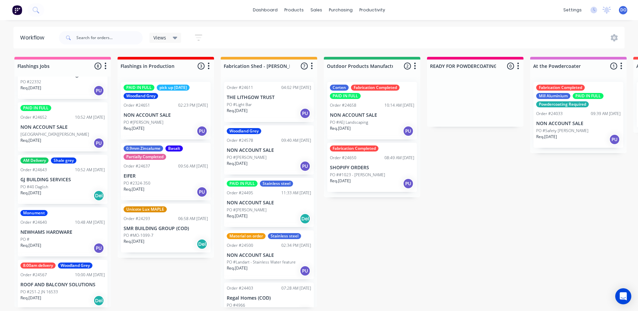
scroll to position [183, 0]
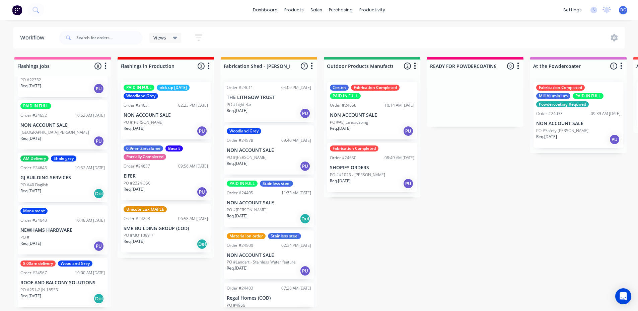
click at [56, 231] on p "NEWHAMS HARDWARE" at bounding box center [62, 231] width 84 height 6
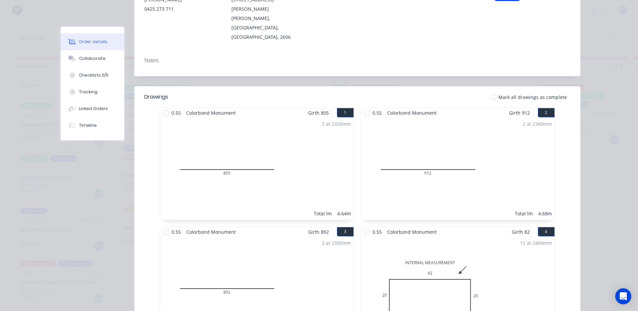
scroll to position [22, 0]
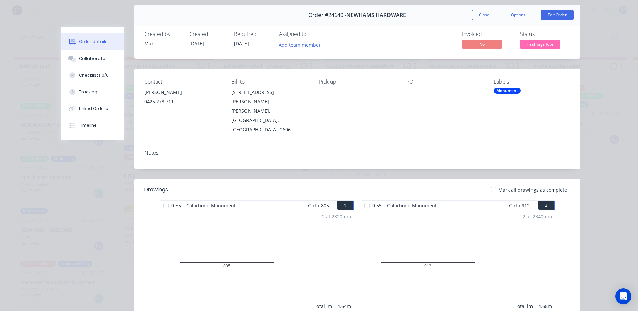
click at [489, 12] on button "Close" at bounding box center [484, 15] width 24 height 11
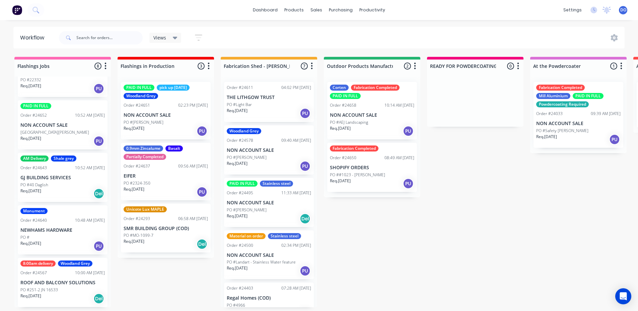
click at [77, 291] on div "PO #251-2 JN 16533" at bounding box center [62, 290] width 84 height 6
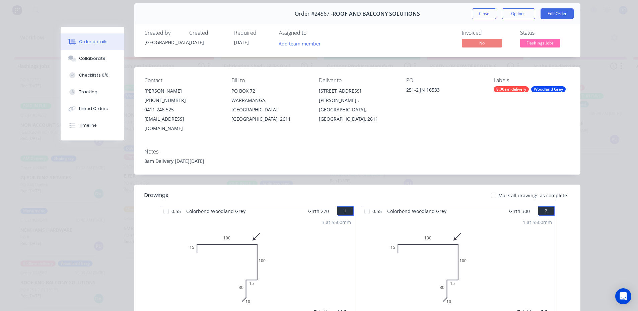
scroll to position [0, 0]
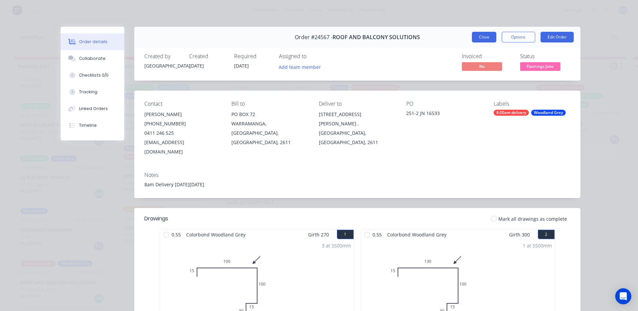
click at [477, 39] on button "Close" at bounding box center [484, 37] width 24 height 11
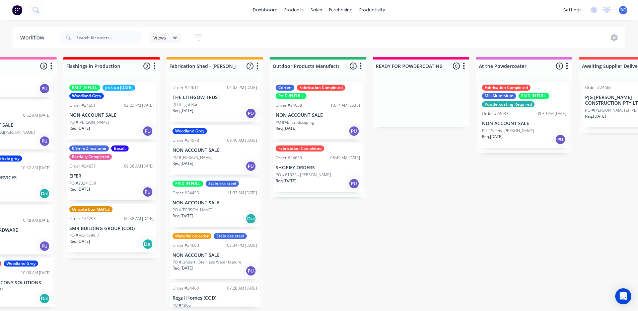
scroll to position [1, 57]
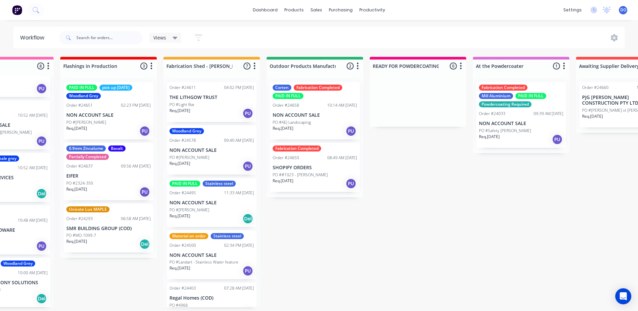
click at [213, 108] on div "Req. [DATE] PU" at bounding box center [211, 113] width 84 height 11
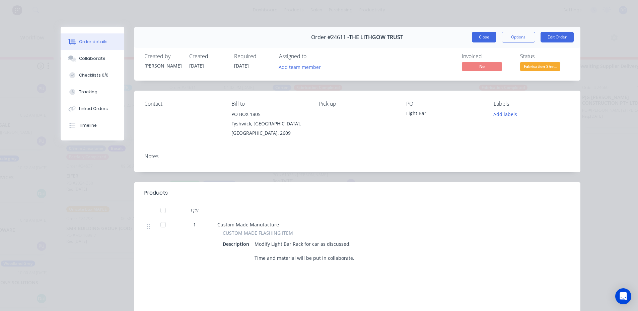
click at [475, 34] on button "Close" at bounding box center [484, 37] width 24 height 11
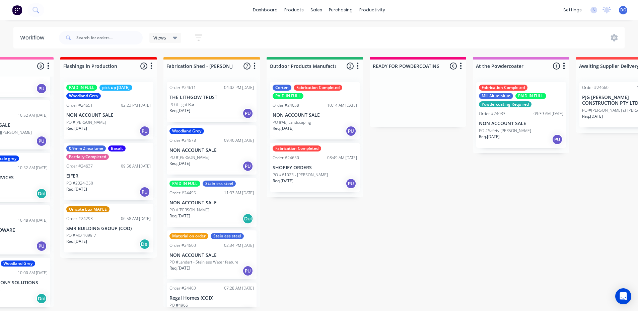
click at [186, 151] on p "NON ACCOUNT SALE" at bounding box center [211, 151] width 84 height 6
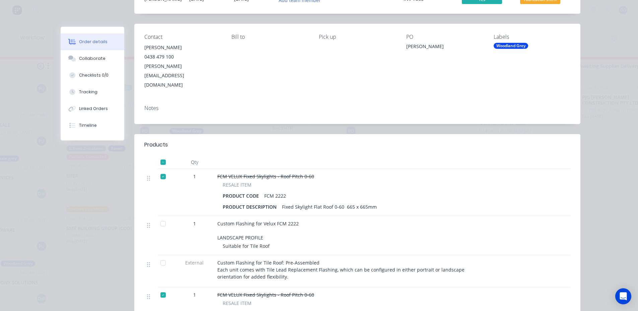
scroll to position [0, 0]
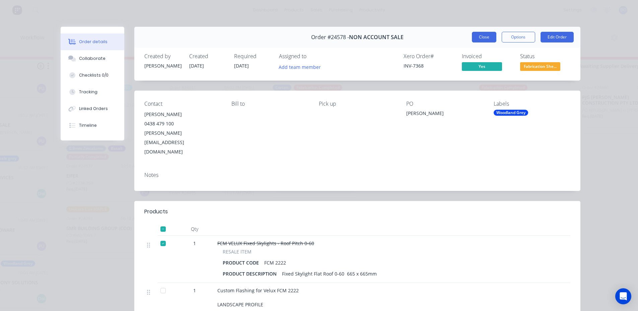
click at [483, 33] on button "Close" at bounding box center [484, 37] width 24 height 11
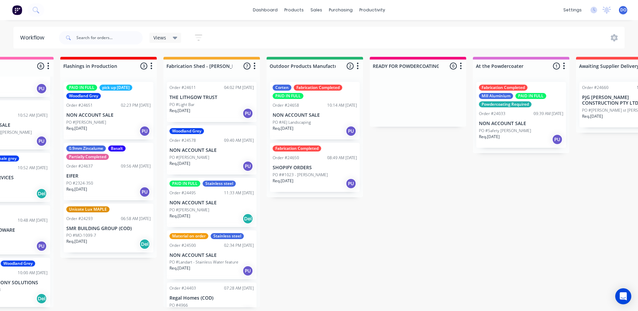
click at [201, 255] on p "NON ACCOUNT SALE" at bounding box center [211, 256] width 84 height 6
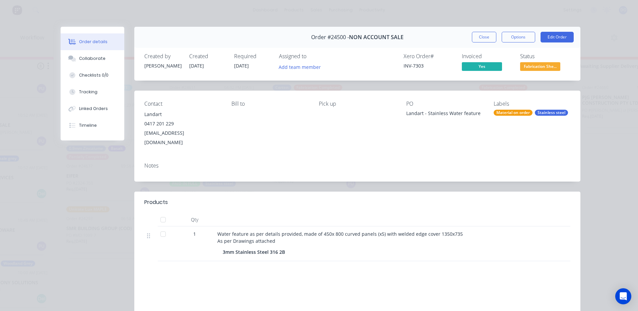
scroll to position [33, 0]
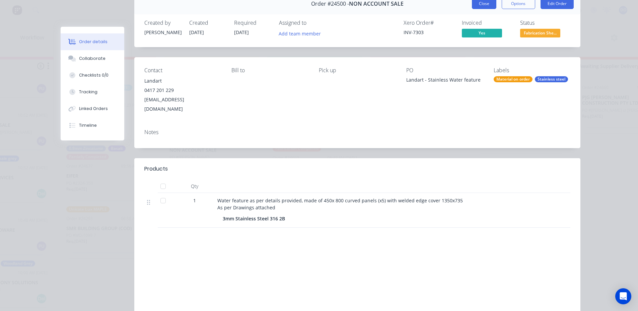
click at [483, 4] on button "Close" at bounding box center [484, 3] width 24 height 11
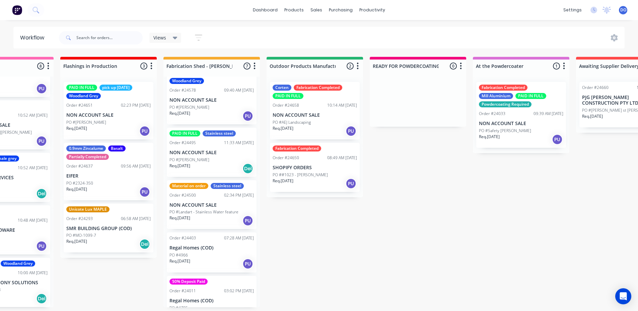
scroll to position [100, 0]
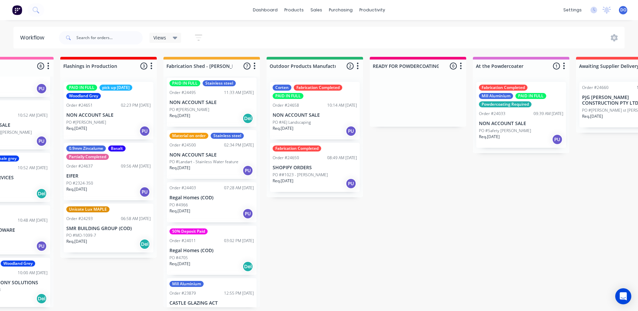
click at [197, 202] on div "PO #4966" at bounding box center [211, 205] width 84 height 6
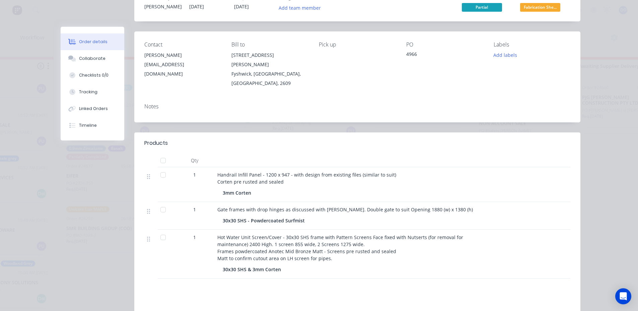
scroll to position [24, 0]
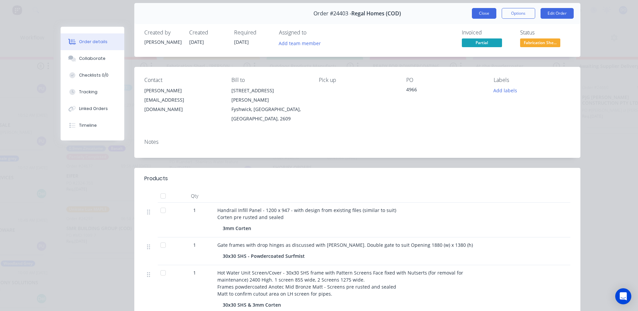
click at [483, 11] on button "Close" at bounding box center [484, 13] width 24 height 11
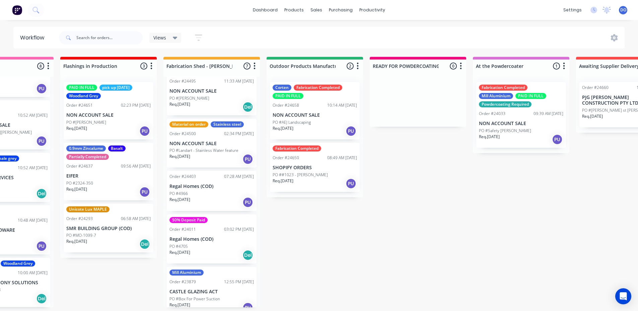
scroll to position [121, 0]
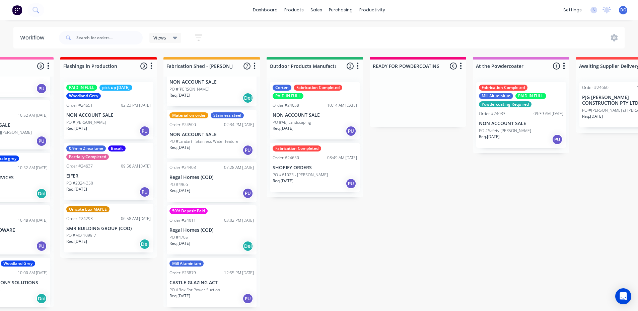
click at [205, 273] on div "Order #23879 12:55 PM [DATE]" at bounding box center [211, 273] width 84 height 6
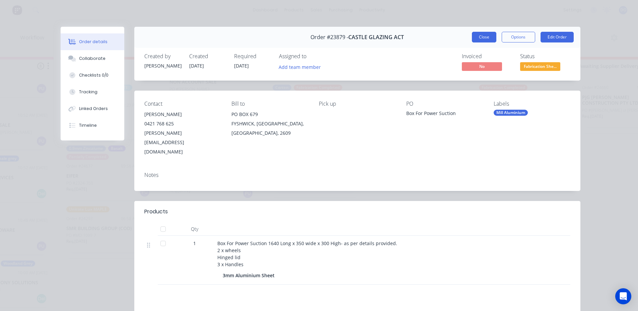
click at [481, 38] on button "Close" at bounding box center [484, 37] width 24 height 11
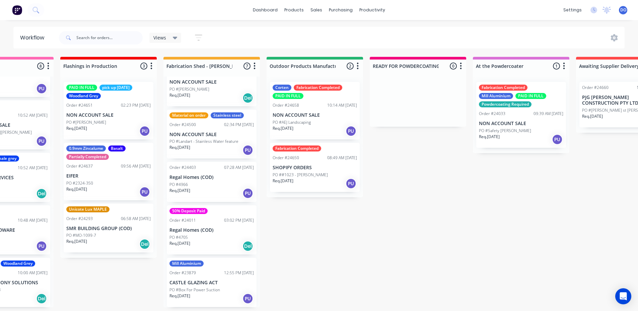
click at [324, 111] on div "Corten Fabrication Completed PAID IN FULL Order #24658 10:14 AM [DATE] NON ACCO…" at bounding box center [315, 111] width 90 height 58
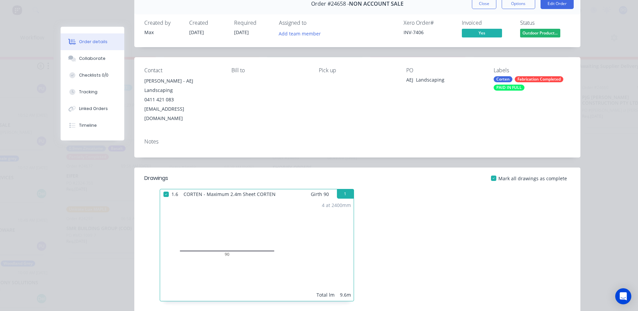
scroll to position [0, 0]
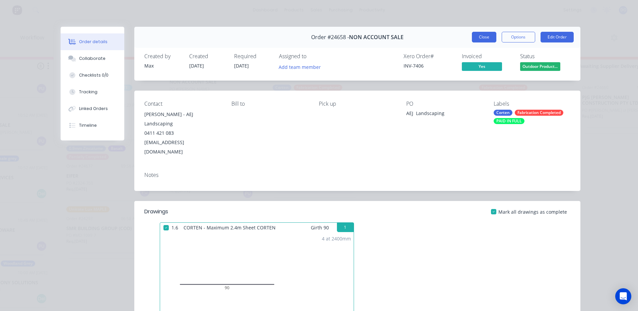
click at [481, 37] on button "Close" at bounding box center [484, 37] width 24 height 11
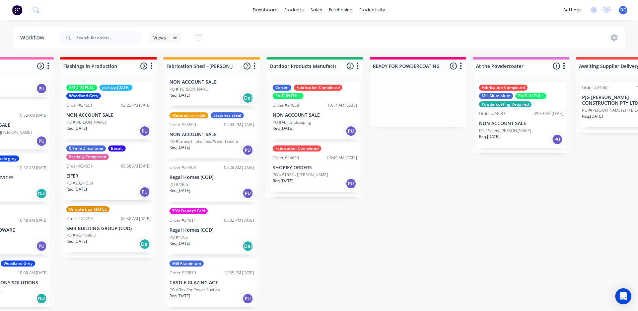
click at [322, 160] on div "Fabrication Completed Order #24650 08:49 AM [DATE] SHOPIFY ORDERS PO ##1023 - […" at bounding box center [315, 167] width 90 height 49
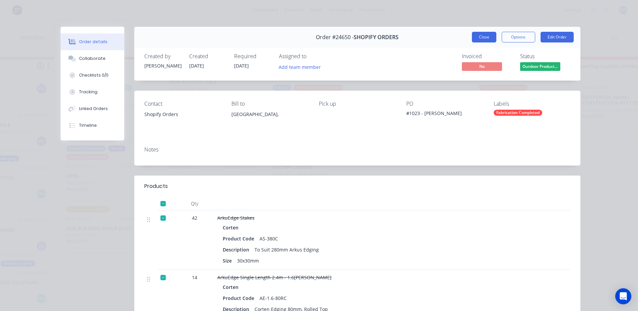
click at [482, 40] on button "Close" at bounding box center [484, 37] width 24 height 11
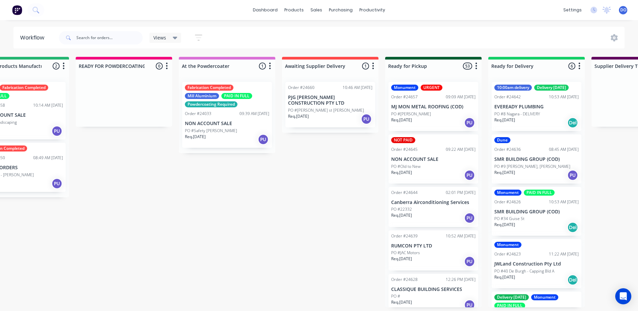
scroll to position [1, 362]
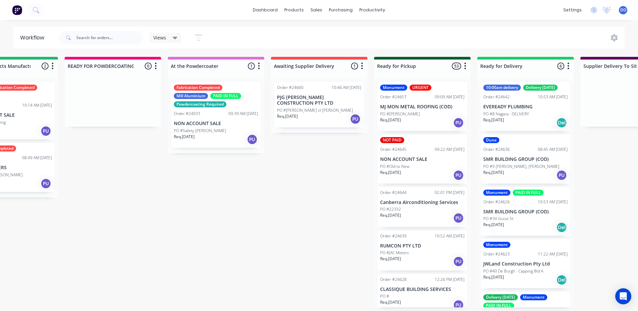
click at [202, 132] on p "PO #Safety [PERSON_NAME]" at bounding box center [200, 131] width 52 height 6
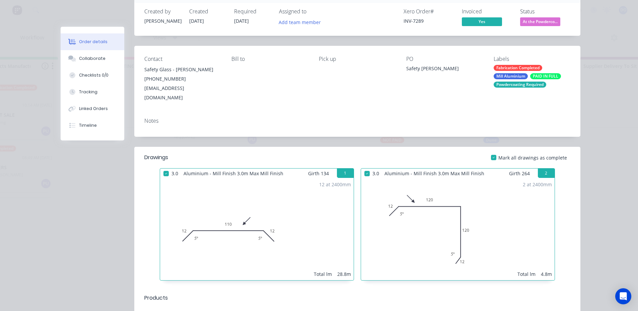
scroll to position [0, 0]
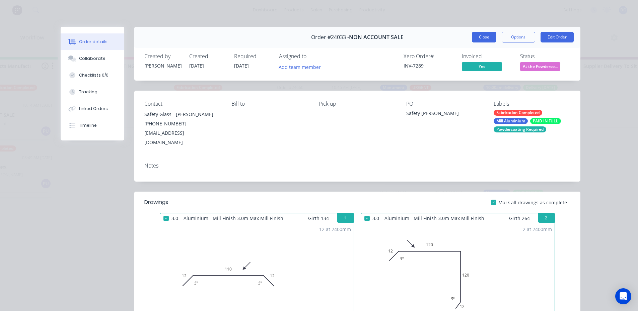
drag, startPoint x: 476, startPoint y: 44, endPoint x: 478, endPoint y: 39, distance: 5.4
click at [476, 44] on div "Order #24033 - NON ACCOUNT SALE Close Options Edit Order" at bounding box center [357, 37] width 446 height 21
click at [478, 39] on button "Close" at bounding box center [484, 37] width 24 height 11
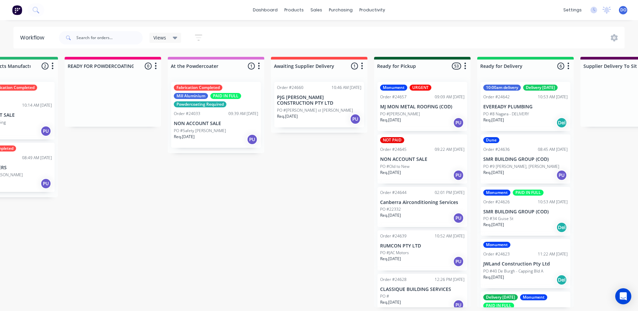
click at [410, 207] on div "PO #22332" at bounding box center [422, 210] width 84 height 6
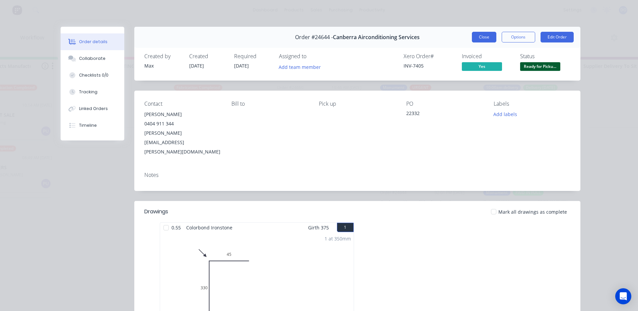
click at [480, 37] on button "Close" at bounding box center [484, 37] width 24 height 11
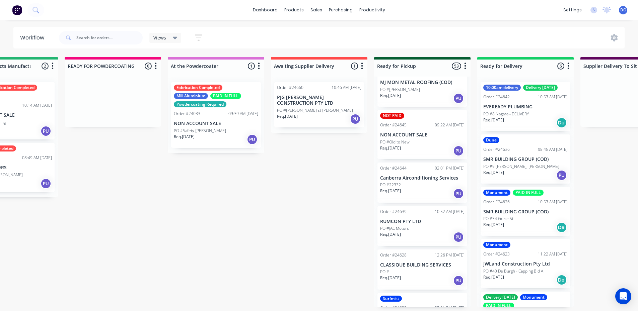
scroll to position [67, 0]
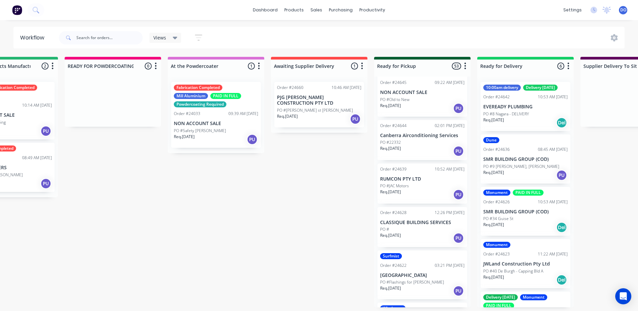
click at [410, 183] on div "PO #JAC Motors" at bounding box center [422, 186] width 84 height 6
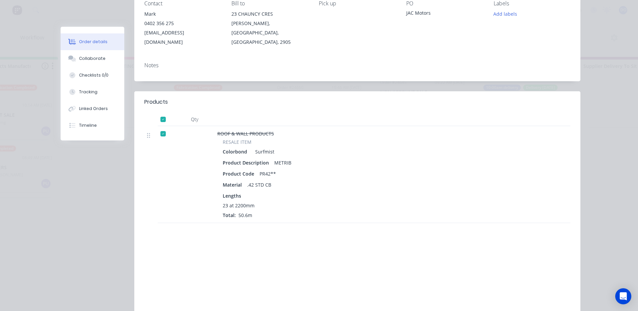
scroll to position [0, 0]
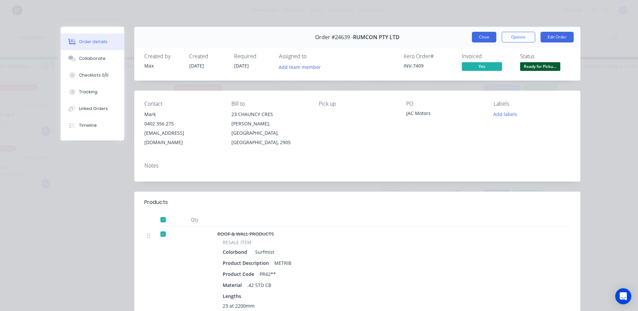
click at [481, 37] on button "Close" at bounding box center [484, 37] width 24 height 11
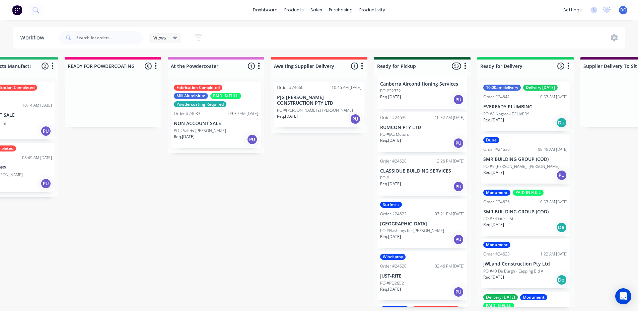
scroll to position [134, 0]
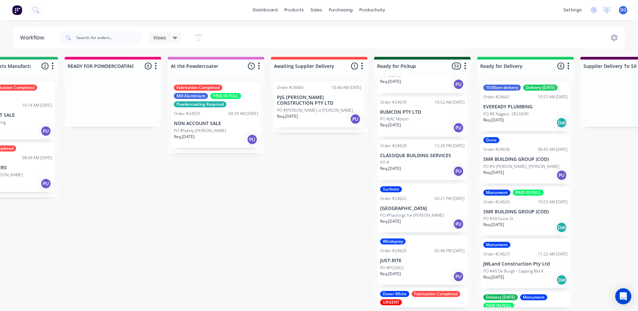
click at [410, 160] on div "PO #" at bounding box center [422, 163] width 84 height 6
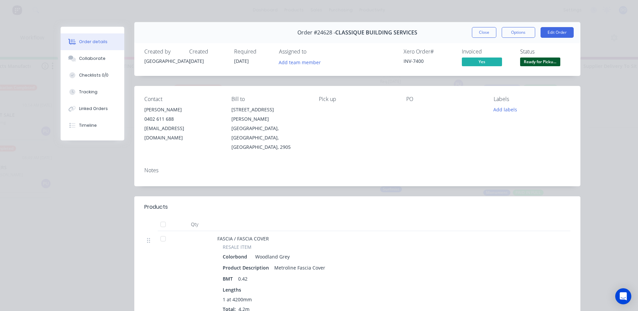
scroll to position [0, 0]
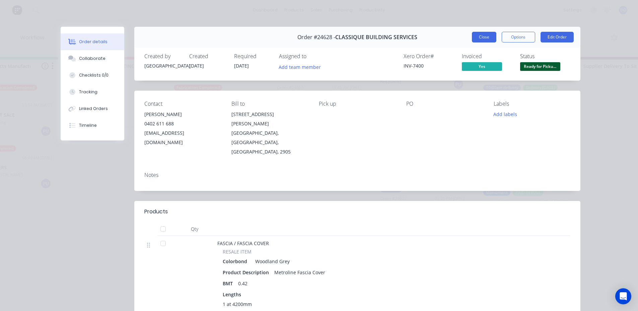
click at [477, 41] on button "Close" at bounding box center [484, 37] width 24 height 11
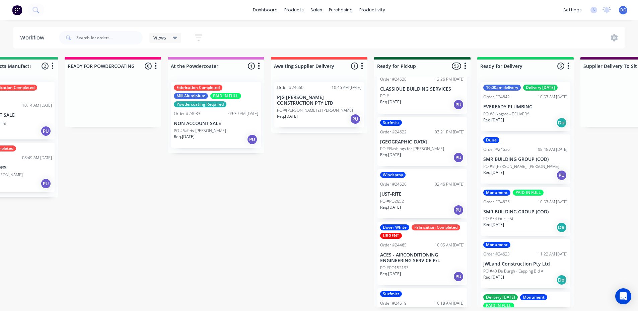
scroll to position [201, 0]
click at [409, 139] on p "[GEOGRAPHIC_DATA]" at bounding box center [422, 142] width 84 height 6
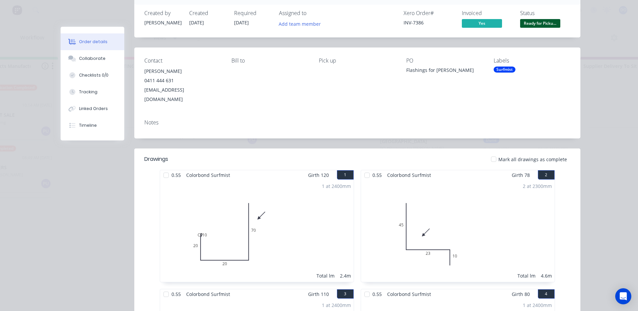
scroll to position [0, 0]
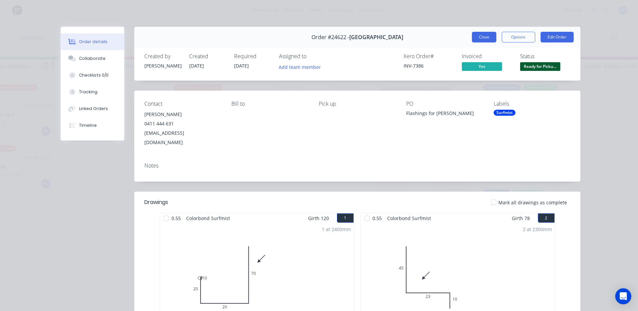
click at [476, 42] on button "Close" at bounding box center [484, 37] width 24 height 11
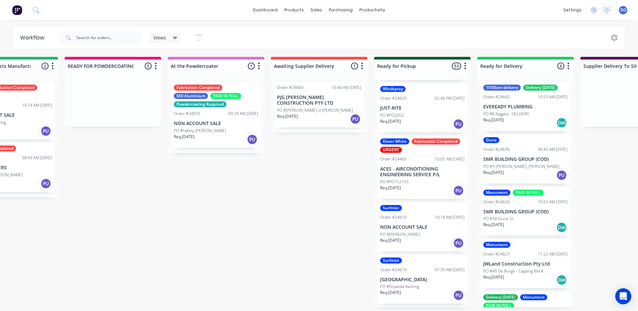
scroll to position [301, 0]
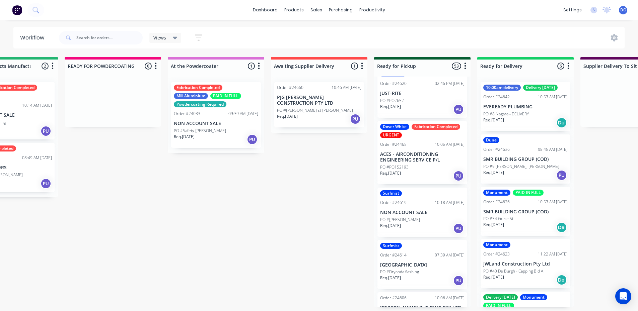
click at [433, 158] on p "ACES - AIRCONDITIONING ENGINEERING SERVICE P/L" at bounding box center [422, 157] width 84 height 11
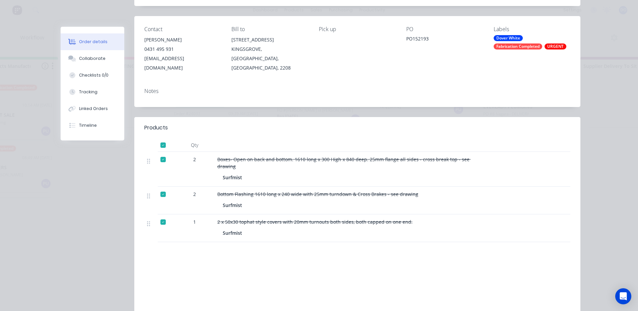
scroll to position [0, 0]
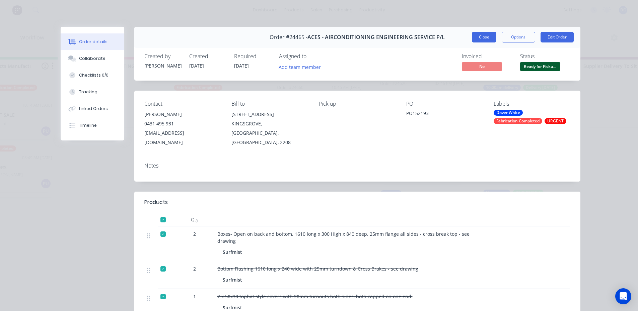
click at [479, 33] on button "Close" at bounding box center [484, 37] width 24 height 11
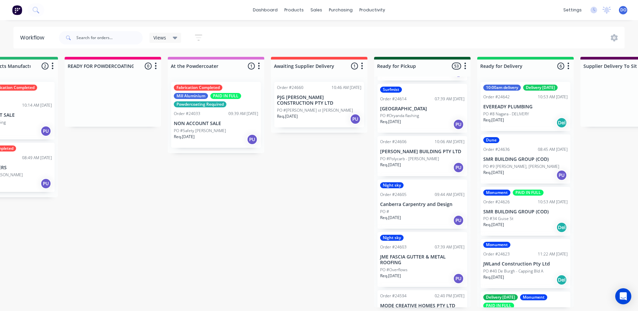
scroll to position [469, 0]
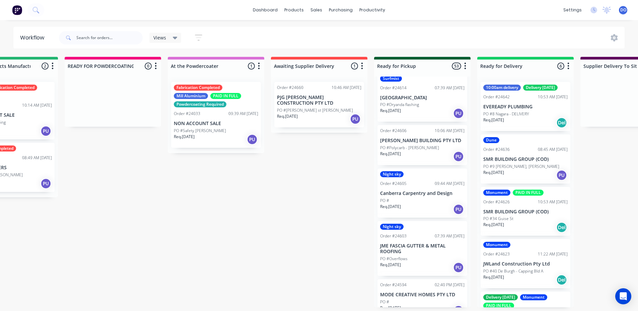
click at [407, 145] on p "PO #Polycarb - [PERSON_NAME]" at bounding box center [409, 148] width 59 height 6
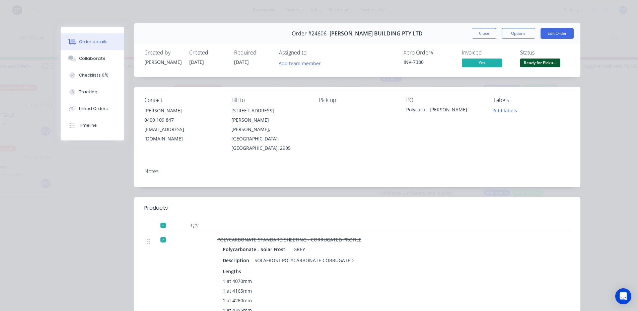
scroll to position [0, 0]
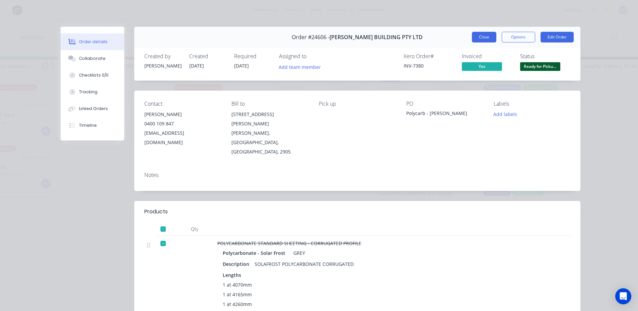
click at [487, 39] on button "Close" at bounding box center [484, 37] width 24 height 11
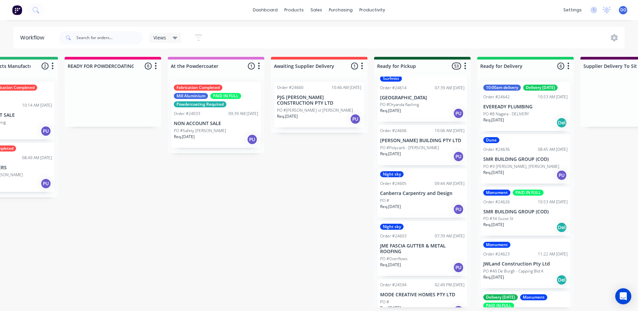
click at [413, 201] on div "PO #" at bounding box center [422, 201] width 84 height 6
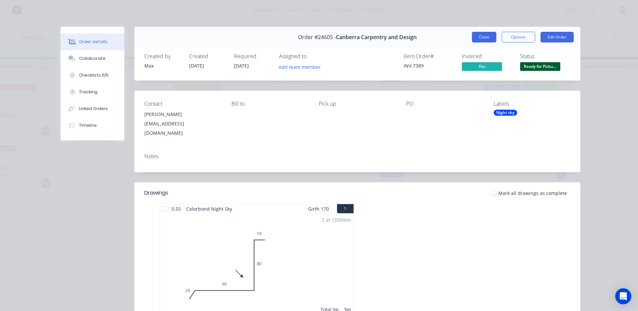
click at [482, 32] on button "Close" at bounding box center [484, 37] width 24 height 11
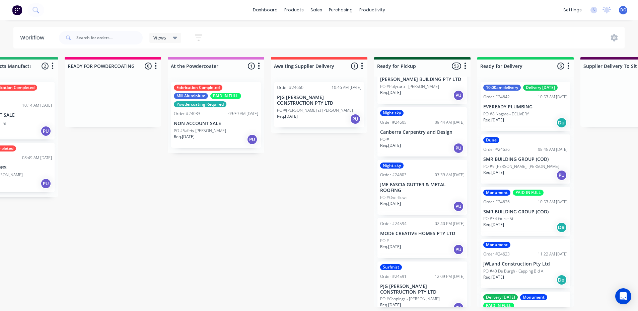
scroll to position [536, 0]
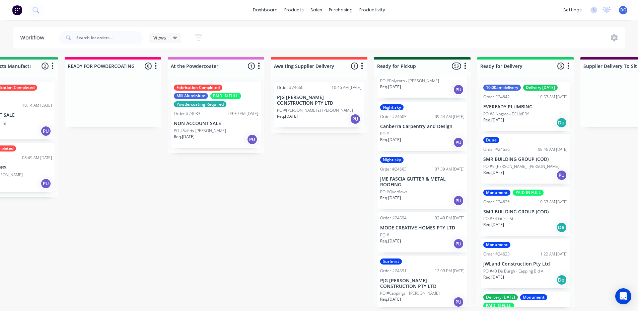
click at [412, 228] on p "MODE CREATIVE HOMES PTY LTD" at bounding box center [422, 228] width 84 height 6
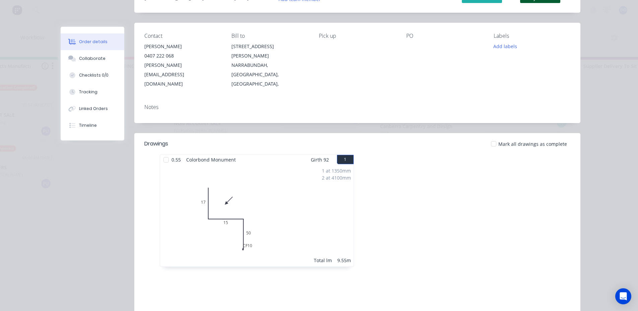
scroll to position [0, 0]
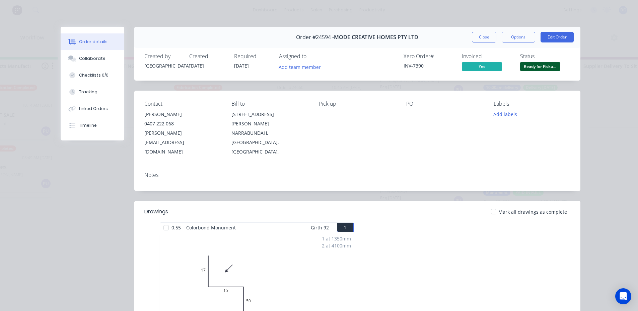
click at [488, 43] on div "Order #24594 - MODE CREATIVE HOMES PTY LTD Close Options Edit Order" at bounding box center [357, 37] width 446 height 21
click at [488, 39] on button "Close" at bounding box center [484, 37] width 24 height 11
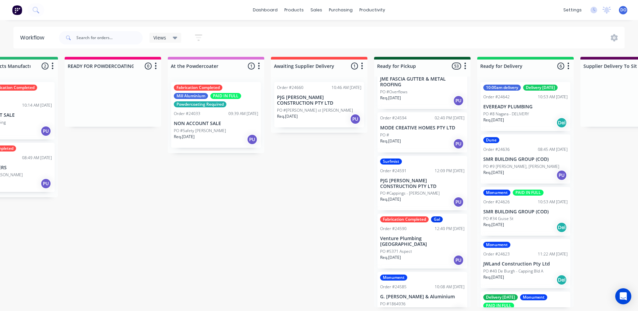
scroll to position [636, 0]
click at [412, 189] on div "Surfmist Order #24591 12:09 PM [DATE] PJG [PERSON_NAME] CONSTRUCTION PTY LTD PO…" at bounding box center [422, 183] width 90 height 55
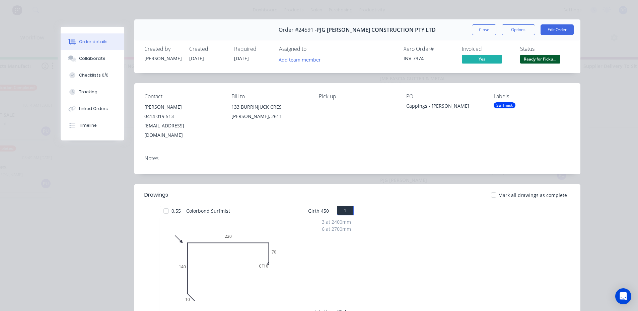
scroll to position [0, 0]
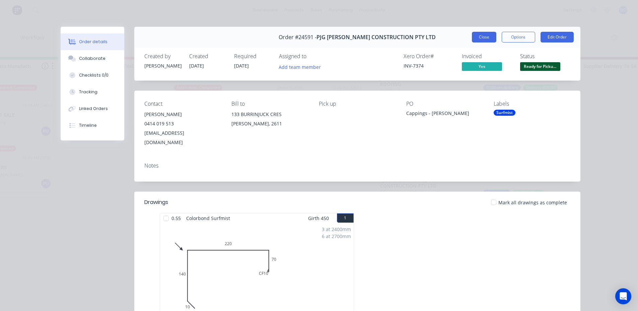
click at [476, 42] on button "Close" at bounding box center [484, 37] width 24 height 11
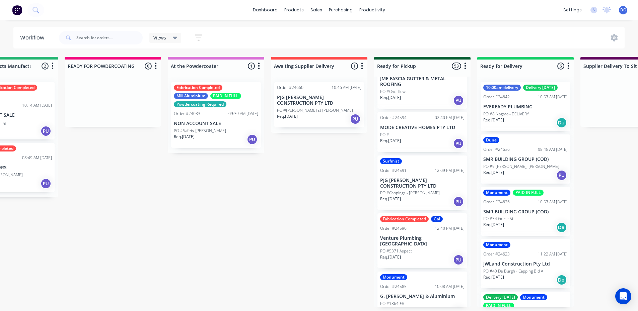
click at [412, 248] on div "PO #5371 Aspect" at bounding box center [422, 251] width 84 height 6
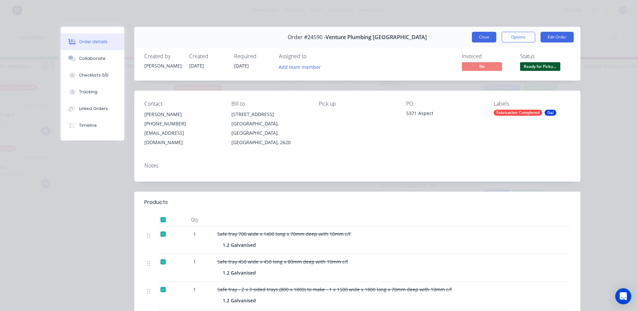
click at [485, 36] on button "Close" at bounding box center [484, 37] width 24 height 11
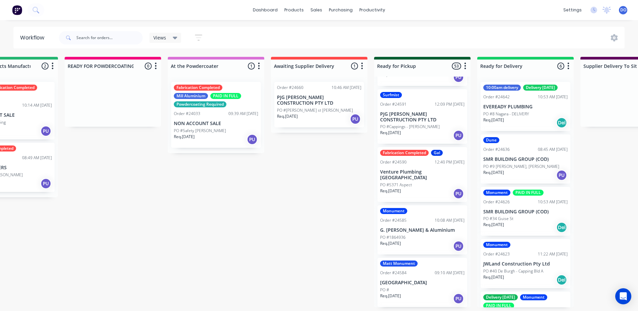
scroll to position [703, 0]
click at [427, 226] on div "Monument Order #24585 10:08 AM [DATE] G. [PERSON_NAME] & Aluminium PO #1864936 …" at bounding box center [422, 229] width 90 height 49
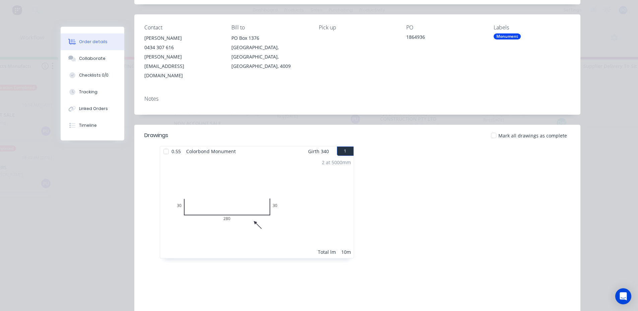
scroll to position [0, 0]
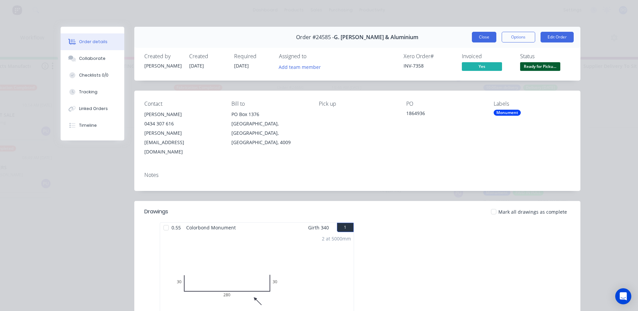
click at [475, 39] on button "Close" at bounding box center [484, 37] width 24 height 11
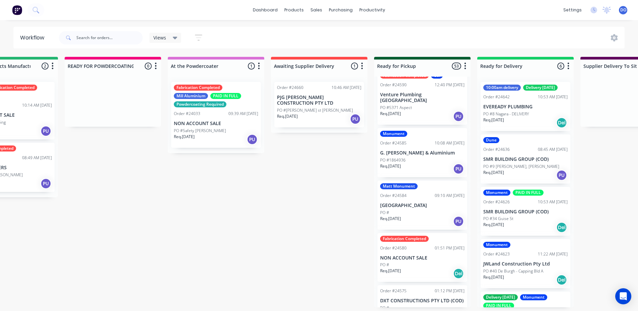
scroll to position [804, 0]
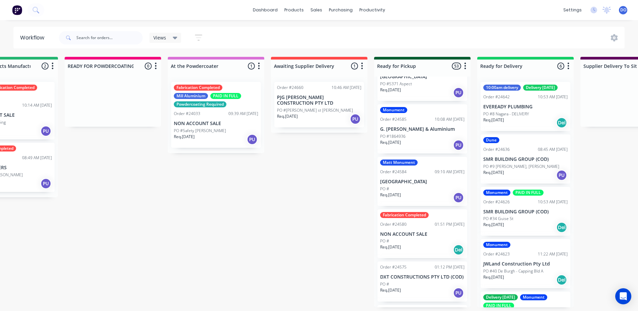
click at [420, 186] on div "PO #" at bounding box center [422, 189] width 84 height 6
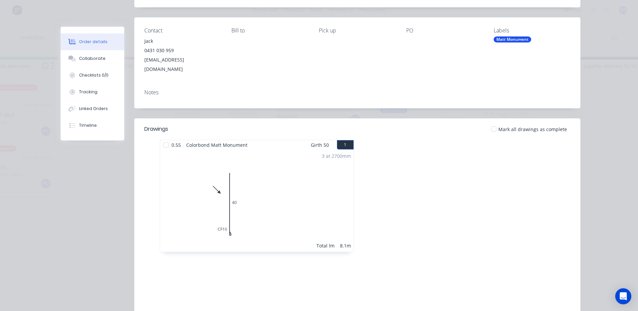
scroll to position [0, 0]
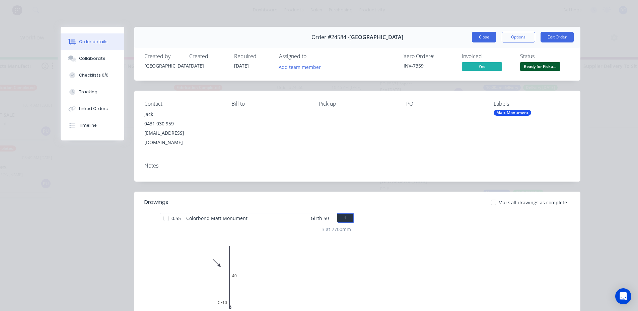
click at [490, 36] on button "Close" at bounding box center [484, 37] width 24 height 11
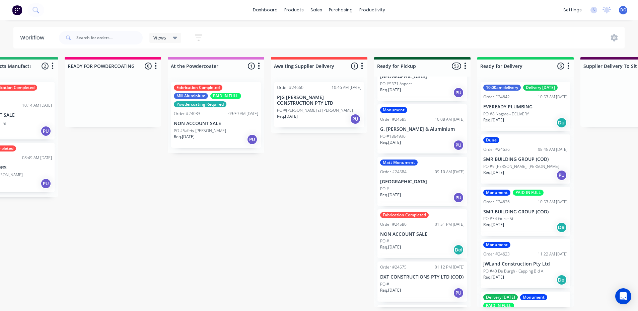
click at [422, 231] on div "Fabrication Completed Order #24580 01:51 PM [DATE] NON ACCOUNT SALE PO # Req. […" at bounding box center [422, 234] width 90 height 49
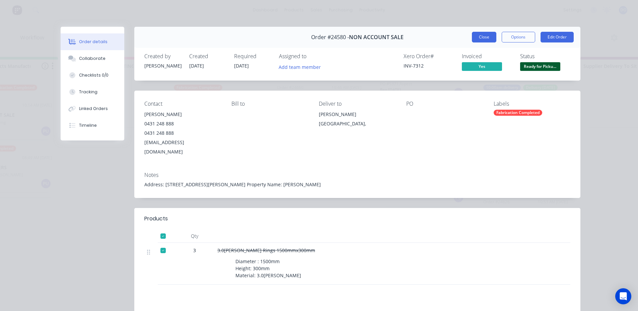
click at [477, 39] on button "Close" at bounding box center [484, 37] width 24 height 11
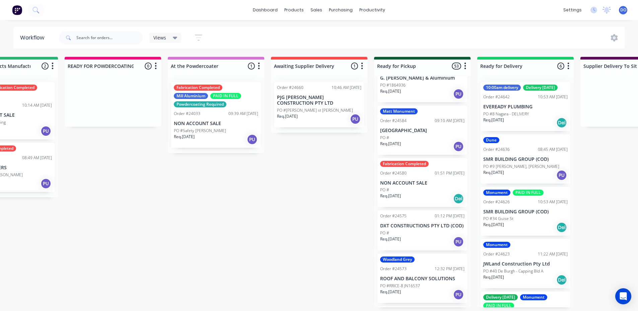
scroll to position [871, 0]
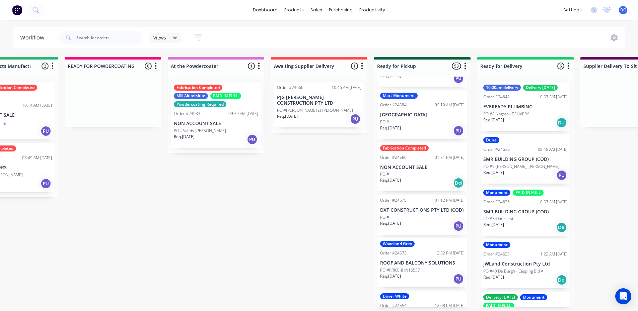
click at [408, 208] on p "DXT CONSTRUCTIONS PTY LTD (COD)" at bounding box center [422, 211] width 84 height 6
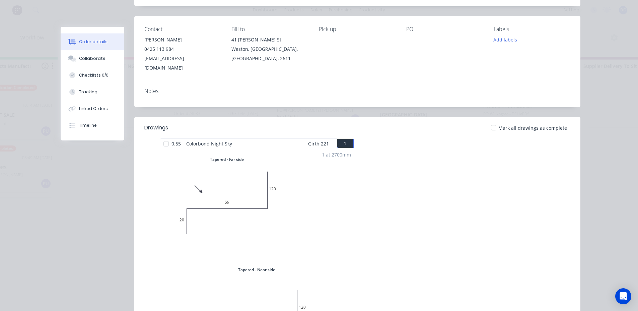
scroll to position [33, 0]
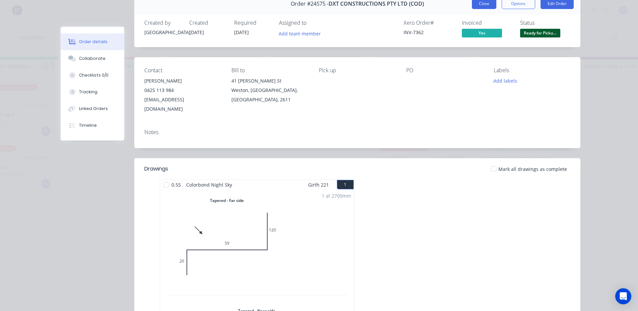
click at [479, 5] on button "Close" at bounding box center [484, 3] width 24 height 11
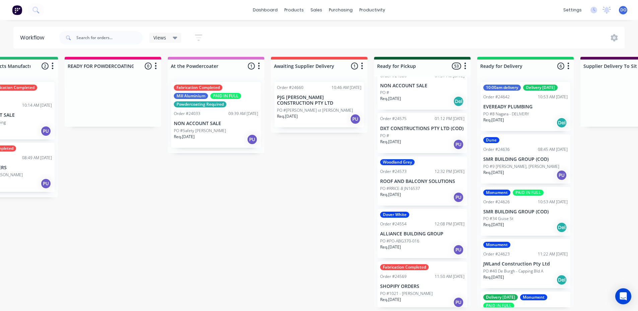
scroll to position [971, 0]
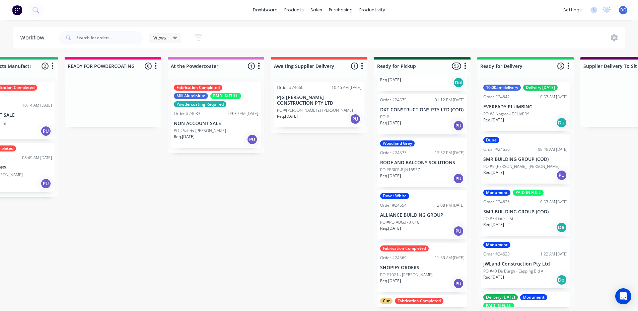
click at [416, 167] on p "PO #RRICE-8 JN16537" at bounding box center [400, 170] width 40 height 6
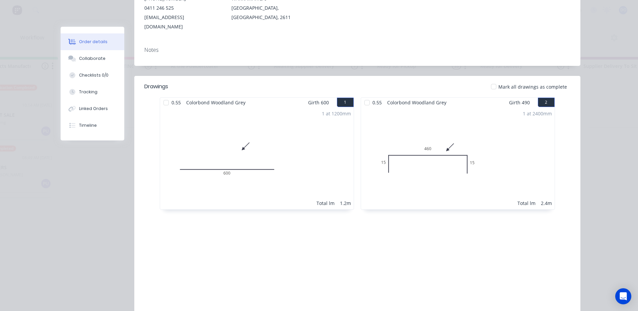
scroll to position [27, 0]
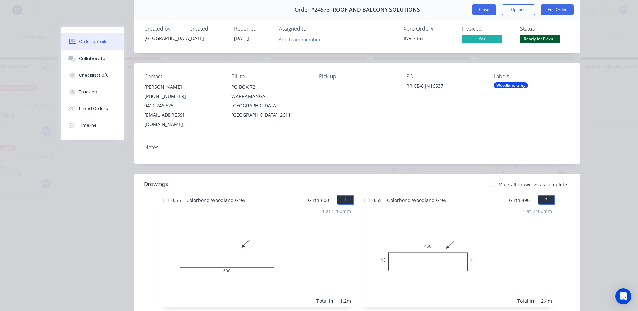
click at [484, 8] on button "Close" at bounding box center [484, 9] width 24 height 11
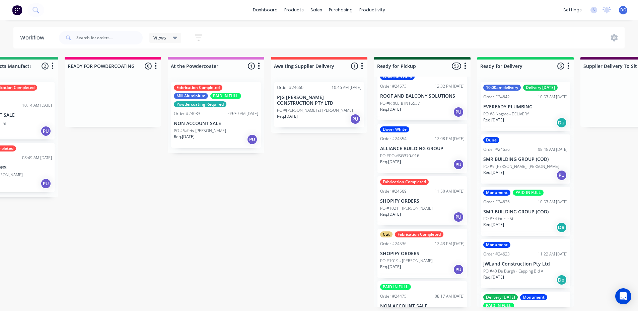
scroll to position [1038, 0]
click at [421, 205] on p "PO #1021 - [PERSON_NAME]" at bounding box center [406, 208] width 53 height 6
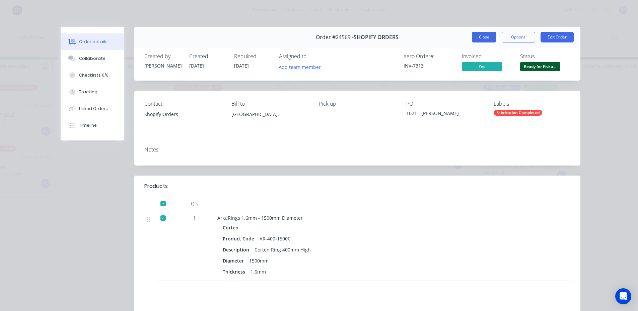
click at [486, 34] on button "Close" at bounding box center [484, 37] width 24 height 11
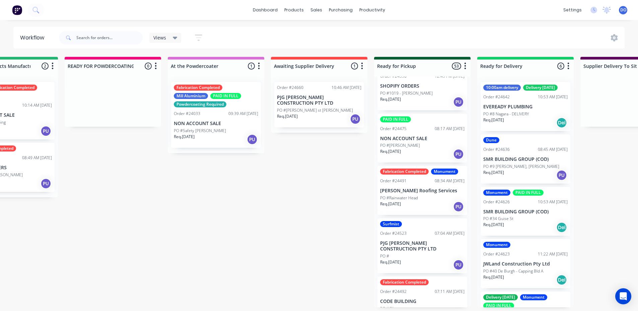
scroll to position [1273, 0]
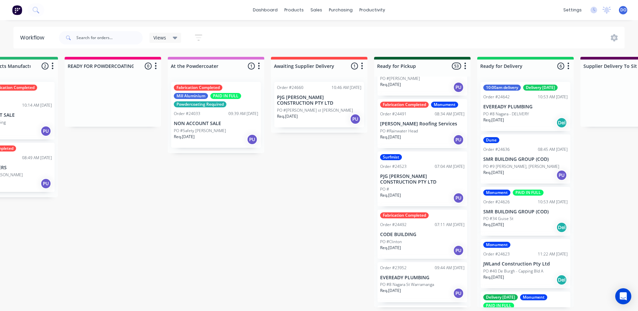
click at [407, 239] on div "PO #Clinton" at bounding box center [422, 242] width 84 height 6
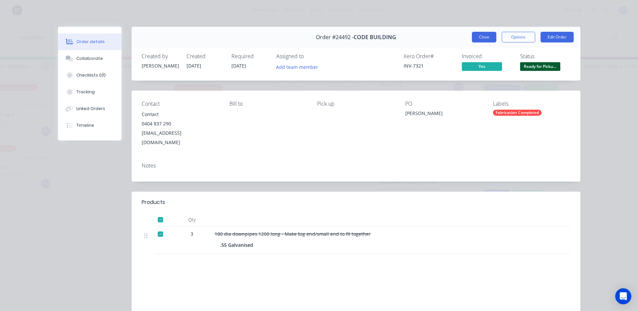
click at [476, 40] on button "Close" at bounding box center [484, 37] width 24 height 11
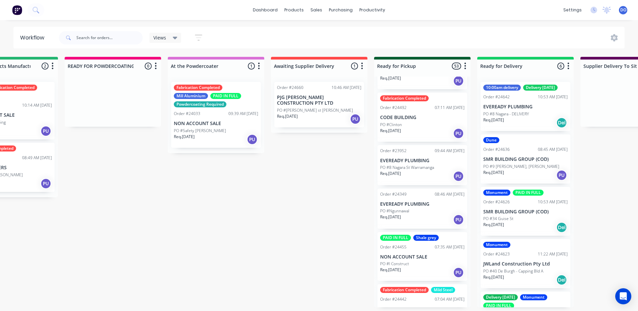
scroll to position [1406, 0]
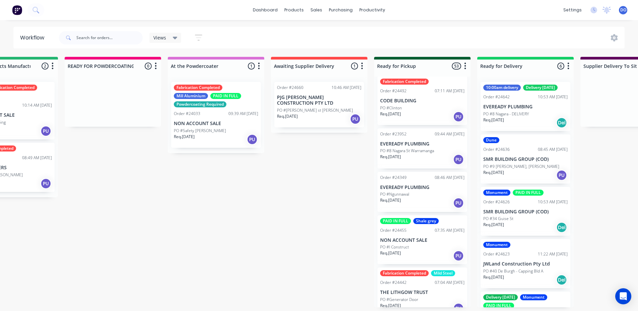
click at [416, 189] on p "EVEREADY PLUMBING" at bounding box center [422, 188] width 84 height 6
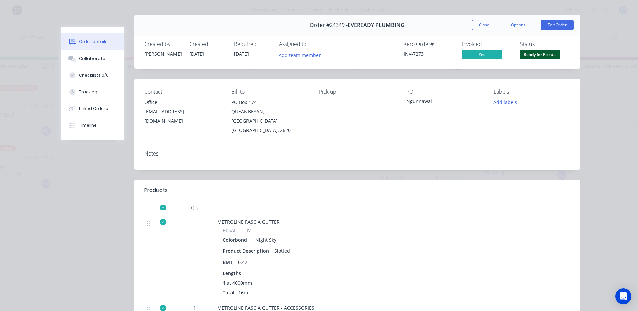
scroll to position [0, 0]
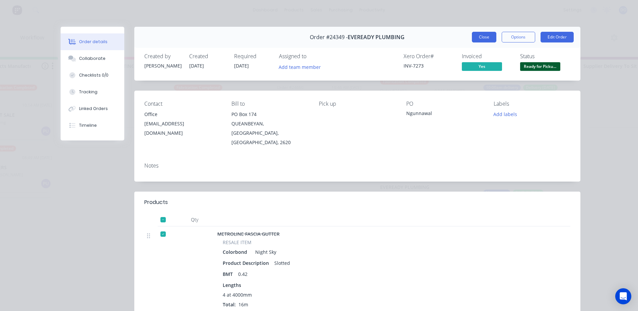
click at [472, 36] on button "Close" at bounding box center [484, 37] width 24 height 11
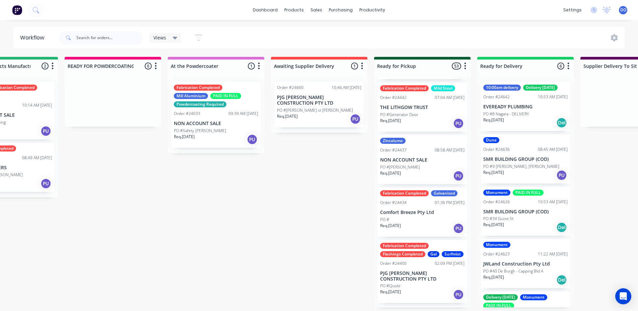
scroll to position [1607, 0]
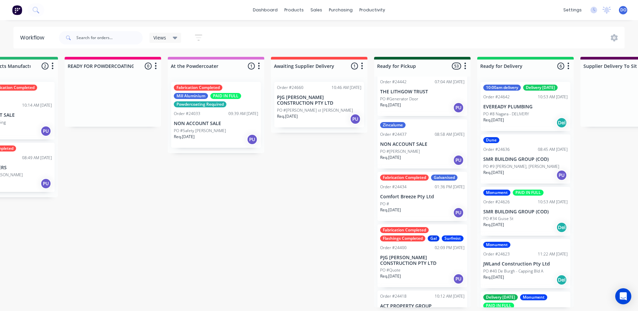
click at [403, 251] on div "Order #24400" at bounding box center [393, 248] width 26 height 6
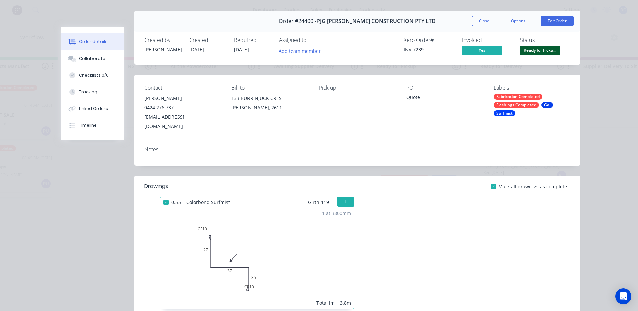
scroll to position [0, 0]
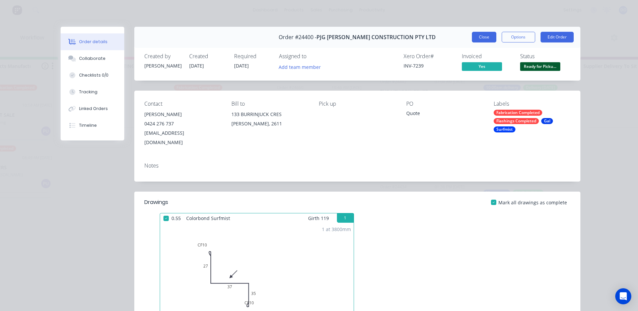
click at [489, 37] on button "Close" at bounding box center [484, 37] width 24 height 11
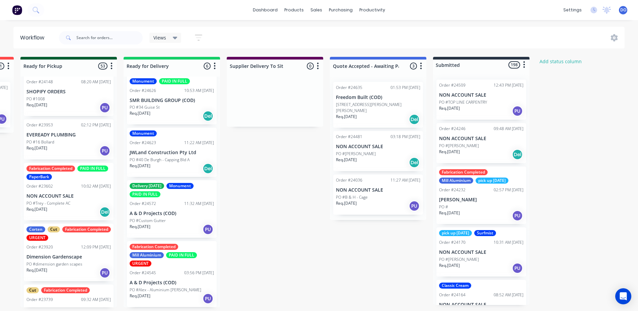
click at [491, 107] on div "Req. [DATE] PU" at bounding box center [481, 110] width 84 height 11
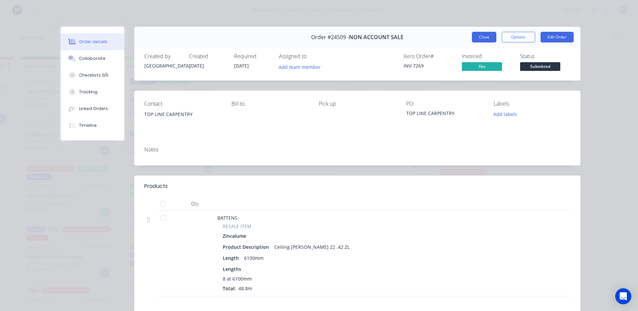
click at [477, 36] on button "Close" at bounding box center [484, 37] width 24 height 11
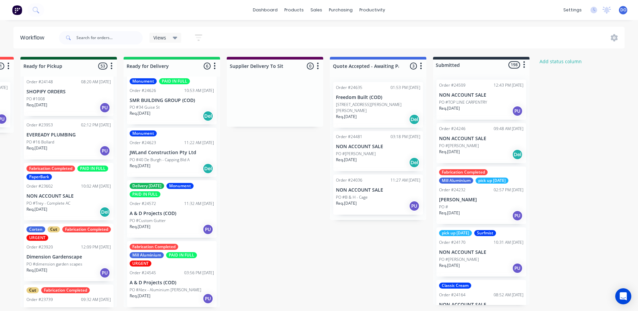
click at [466, 141] on div "Order #24246 09:48 AM [DATE] NON ACCOUNT SALE PO #[PERSON_NAME] Req. [DATE] Del" at bounding box center [481, 143] width 90 height 40
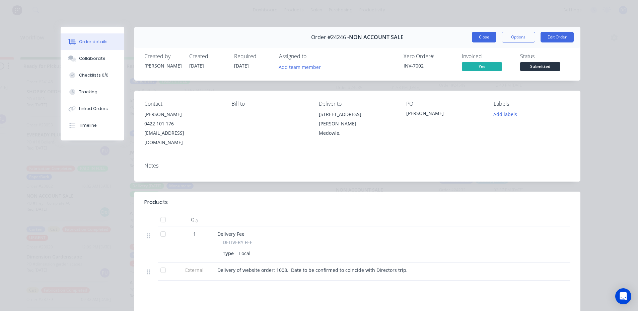
click at [491, 37] on button "Close" at bounding box center [484, 37] width 24 height 11
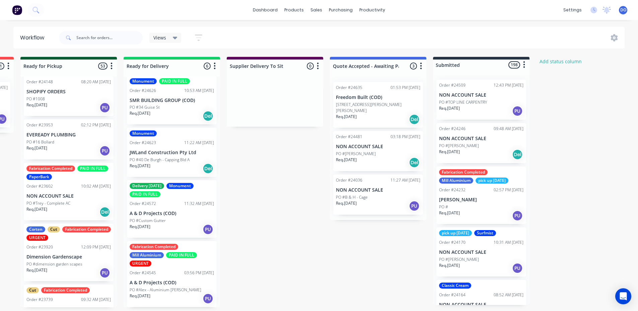
click at [489, 196] on div "Fabrication Completed Mill Aluminium pick up [DATE] Order #24232 02:57 PM [DATE…" at bounding box center [481, 196] width 90 height 58
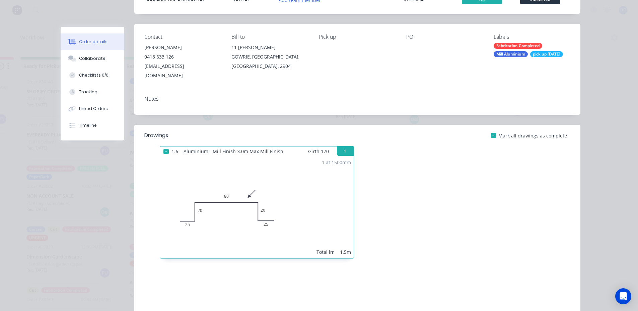
scroll to position [33, 0]
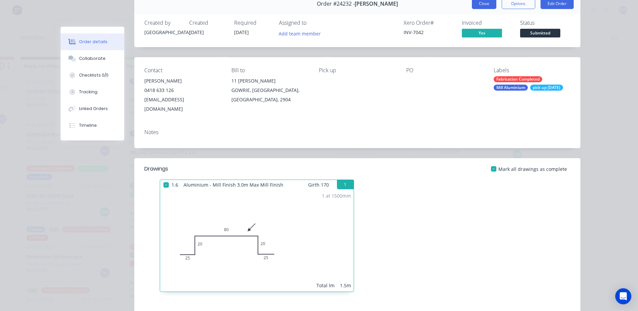
click at [481, 7] on button "Close" at bounding box center [484, 3] width 24 height 11
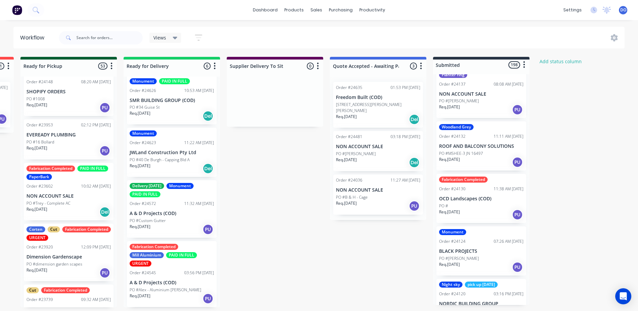
scroll to position [502, 0]
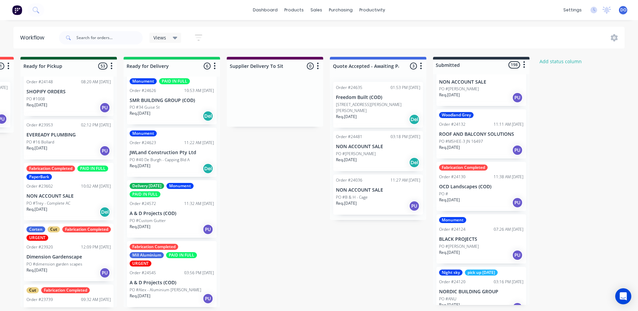
click at [486, 190] on p "OCD Landscapes (COD)" at bounding box center [481, 187] width 84 height 6
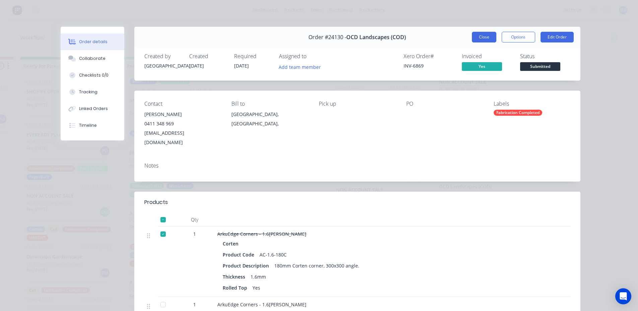
click at [484, 37] on button "Close" at bounding box center [484, 37] width 24 height 11
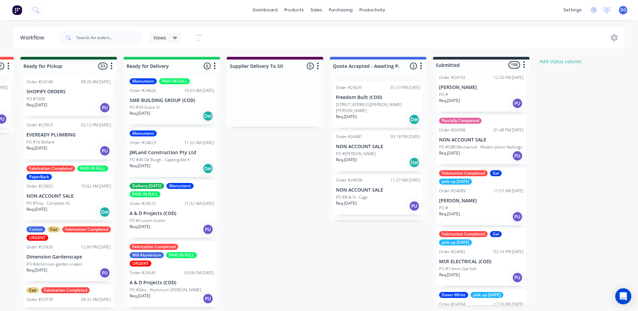
scroll to position [871, 0]
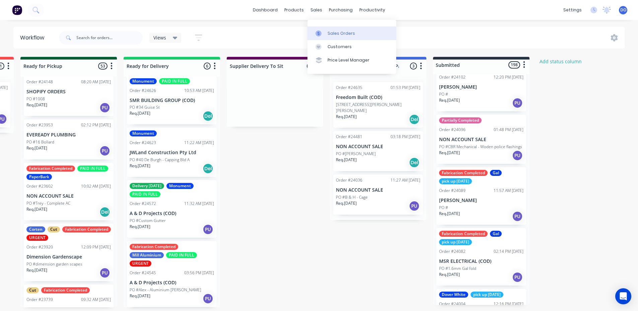
click at [328, 36] on link "Sales Orders" at bounding box center [351, 32] width 89 height 13
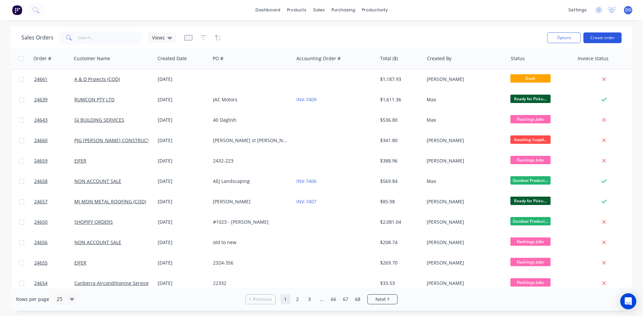
click at [600, 41] on button "Create order" at bounding box center [602, 37] width 38 height 11
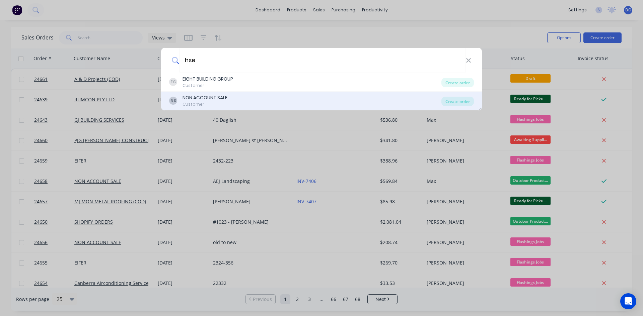
type input "hse"
click at [258, 101] on div "NS NON ACCOUNT SALE Customer" at bounding box center [305, 100] width 272 height 13
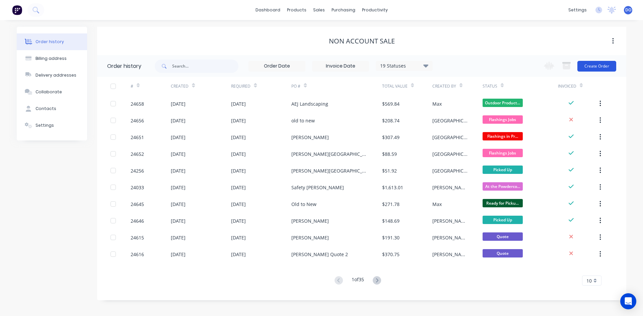
click at [600, 61] on button "Create Order" at bounding box center [596, 66] width 39 height 11
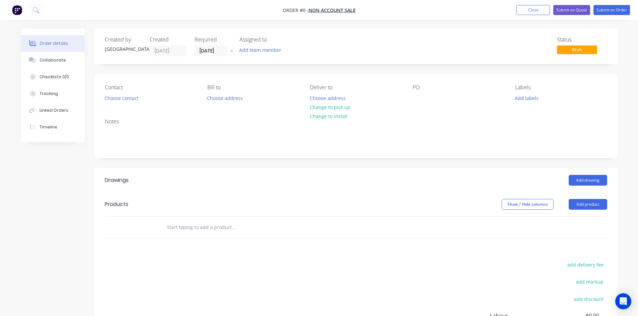
click at [121, 91] on div "Contact Choose contact" at bounding box center [151, 93] width 92 height 19
click at [121, 96] on button "Choose contact" at bounding box center [121, 97] width 41 height 9
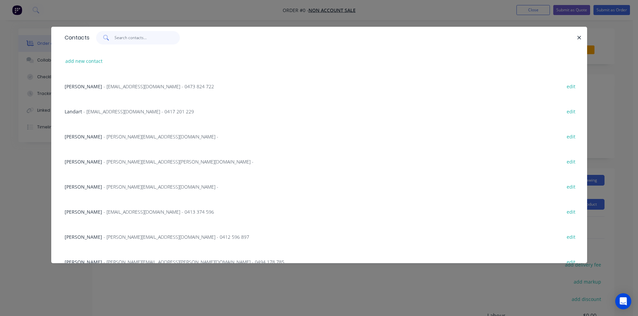
click at [130, 41] on input "text" at bounding box center [147, 37] width 65 height 13
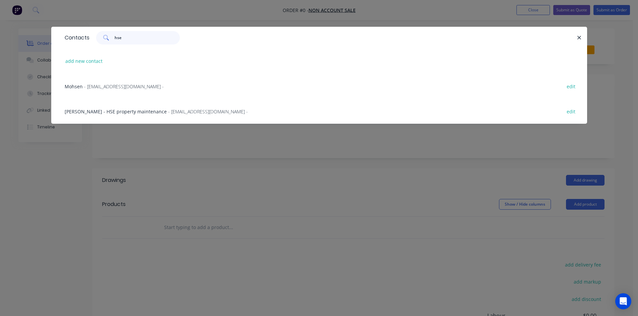
type input "hse"
click at [112, 116] on div "[PERSON_NAME] - HSE property maintenance - [EMAIL_ADDRESS][DOMAIN_NAME] - edit" at bounding box center [319, 111] width 516 height 25
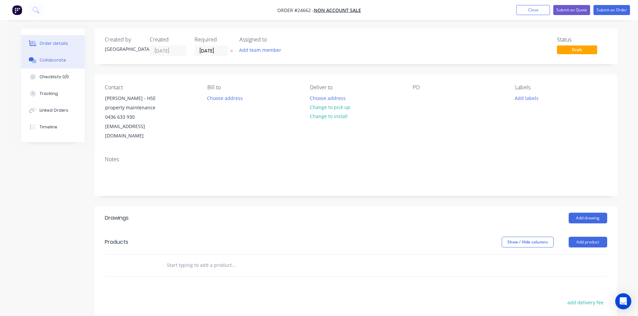
click at [69, 58] on button "Collaborate" at bounding box center [53, 60] width 64 height 17
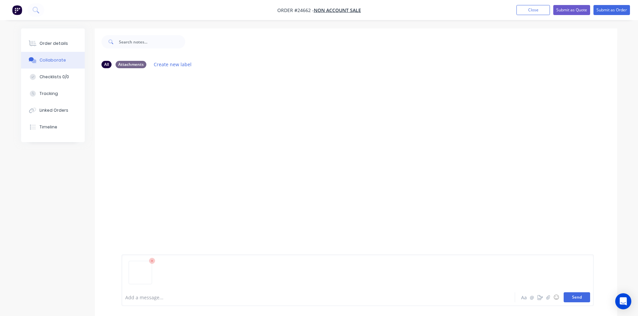
click at [575, 300] on button "Send" at bounding box center [577, 298] width 26 height 10
click at [36, 42] on icon at bounding box center [33, 44] width 8 height 6
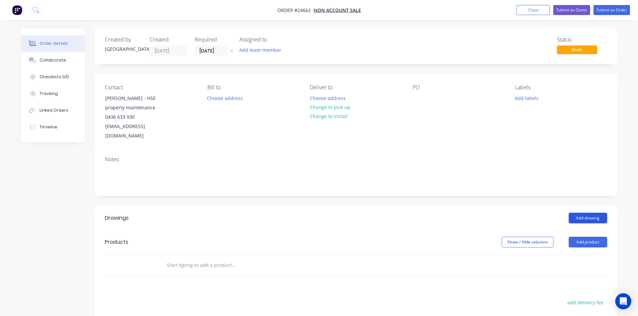
click at [589, 213] on button "Add drawing" at bounding box center [588, 218] width 39 height 11
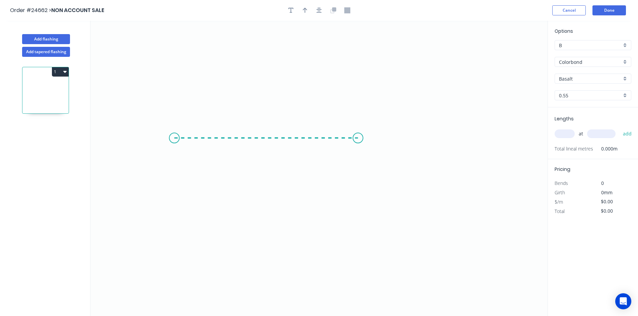
drag, startPoint x: 174, startPoint y: 138, endPoint x: 358, endPoint y: 149, distance: 184.2
click at [358, 149] on icon "0" at bounding box center [318, 169] width 457 height 296
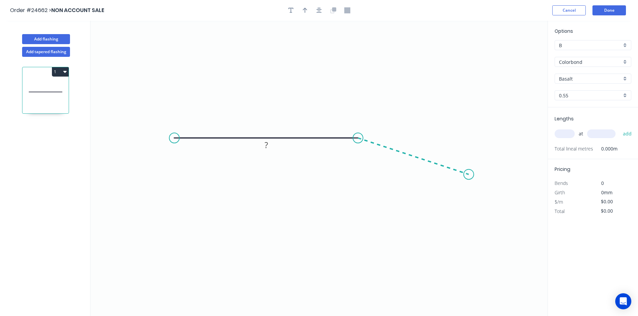
click at [469, 175] on icon "0 ?" at bounding box center [318, 169] width 457 height 296
click at [268, 123] on rect at bounding box center [266, 125] width 13 height 9
type input "$21.02"
click at [355, 157] on tspan "º" at bounding box center [356, 154] width 3 height 11
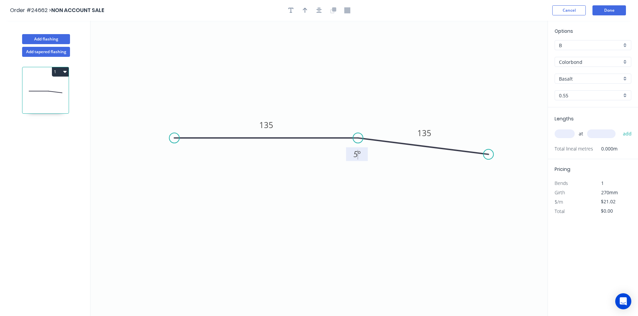
drag, startPoint x: 471, startPoint y: 172, endPoint x: 489, endPoint y: 155, distance: 25.1
click at [489, 155] on circle at bounding box center [488, 155] width 10 height 10
drag, startPoint x: 355, startPoint y: 134, endPoint x: 342, endPoint y: 129, distance: 13.6
click at [342, 129] on icon "0 135 135 5 º" at bounding box center [318, 169] width 457 height 296
click at [300, 8] on div at bounding box center [319, 10] width 70 height 10
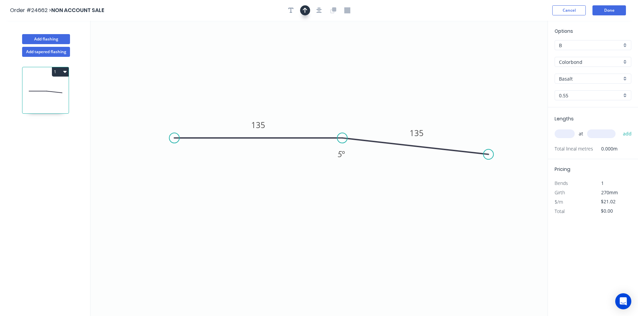
click at [303, 8] on icon "button" at bounding box center [305, 10] width 5 height 6
click at [304, 10] on icon "button" at bounding box center [304, 10] width 5 height 6
click at [562, 135] on input "text" at bounding box center [565, 134] width 20 height 9
type input "1"
type input "1860"
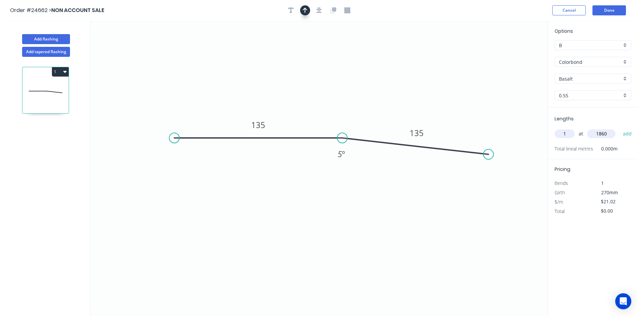
click at [620, 128] on button "add" at bounding box center [628, 133] width 16 height 11
type input "$39.10"
click at [587, 62] on input "Colorbond" at bounding box center [590, 62] width 63 height 7
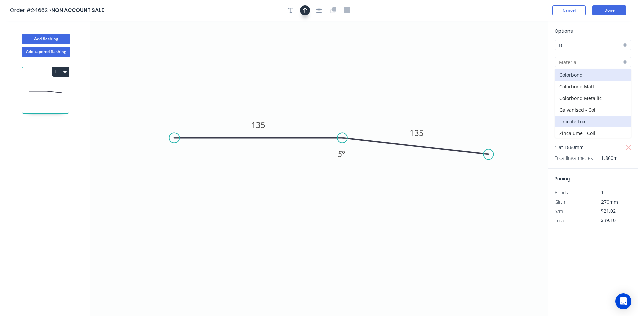
scroll to position [1, 0]
click at [584, 44] on input "B" at bounding box center [590, 45] width 63 height 7
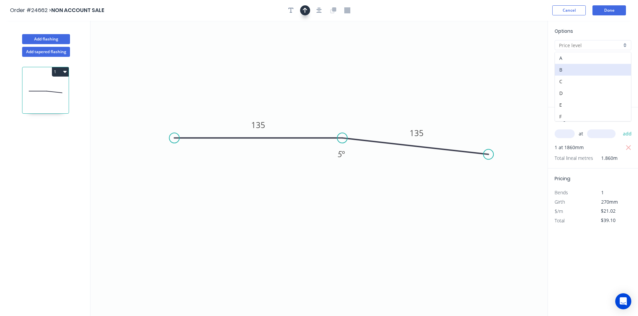
click at [581, 54] on div "A" at bounding box center [593, 58] width 76 height 12
type input "A"
type input "Colorbond"
type input "$24.72"
type input "$45.98"
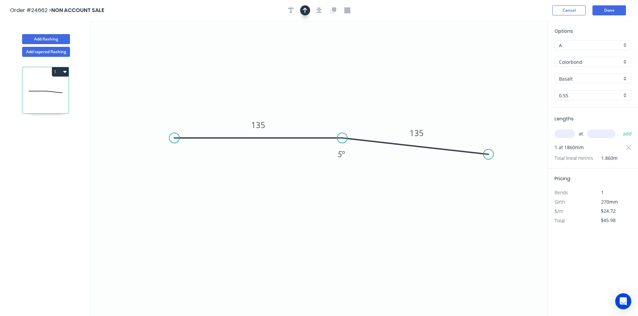
click at [580, 59] on input "Colorbond" at bounding box center [590, 62] width 63 height 7
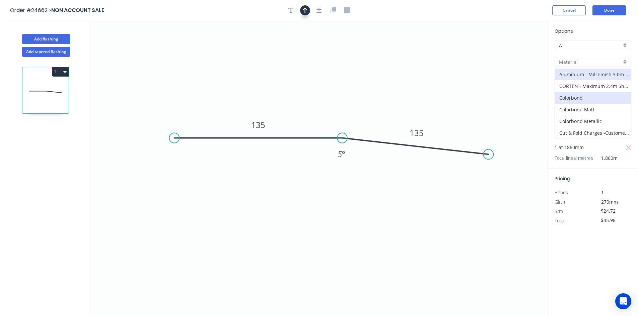
scroll to position [0, 0]
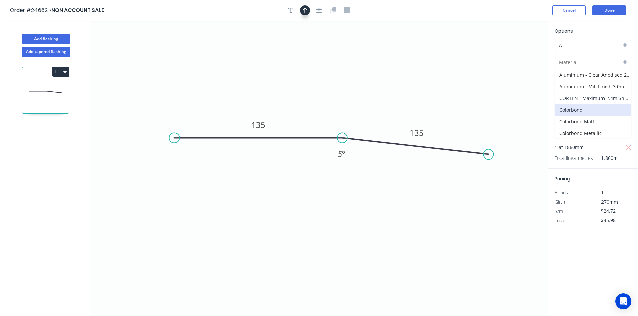
click at [584, 100] on div "CORTEN - Maximum 2.4m Sheet" at bounding box center [593, 98] width 76 height 12
type input "CORTEN - Maximum 2.4m Sheet"
type input "CORTEN"
type input "1.6"
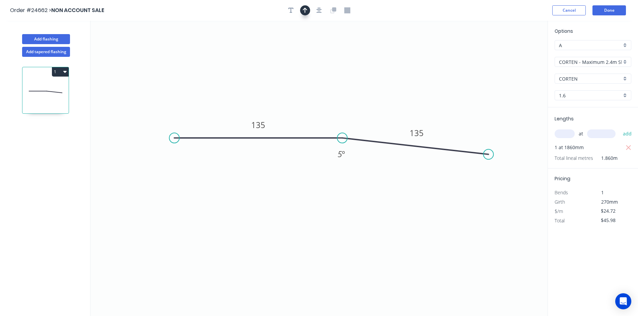
type input "$33.75"
type input "$62.78"
click at [493, 275] on icon "0 135 135 5 º" at bounding box center [318, 169] width 457 height 296
click at [610, 12] on button "Done" at bounding box center [608, 10] width 33 height 10
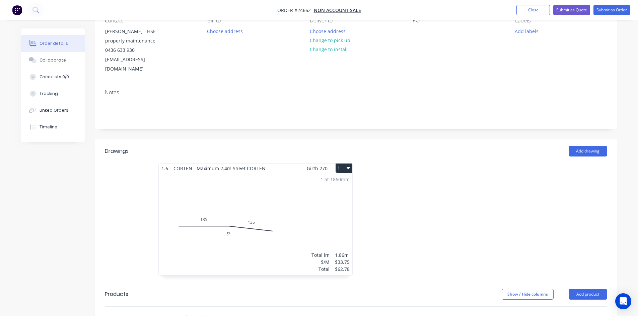
scroll to position [167, 0]
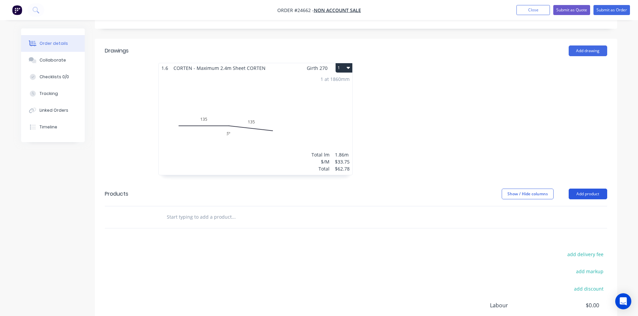
click at [595, 189] on button "Add product" at bounding box center [588, 194] width 39 height 11
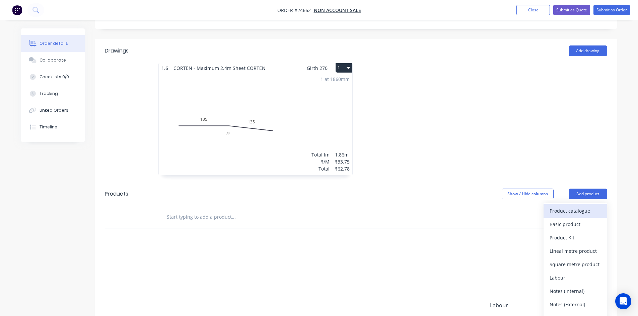
click at [578, 206] on div "Product catalogue" at bounding box center [576, 211] width 52 height 10
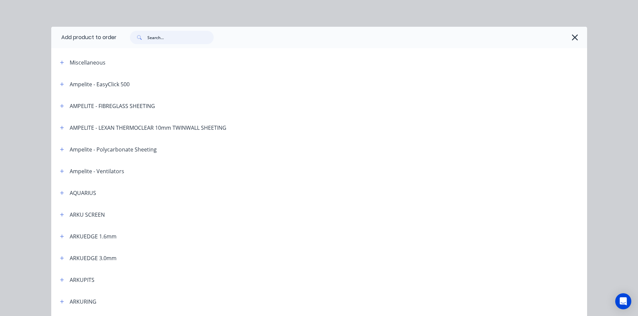
click at [156, 35] on input "text" at bounding box center [180, 37] width 66 height 13
click at [158, 34] on input "text" at bounding box center [180, 37] width 66 height 13
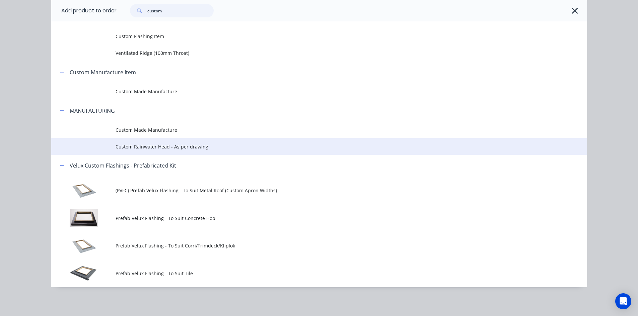
scroll to position [0, 0]
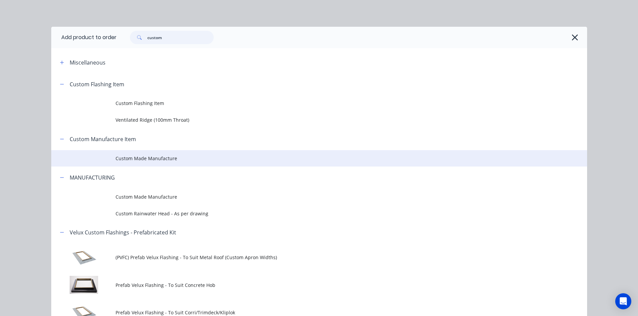
type input "custom"
click at [141, 163] on td "Custom Made Manufacture" at bounding box center [352, 158] width 472 height 17
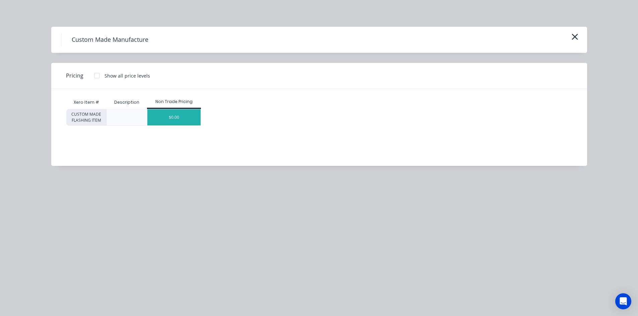
click at [181, 118] on div "$0.00" at bounding box center [173, 118] width 53 height 16
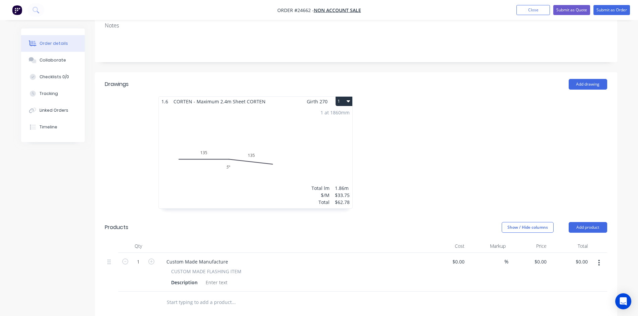
click at [601, 257] on button "button" at bounding box center [599, 263] width 16 height 12
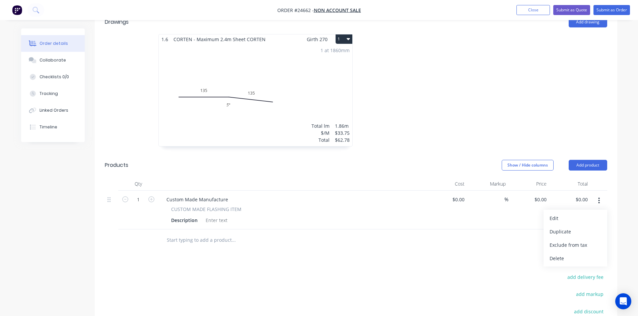
scroll to position [201, 0]
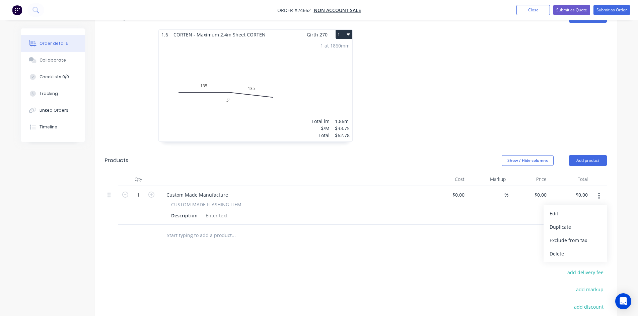
click at [557, 249] on div "Delete" at bounding box center [576, 254] width 52 height 10
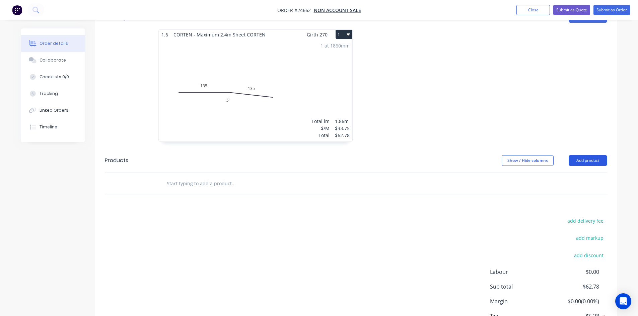
click at [597, 155] on button "Add product" at bounding box center [588, 160] width 39 height 11
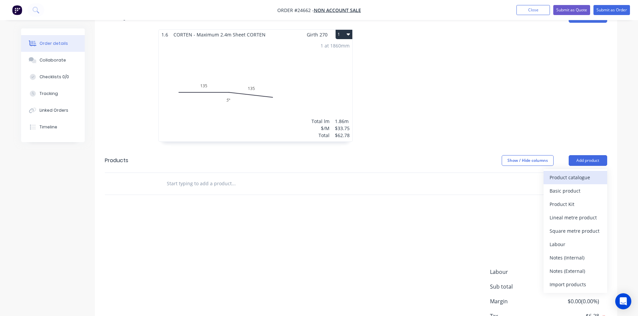
click at [565, 173] on div "Product catalogue" at bounding box center [576, 178] width 52 height 10
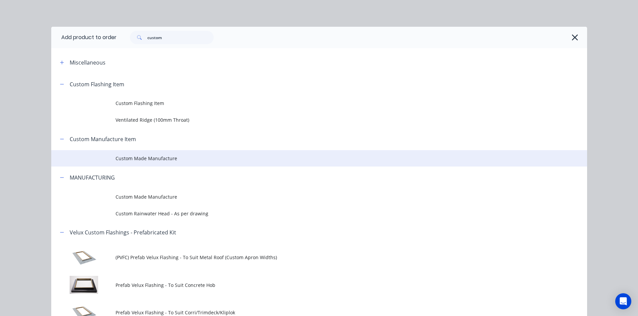
click at [154, 160] on span "Custom Made Manufacture" at bounding box center [304, 158] width 377 height 7
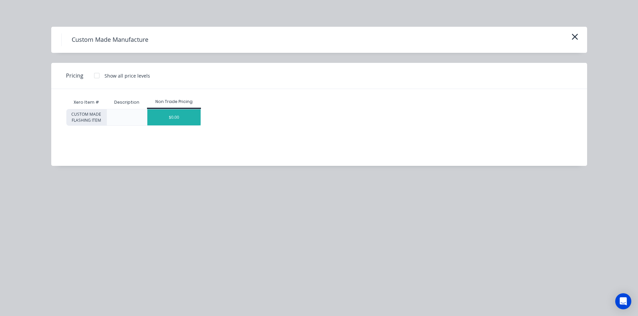
drag, startPoint x: 174, startPoint y: 127, endPoint x: 175, endPoint y: 121, distance: 5.7
click at [174, 126] on div "Xero Item # Description Non Trade Pricing CUSTOM MADE FLASHING ITEM $0.00" at bounding box center [314, 122] width 526 height 67
click at [175, 121] on div "$0.00" at bounding box center [173, 118] width 53 height 16
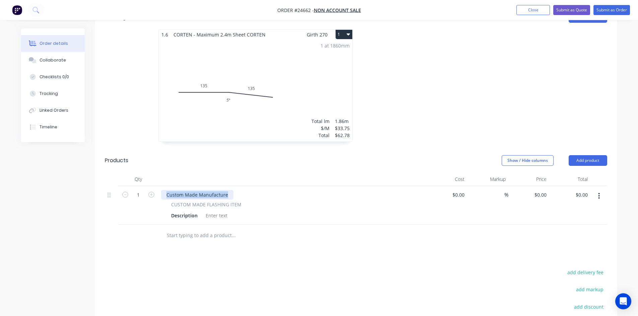
drag, startPoint x: 227, startPoint y: 187, endPoint x: 148, endPoint y: 194, distance: 78.6
click at [148, 194] on div "1 Custom Made Manufacture CUSTOM MADE FLASHING ITEM Description $0.00 $0.00 % $…" at bounding box center [356, 205] width 502 height 39
drag, startPoint x: 196, startPoint y: 204, endPoint x: 168, endPoint y: 207, distance: 27.6
click at [168, 211] on div "Description" at bounding box center [184, 216] width 32 height 10
click at [538, 187] on div "$0.00 $0.00" at bounding box center [528, 205] width 41 height 39
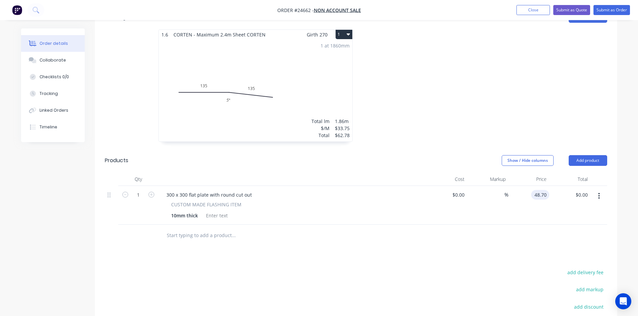
type input "$48.70"
click at [155, 191] on button "button" at bounding box center [151, 194] width 9 height 7
type input "2"
type input "$97.40"
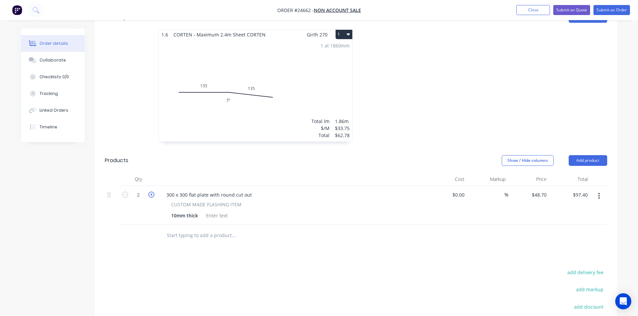
click at [152, 192] on icon "button" at bounding box center [151, 195] width 6 height 6
type input "3"
type input "$146.10"
click at [152, 192] on icon "button" at bounding box center [151, 195] width 6 height 6
type input "4"
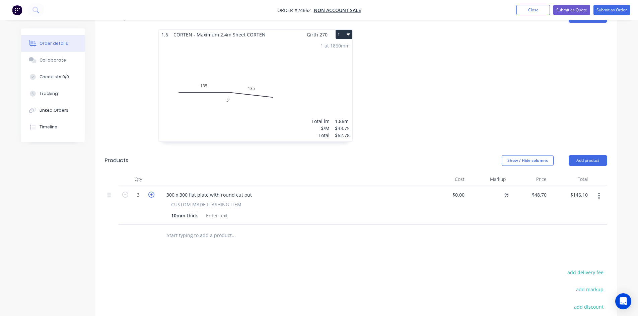
type input "$194.80"
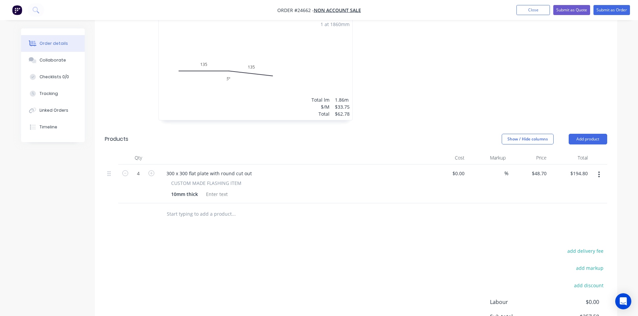
scroll to position [234, 0]
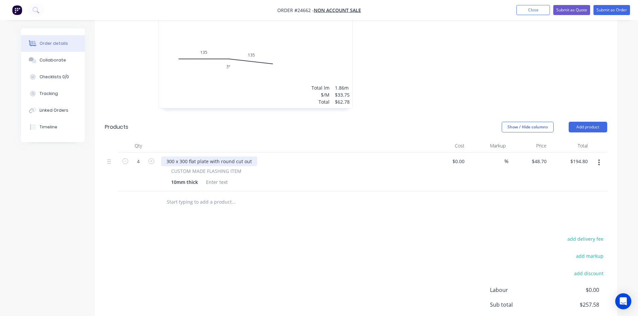
click at [252, 157] on div "300 x 300 flat plate with round cut out" at bounding box center [209, 162] width 96 height 10
click at [340, 196] on div at bounding box center [261, 202] width 201 height 13
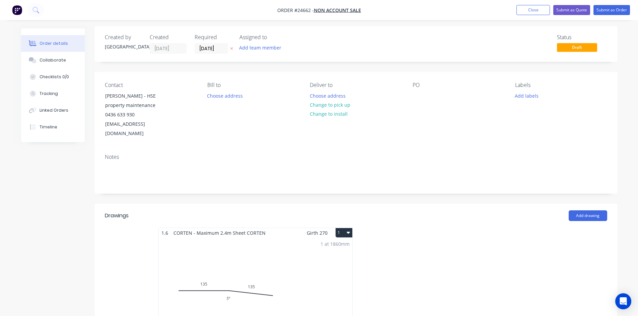
scroll to position [0, 0]
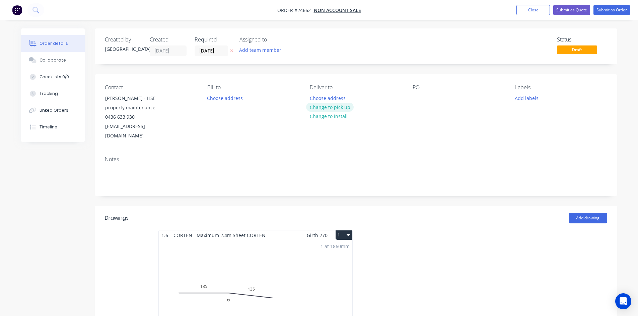
click at [334, 107] on button "Change to pick up" at bounding box center [330, 107] width 48 height 9
click at [417, 99] on div at bounding box center [418, 98] width 11 height 10
click at [496, 232] on div at bounding box center [456, 289] width 201 height 119
click at [606, 12] on button "Submit as Order" at bounding box center [611, 10] width 37 height 10
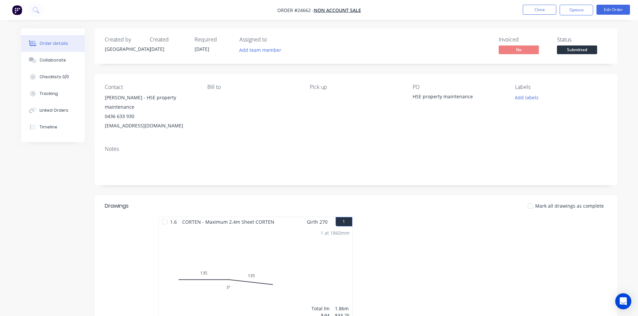
click at [562, 56] on div "Created by [PERSON_NAME] Created [DATE] Required [DATE] Assigned to Add team me…" at bounding box center [356, 45] width 522 height 35
click at [567, 53] on span "Submitted" at bounding box center [577, 50] width 40 height 8
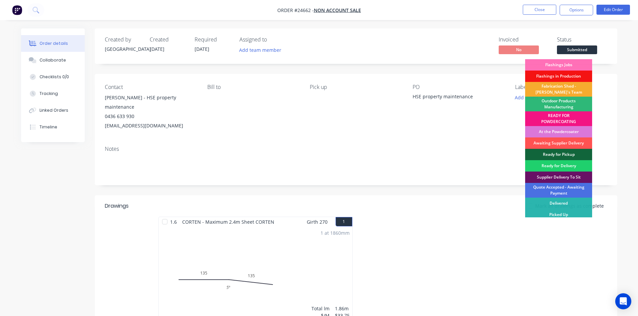
click at [548, 88] on div "Fabrication Shed - [PERSON_NAME]'s Team" at bounding box center [558, 89] width 67 height 15
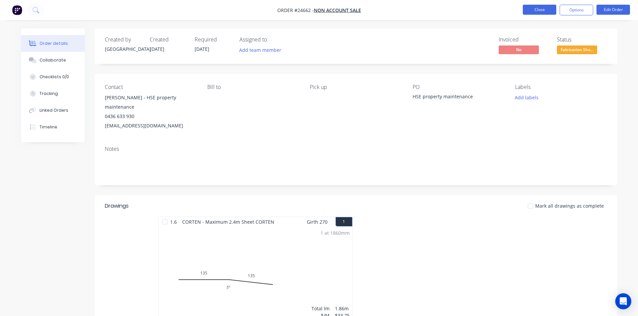
click at [545, 6] on button "Close" at bounding box center [539, 10] width 33 height 10
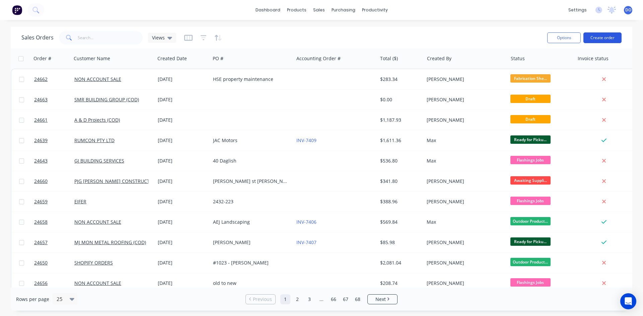
click at [597, 38] on button "Create order" at bounding box center [602, 37] width 38 height 11
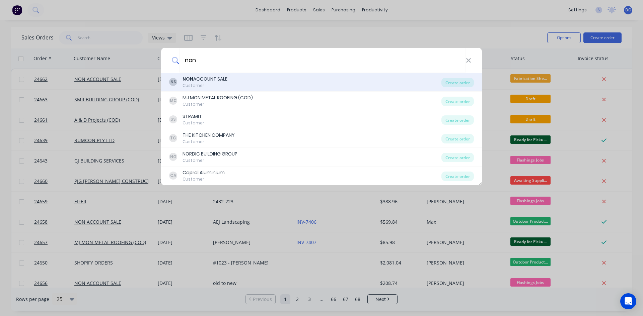
type input "non"
click at [213, 81] on div "NON ACCOUNT SALE" at bounding box center [205, 79] width 45 height 7
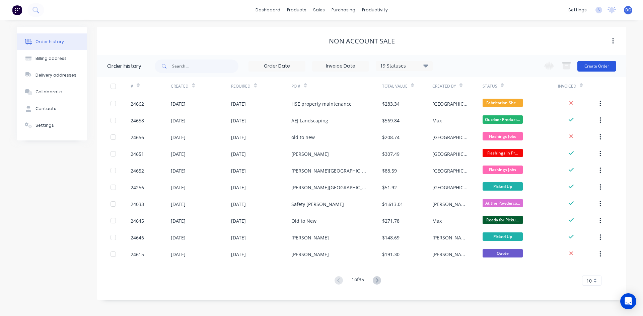
click at [598, 68] on button "Create Order" at bounding box center [596, 66] width 39 height 11
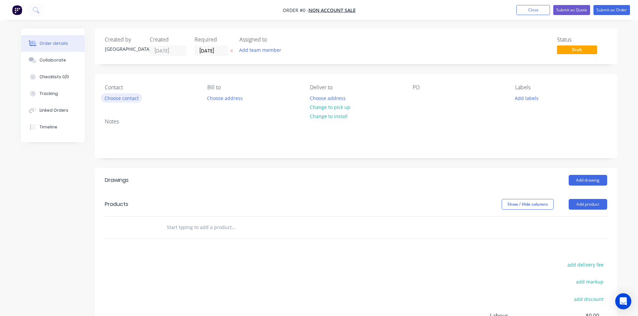
click at [126, 99] on button "Choose contact" at bounding box center [121, 97] width 41 height 9
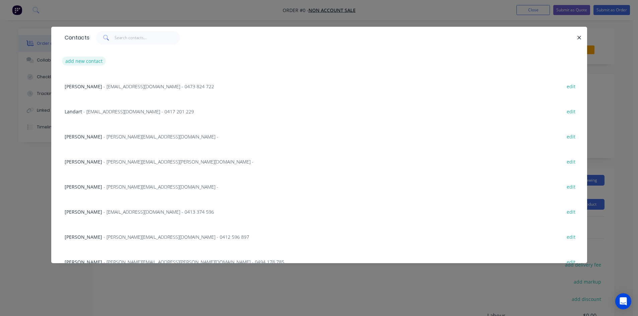
click at [98, 58] on button "add new contact" at bounding box center [84, 61] width 44 height 9
select select "AU"
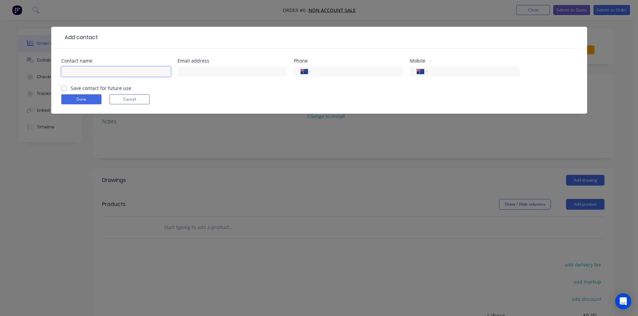
click at [93, 69] on input "text" at bounding box center [116, 72] width 110 height 10
click at [68, 71] on input "[PERSON_NAME]" at bounding box center [116, 72] width 110 height 10
type input "[PERSON_NAME]"
click at [225, 69] on input "text" at bounding box center [232, 72] width 110 height 10
click at [318, 70] on input "tel" at bounding box center [355, 72] width 80 height 8
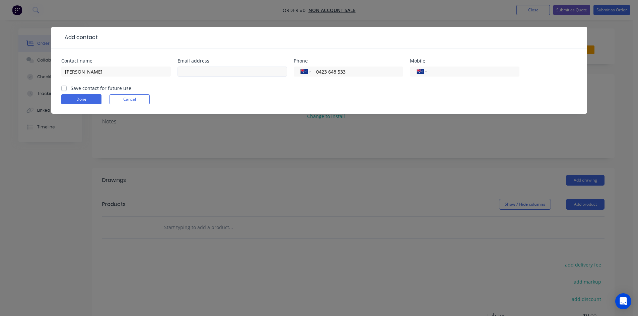
type input "0423 648 533"
click at [230, 74] on input "text" at bounding box center [232, 72] width 110 height 10
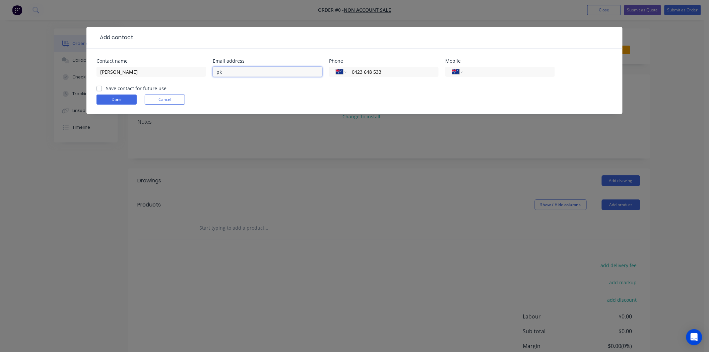
click at [264, 72] on input "pk" at bounding box center [268, 72] width 110 height 10
type input "[EMAIL_ADDRESS][DOMAIN_NAME]"
click at [106, 86] on label "Save contact for future use" at bounding box center [136, 88] width 61 height 7
click at [97, 86] on input "Save contact for future use" at bounding box center [98, 88] width 5 height 6
checkbox input "true"
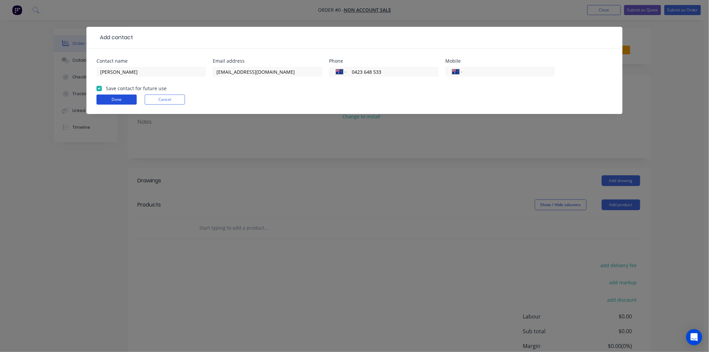
click at [112, 101] on button "Done" at bounding box center [116, 99] width 40 height 10
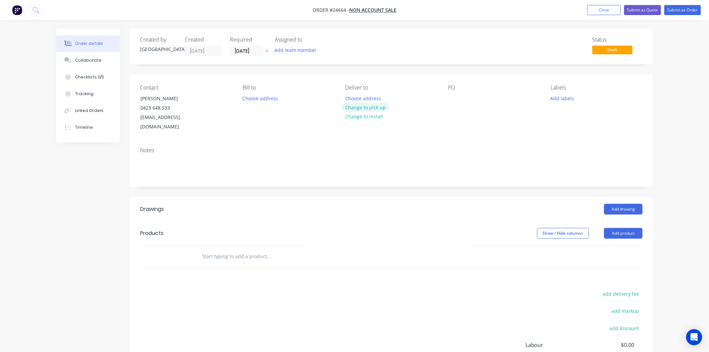
click at [361, 108] on button "Change to pick up" at bounding box center [366, 107] width 48 height 9
click at [459, 94] on div "PO" at bounding box center [494, 107] width 92 height 47
click at [449, 101] on div at bounding box center [453, 98] width 11 height 10
click at [623, 228] on button "Add product" at bounding box center [623, 233] width 39 height 11
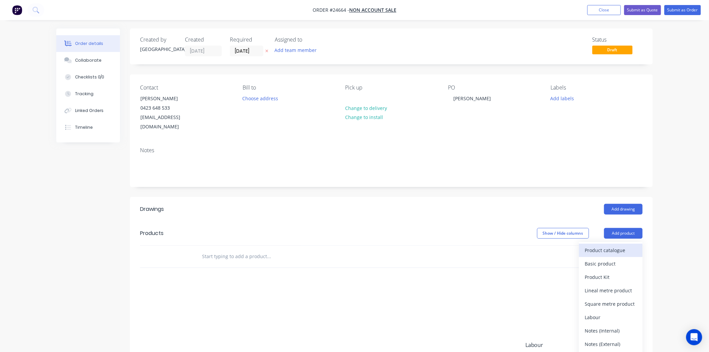
click at [621, 245] on div "Product catalogue" at bounding box center [611, 250] width 52 height 10
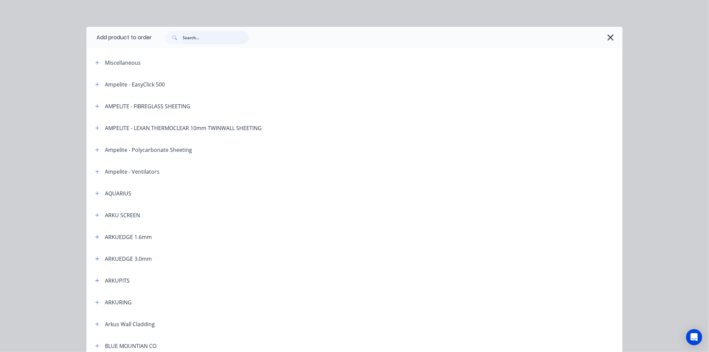
click at [185, 39] on input "text" at bounding box center [216, 37] width 66 height 13
type input "m"
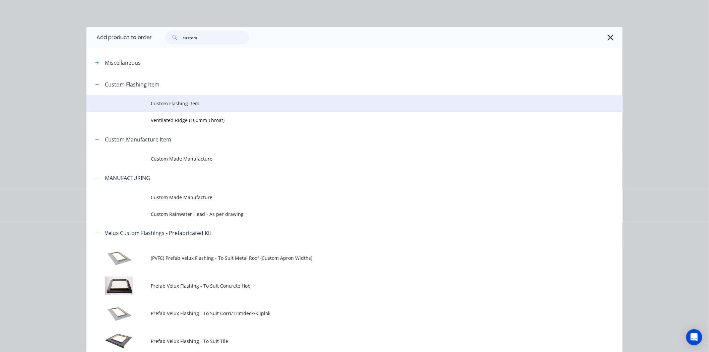
type input "custom"
click at [185, 106] on span "Custom Flashing Item" at bounding box center [339, 103] width 377 height 7
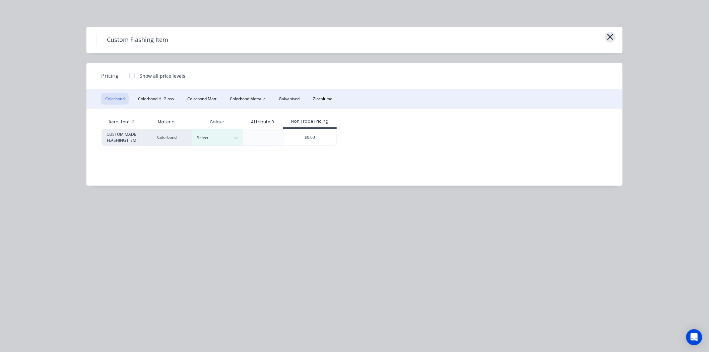
click at [605, 35] on button "button" at bounding box center [609, 37] width 11 height 11
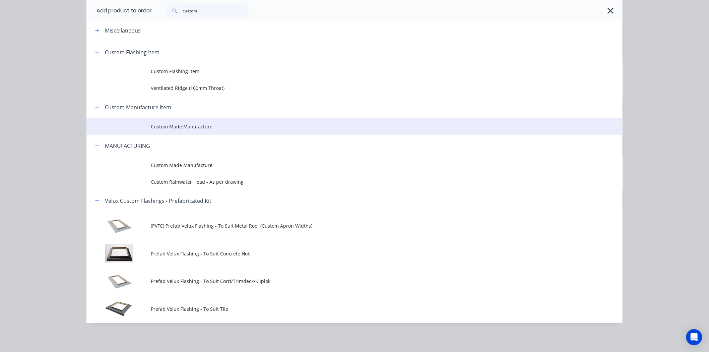
click at [152, 126] on span "Custom Made Manufacture" at bounding box center [339, 126] width 377 height 7
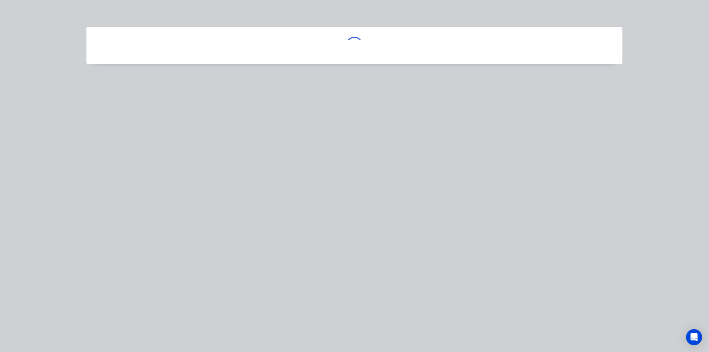
scroll to position [0, 0]
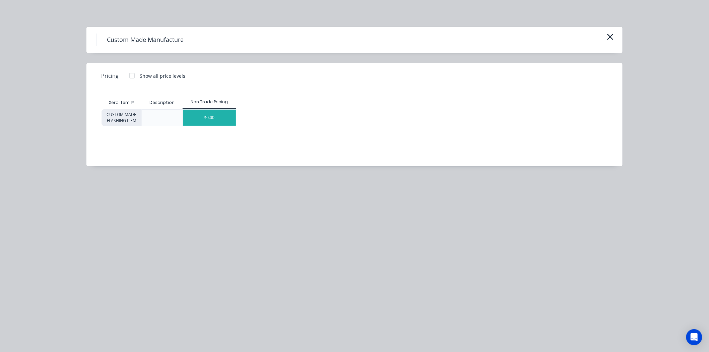
click at [208, 111] on div "$0.00" at bounding box center [209, 118] width 53 height 16
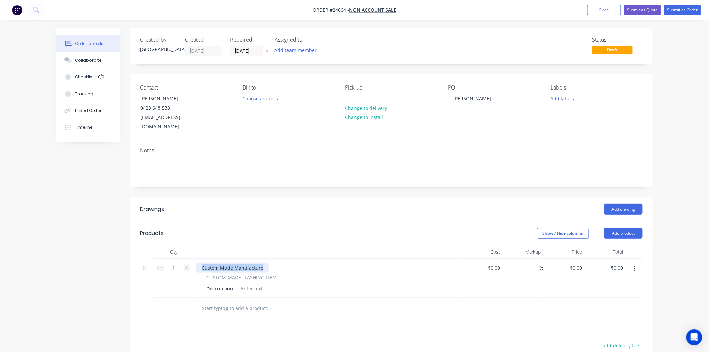
drag, startPoint x: 262, startPoint y: 254, endPoint x: 194, endPoint y: 256, distance: 68.7
click at [194, 259] on div "Custom Made Manufacture CUSTOM MADE FLASHING ITEM Description" at bounding box center [328, 278] width 268 height 39
click at [373, 302] on div at bounding box center [296, 307] width 201 height 13
click at [578, 263] on input "0" at bounding box center [576, 268] width 15 height 10
type input "$0.00"
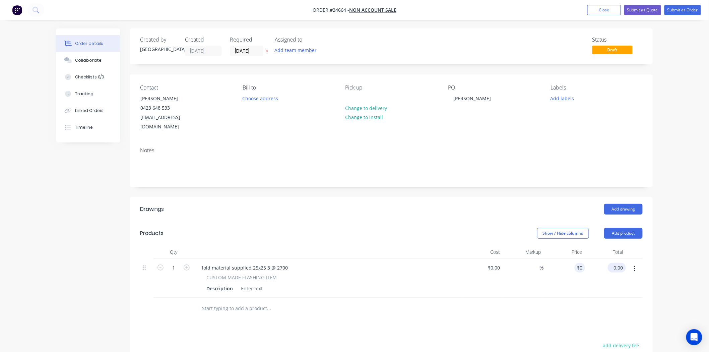
click at [622, 263] on input "0.00" at bounding box center [617, 268] width 15 height 10
type input "35"
type input "$35.00"
click at [614, 300] on div at bounding box center [391, 308] width 502 height 22
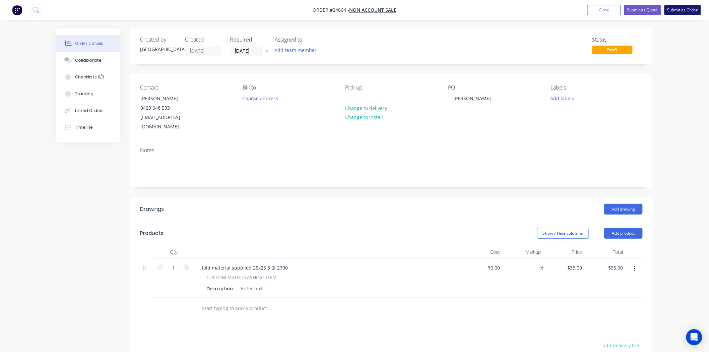
click at [643, 8] on button "Submit as Order" at bounding box center [682, 10] width 37 height 10
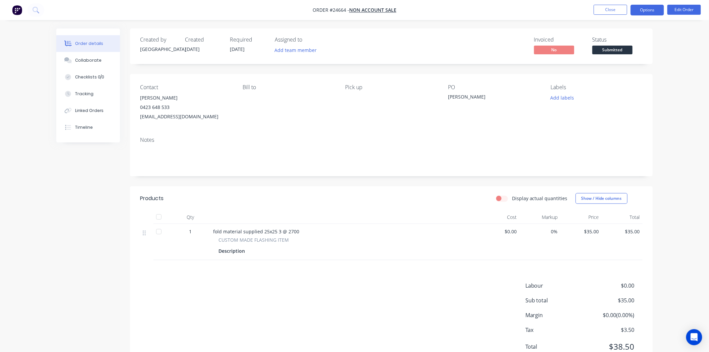
click at [643, 9] on button "Options" at bounding box center [646, 10] width 33 height 11
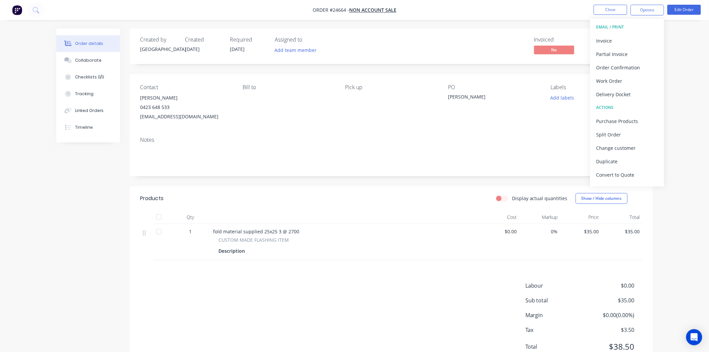
click at [569, 82] on div "Contact [PERSON_NAME] [PHONE_NUMBER] [EMAIL_ADDRESS][DOMAIN_NAME] [PERSON_NAME]…" at bounding box center [391, 102] width 522 height 57
click at [602, 42] on div "Submitted" at bounding box center [612, 38] width 24 height 9
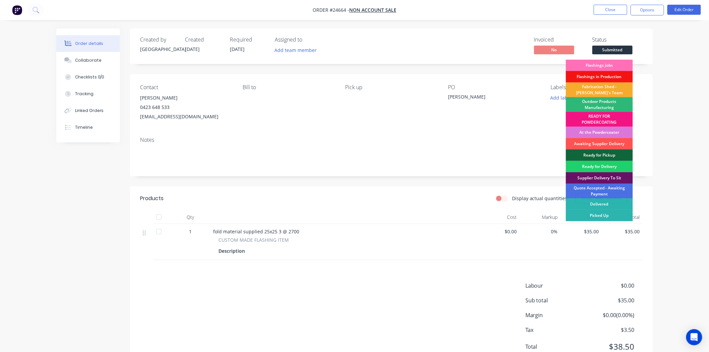
click at [597, 89] on div "Fabrication Shed - [PERSON_NAME]'s Team" at bounding box center [599, 89] width 67 height 15
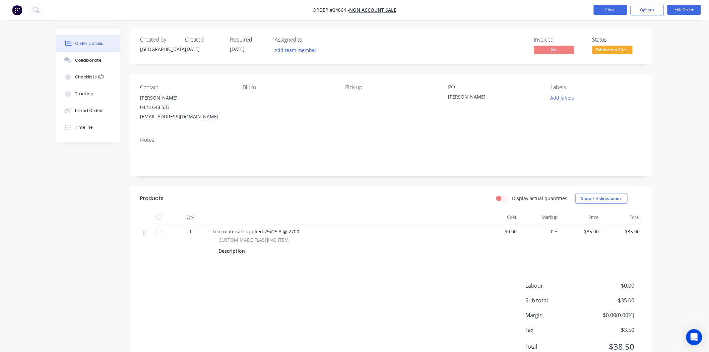
click at [607, 9] on button "Close" at bounding box center [609, 10] width 33 height 10
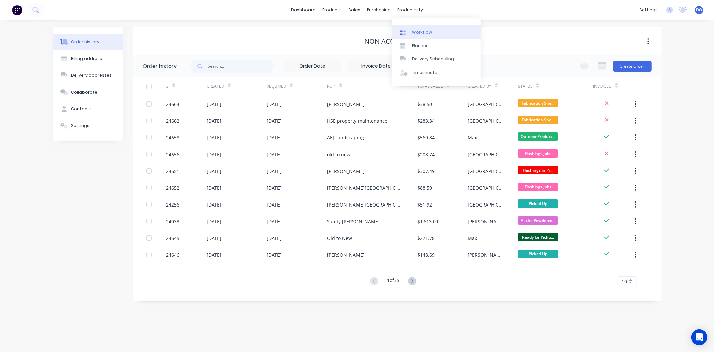
click at [414, 26] on link "Workflow" at bounding box center [436, 31] width 89 height 13
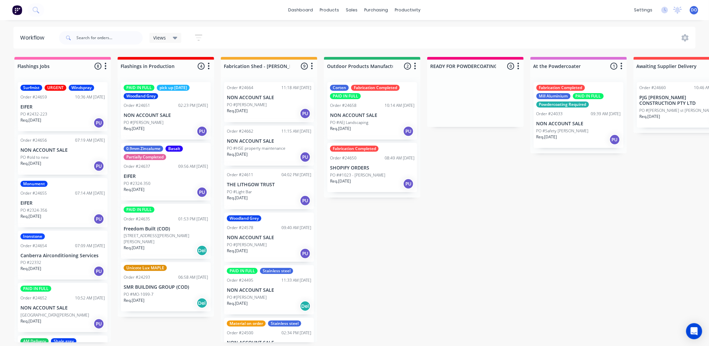
click at [281, 140] on p "NON ACCOUNT SALE" at bounding box center [269, 141] width 84 height 6
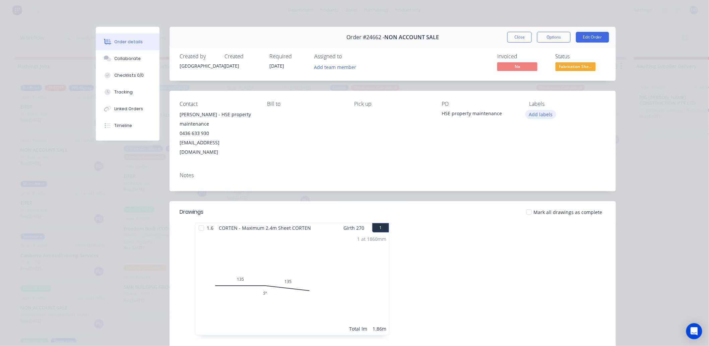
click at [539, 116] on button "Add labels" at bounding box center [540, 114] width 31 height 9
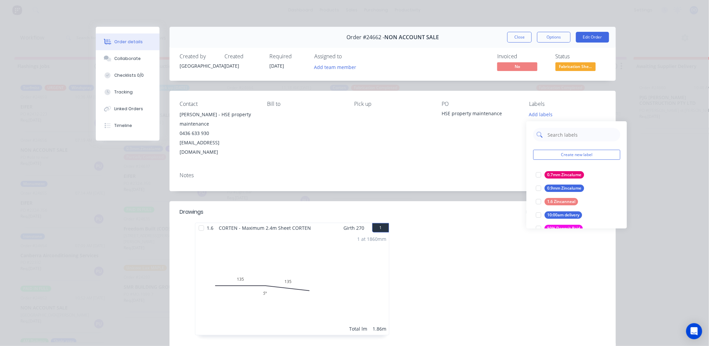
click at [569, 137] on input "text" at bounding box center [582, 134] width 70 height 13
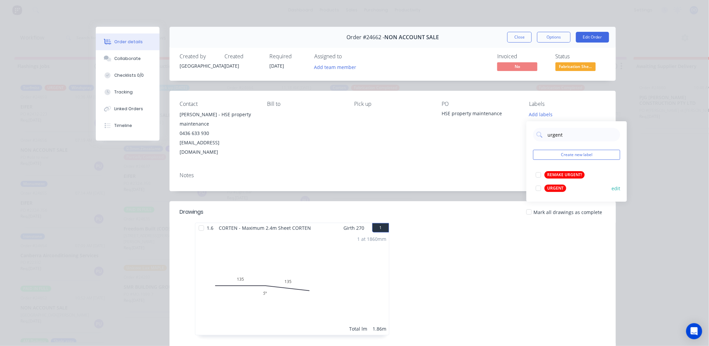
type input "urgent"
click at [563, 188] on div "URGENT" at bounding box center [555, 188] width 22 height 7
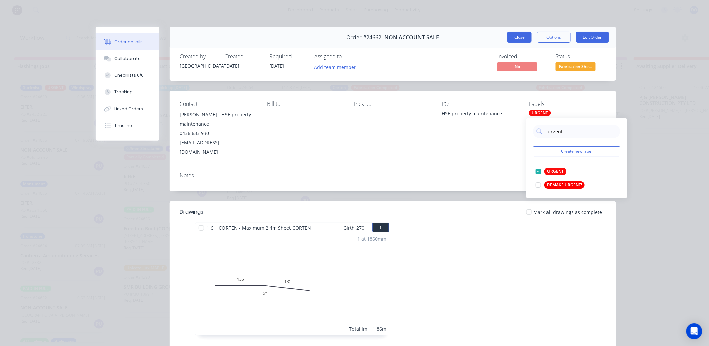
click at [526, 35] on button "Close" at bounding box center [519, 37] width 24 height 11
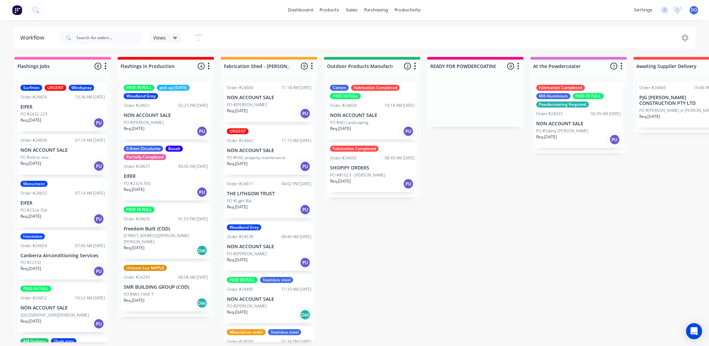
click at [255, 95] on p "NON ACCOUNT SALE" at bounding box center [269, 98] width 84 height 6
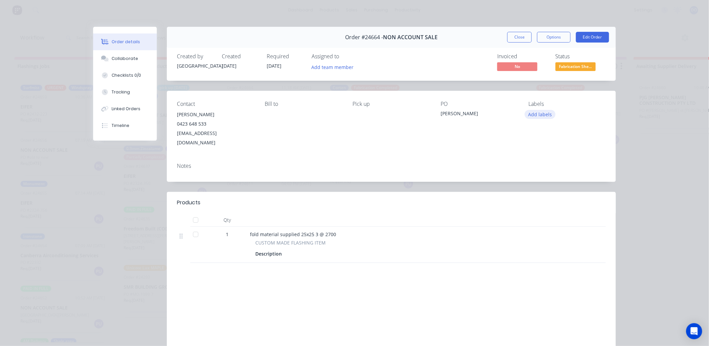
click at [548, 117] on button "Add labels" at bounding box center [539, 114] width 31 height 9
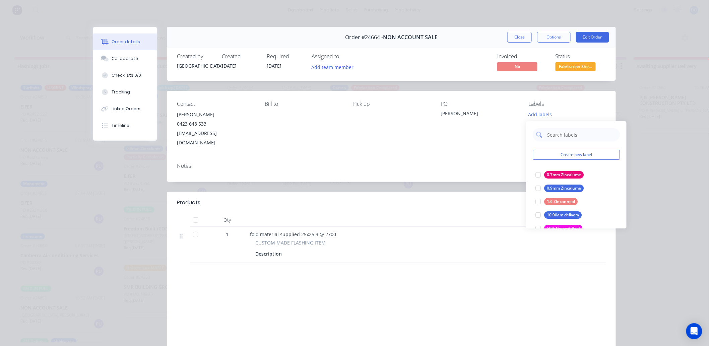
click at [564, 132] on input "text" at bounding box center [581, 134] width 70 height 13
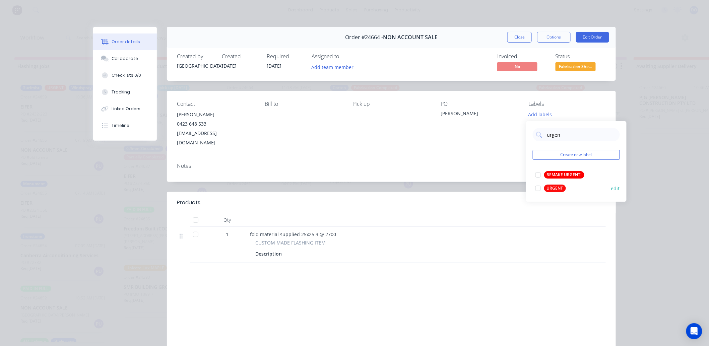
type input "urgen"
click at [544, 185] on button "URGENT" at bounding box center [550, 188] width 36 height 9
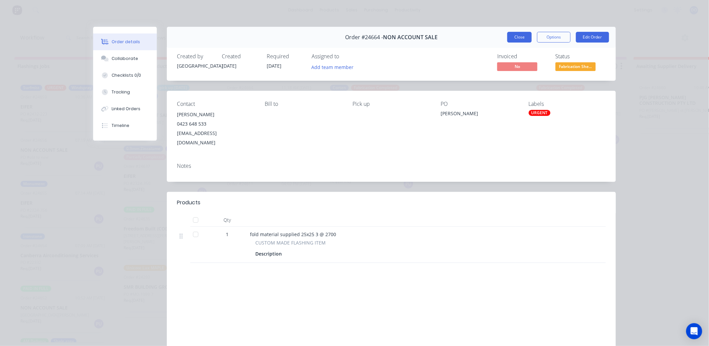
click at [517, 36] on button "Close" at bounding box center [519, 37] width 24 height 11
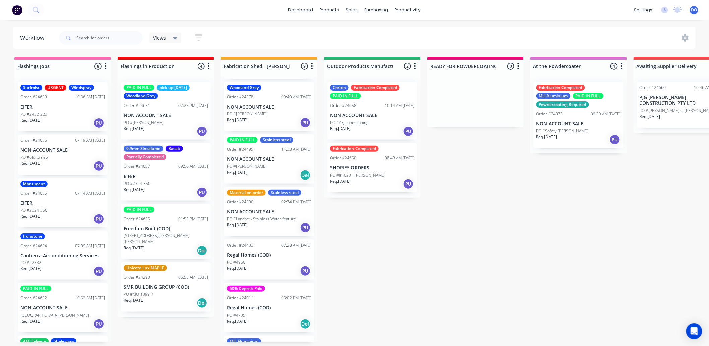
scroll to position [186, 0]
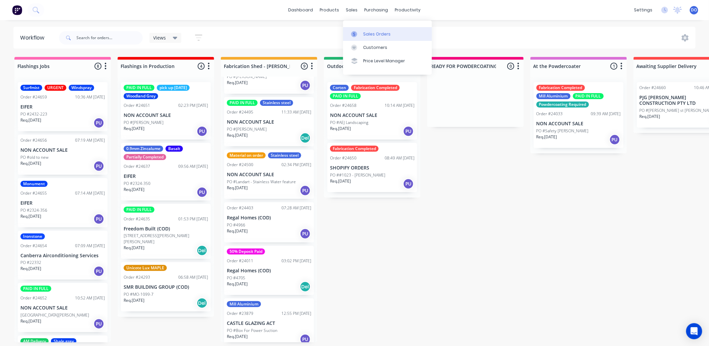
click at [360, 34] on div at bounding box center [356, 34] width 10 height 6
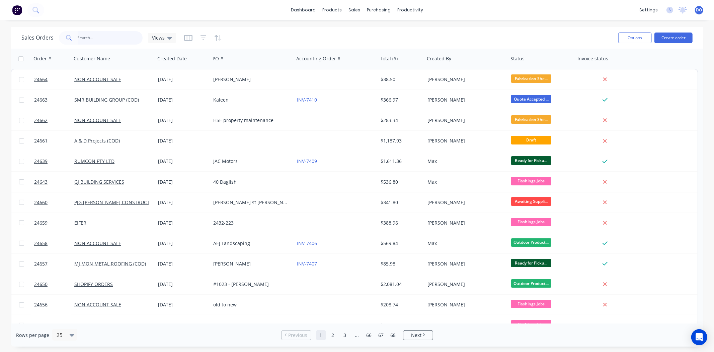
click at [112, 42] on input "text" at bounding box center [110, 37] width 65 height 13
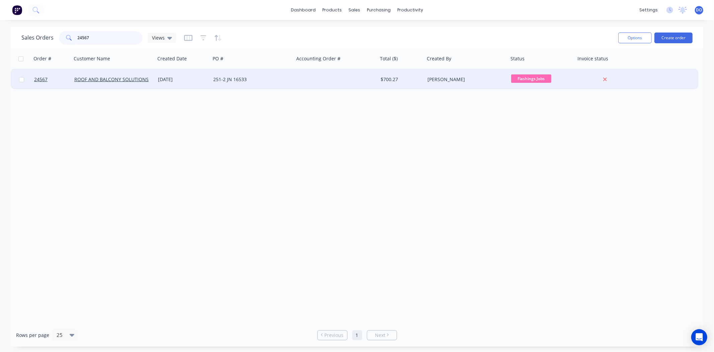
type input "24567"
click at [258, 83] on div "251-2 JN 16533" at bounding box center [253, 79] width 84 height 20
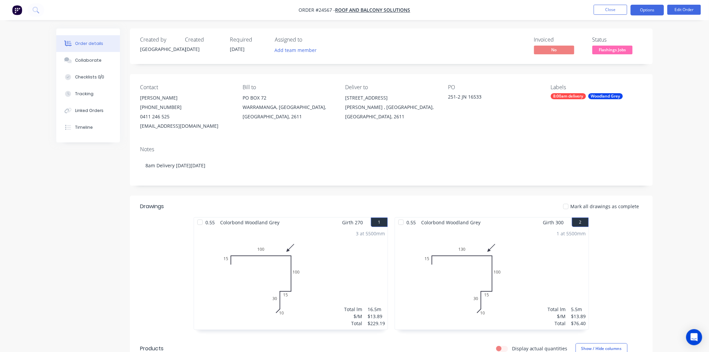
click at [643, 11] on button "Options" at bounding box center [646, 10] width 33 height 11
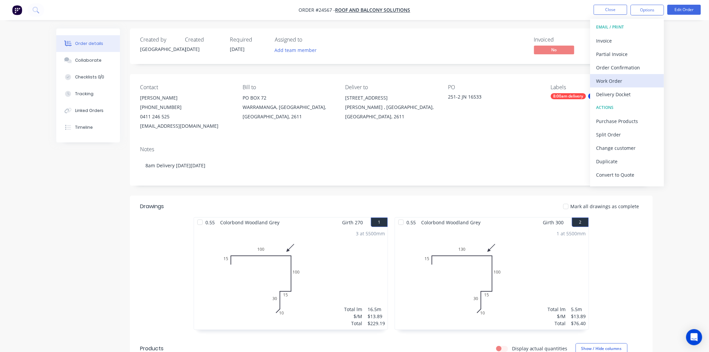
click at [632, 78] on div "Work Order" at bounding box center [627, 81] width 62 height 10
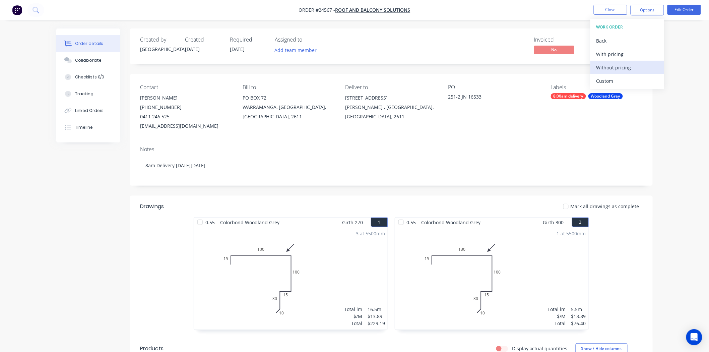
click at [635, 68] on div "Without pricing" at bounding box center [627, 68] width 62 height 10
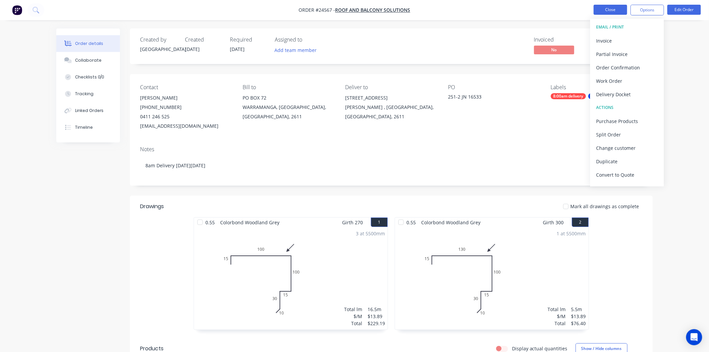
click at [604, 8] on button "Close" at bounding box center [609, 10] width 33 height 10
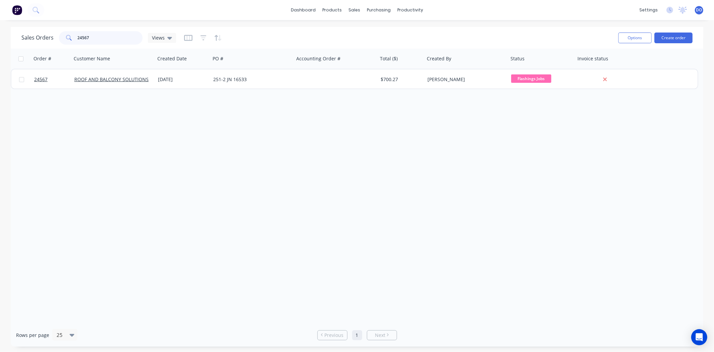
click at [104, 34] on input "24567" at bounding box center [110, 37] width 65 height 13
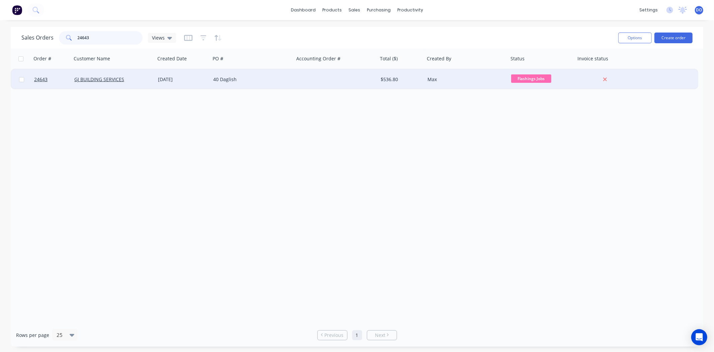
type input "24643"
click at [175, 87] on div "[DATE]" at bounding box center [182, 79] width 55 height 20
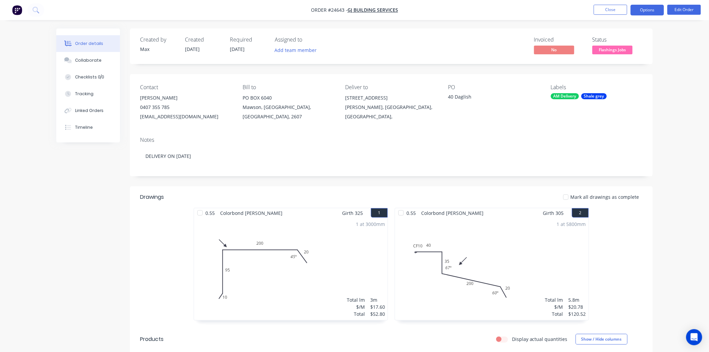
click at [643, 8] on button "Options" at bounding box center [646, 10] width 33 height 11
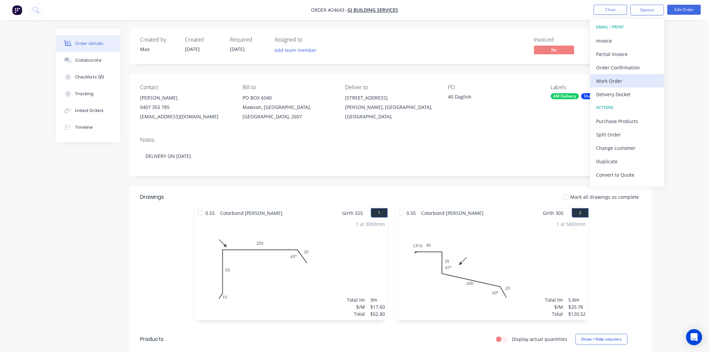
click at [621, 79] on div "Work Order" at bounding box center [627, 81] width 62 height 10
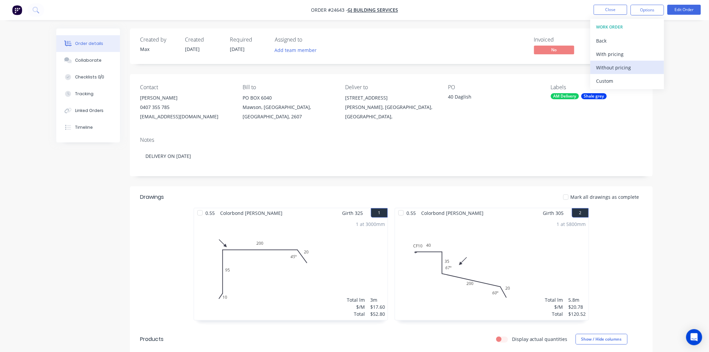
click at [634, 67] on div "Without pricing" at bounding box center [627, 68] width 62 height 10
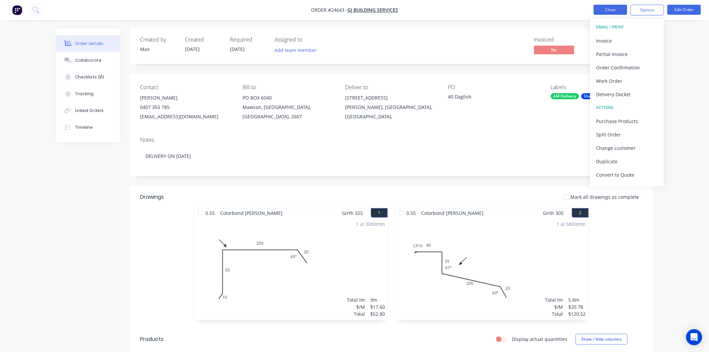
click at [608, 7] on button "Close" at bounding box center [609, 10] width 33 height 10
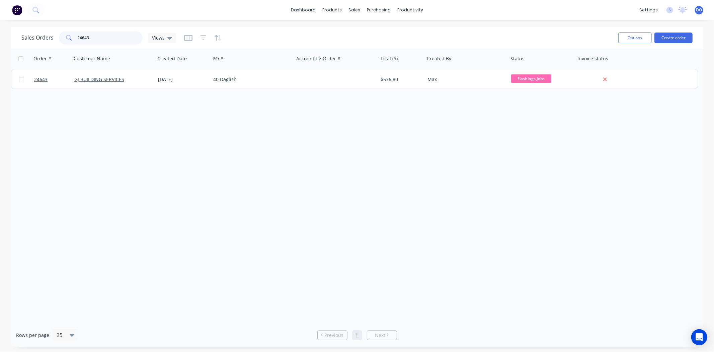
click at [98, 39] on input "24643" at bounding box center [110, 37] width 65 height 13
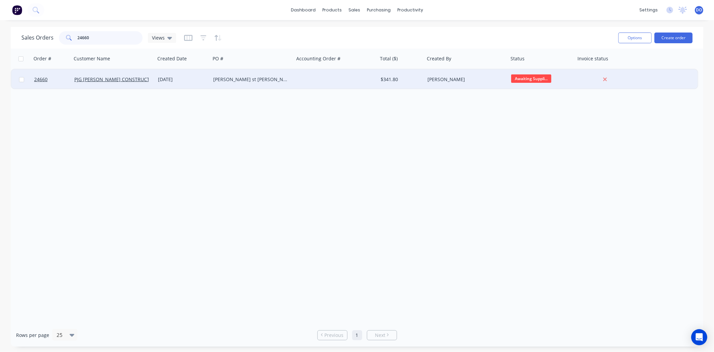
type input "24660"
click at [265, 81] on div "[PERSON_NAME] st [PERSON_NAME]" at bounding box center [250, 79] width 74 height 7
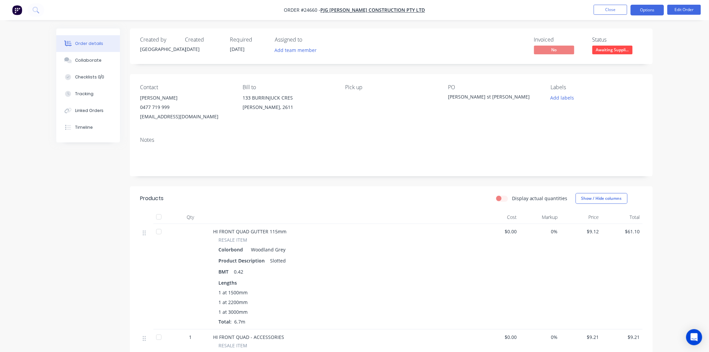
click at [643, 5] on button "Options" at bounding box center [646, 10] width 33 height 11
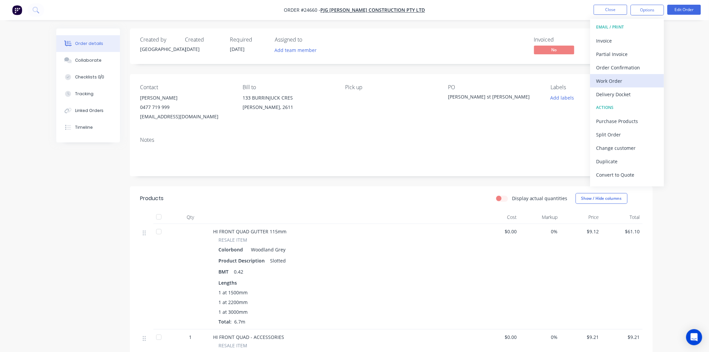
click at [627, 81] on div "Work Order" at bounding box center [627, 81] width 62 height 10
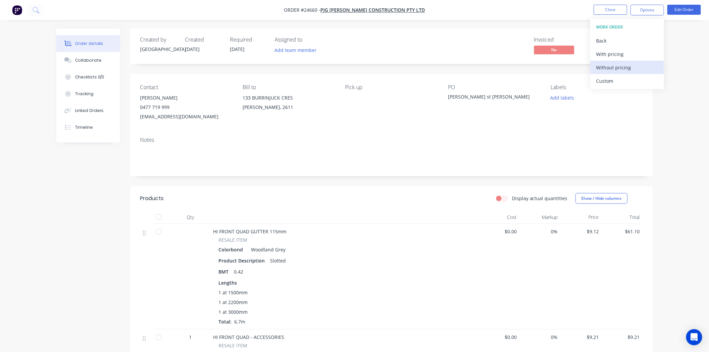
click at [632, 65] on div "Without pricing" at bounding box center [627, 68] width 62 height 10
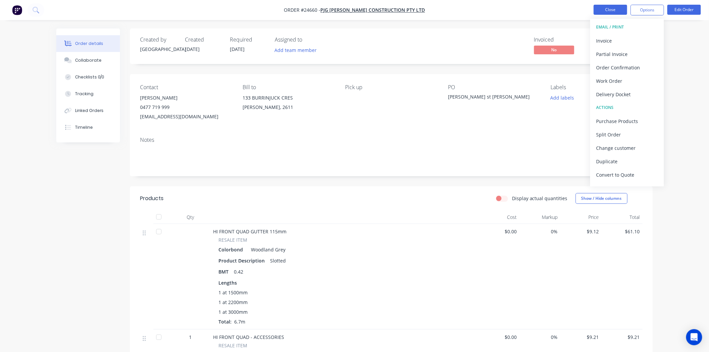
click at [617, 8] on button "Close" at bounding box center [609, 10] width 33 height 10
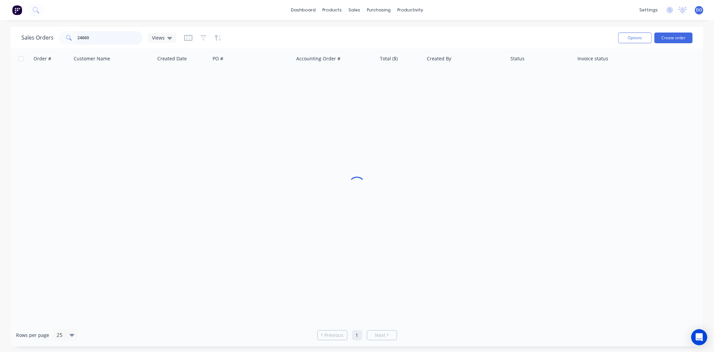
click at [101, 36] on input "24660" at bounding box center [110, 37] width 65 height 13
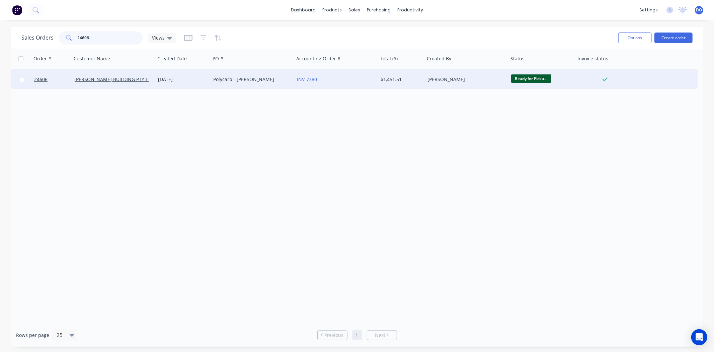
type input "24606"
click at [263, 82] on div "Polycarb - [PERSON_NAME]" at bounding box center [250, 79] width 74 height 7
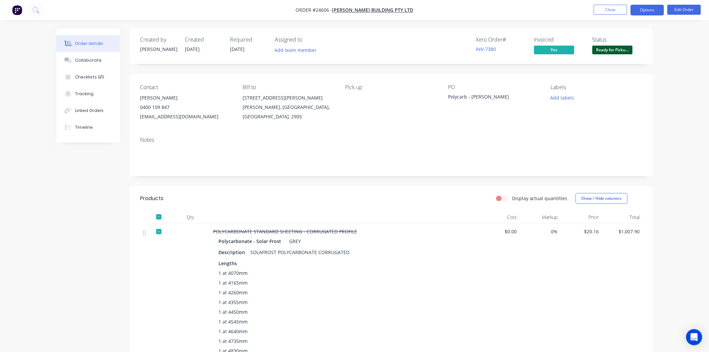
click at [643, 11] on button "Options" at bounding box center [646, 10] width 33 height 11
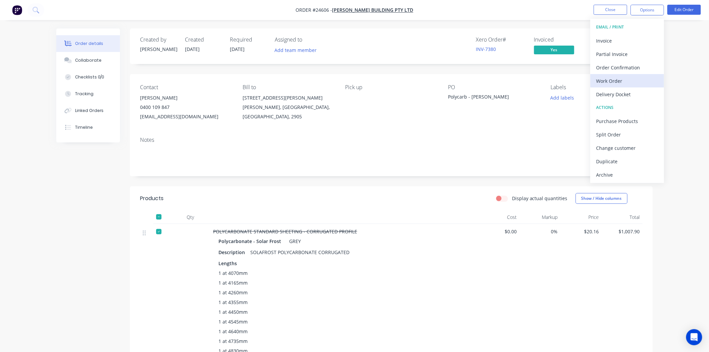
click at [629, 80] on div "Work Order" at bounding box center [627, 81] width 62 height 10
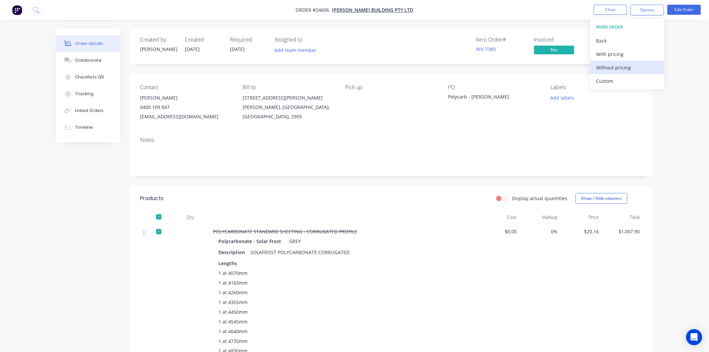
click at [636, 69] on div "Without pricing" at bounding box center [627, 68] width 62 height 10
click at [611, 8] on button "Close" at bounding box center [609, 10] width 33 height 10
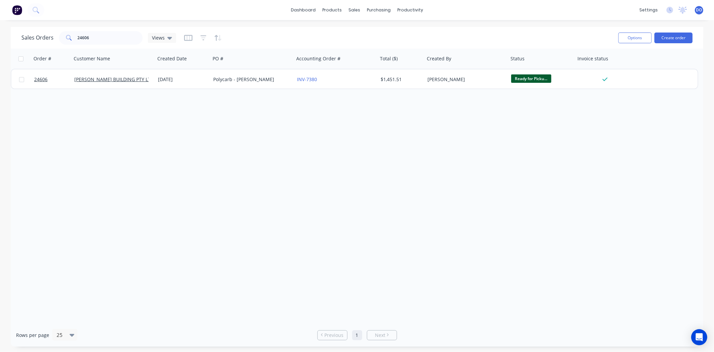
click at [396, 127] on div "Order # Customer Name Created Date PO # Accounting Order # Total ($) Created By…" at bounding box center [357, 186] width 693 height 275
click at [112, 35] on input "24606" at bounding box center [110, 37] width 65 height 13
drag, startPoint x: 95, startPoint y: 35, endPoint x: 74, endPoint y: 34, distance: 20.8
click at [74, 34] on div "24606" at bounding box center [101, 37] width 84 height 13
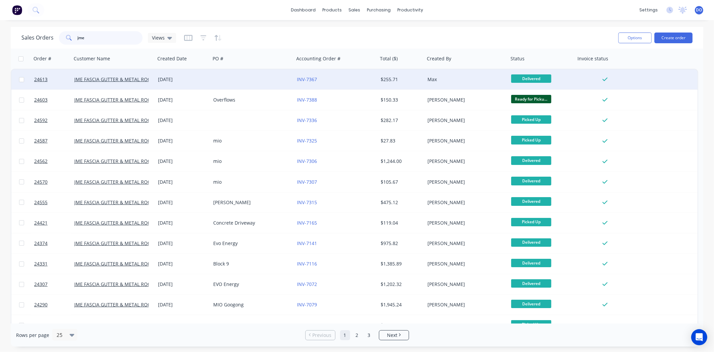
type input "jme"
click at [216, 82] on div at bounding box center [253, 79] width 84 height 20
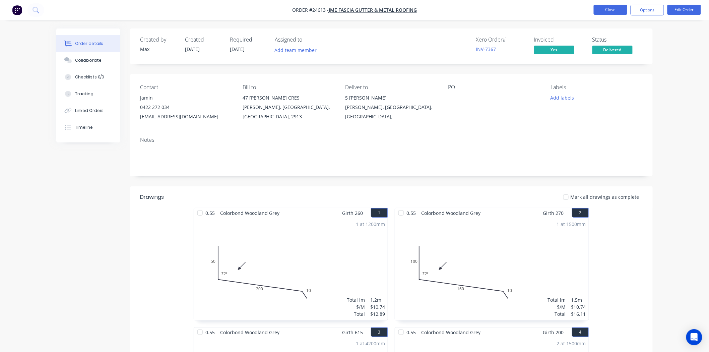
click at [615, 10] on button "Close" at bounding box center [609, 10] width 33 height 10
